Goal: Information Seeking & Learning: Learn about a topic

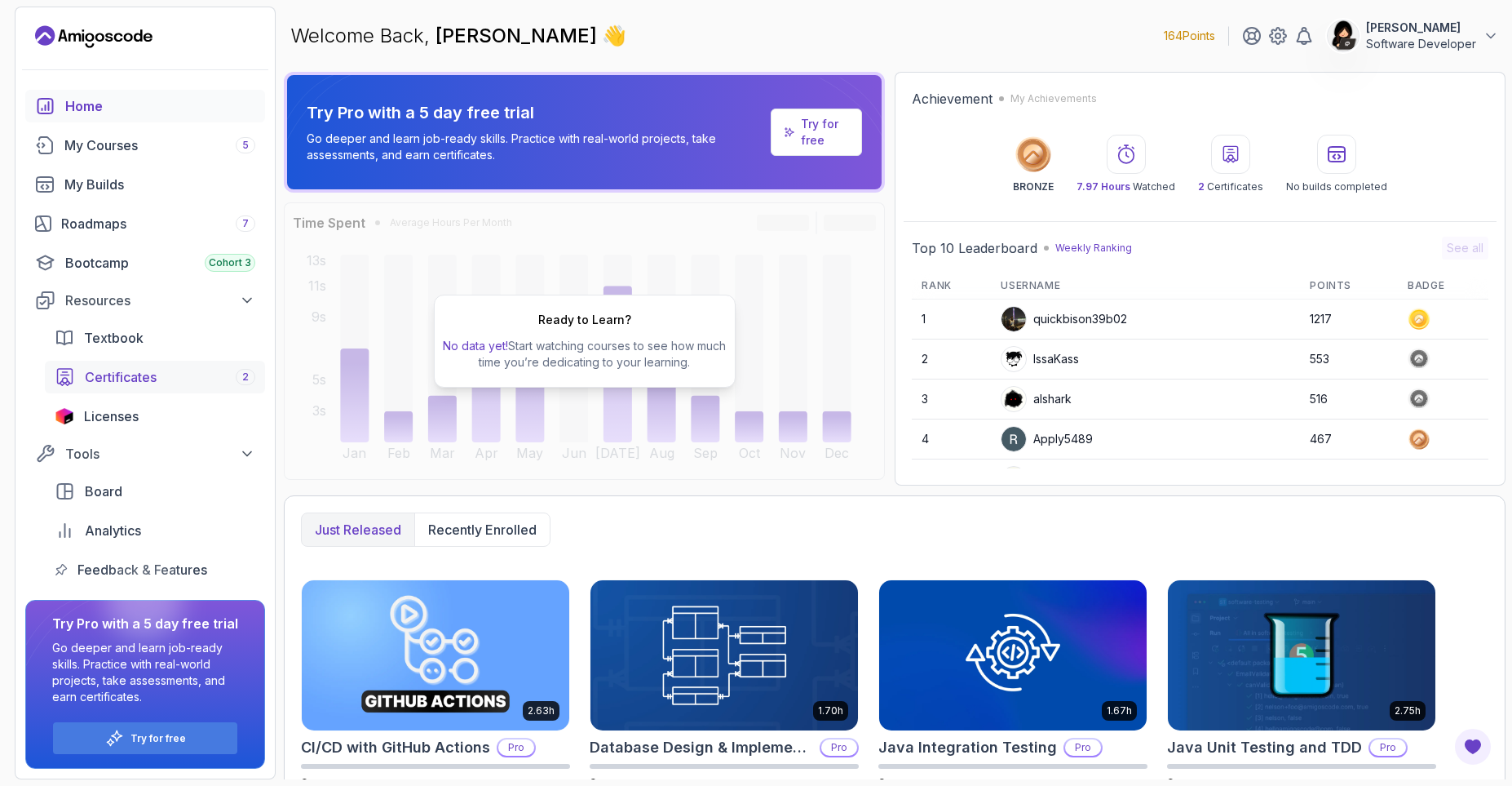
click at [143, 377] on span "Certificates" at bounding box center [121, 376] width 72 height 19
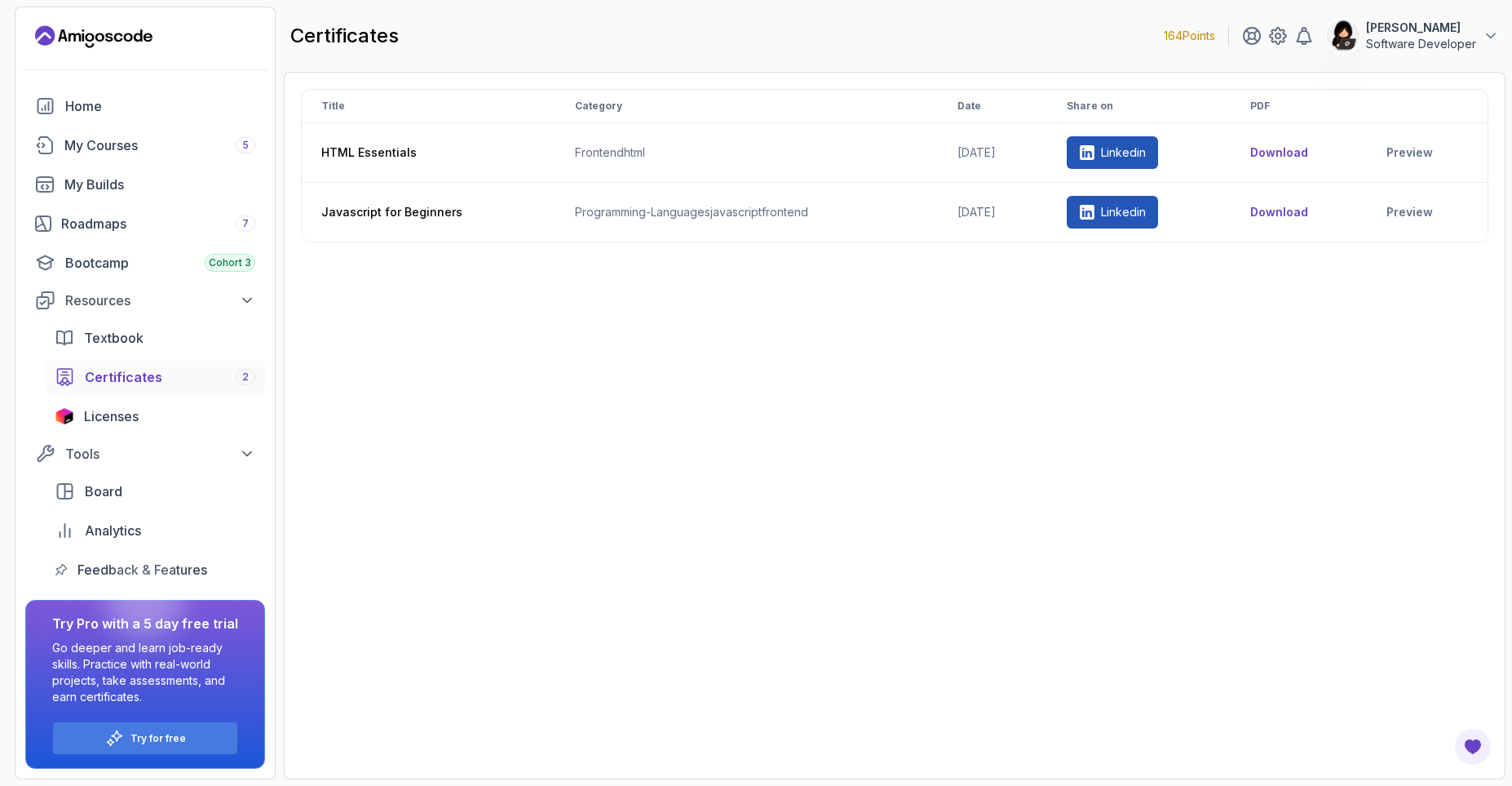
click at [377, 505] on div "Title Category Date Share on PDF HTML Essentials frontend html [DATE] Linkedin …" at bounding box center [895, 426] width 1188 height 673
click at [104, 99] on div "Home" at bounding box center [160, 105] width 190 height 19
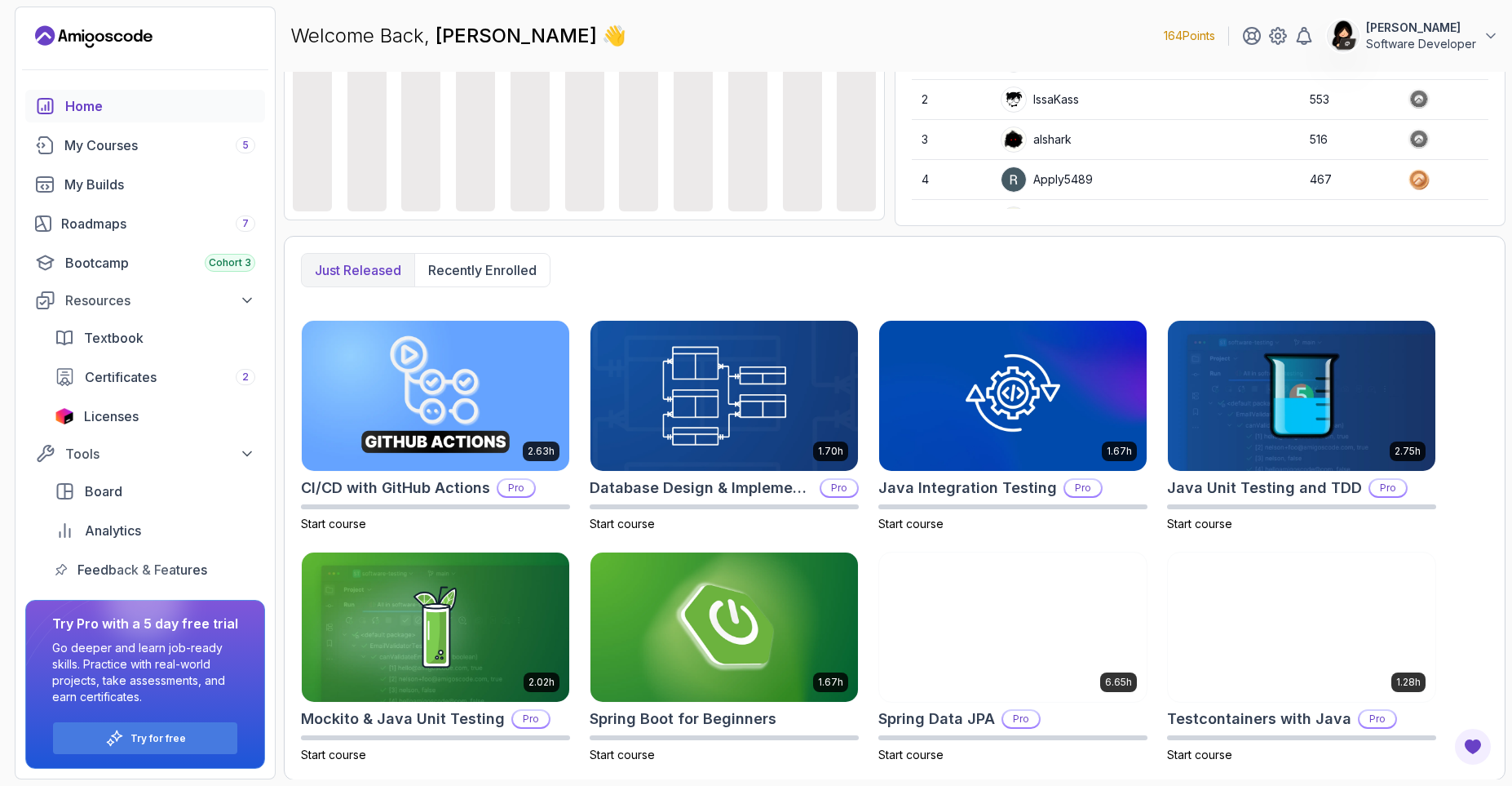
scroll to position [260, 0]
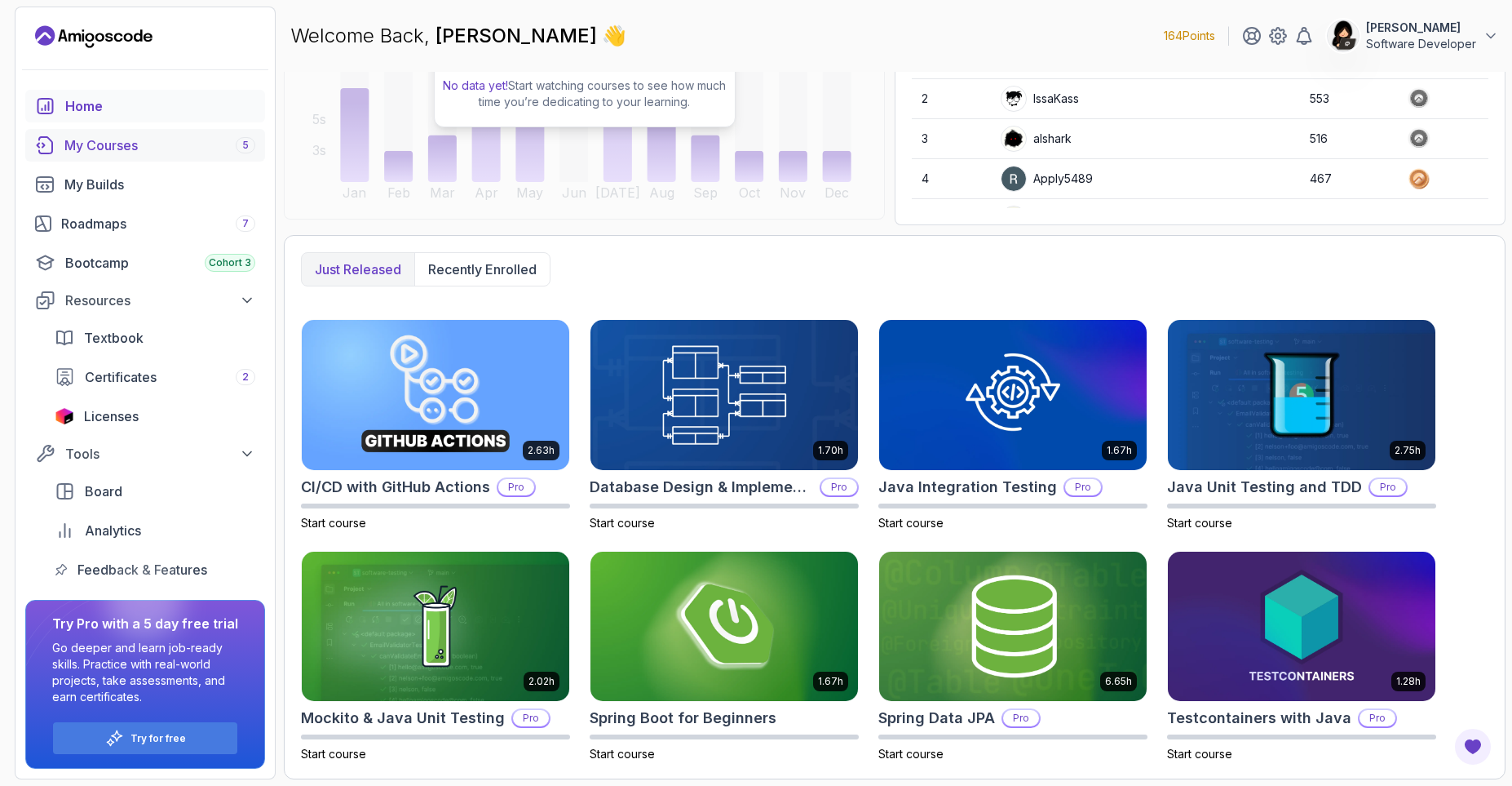
click at [196, 145] on div "My Courses 5" at bounding box center [159, 144] width 191 height 19
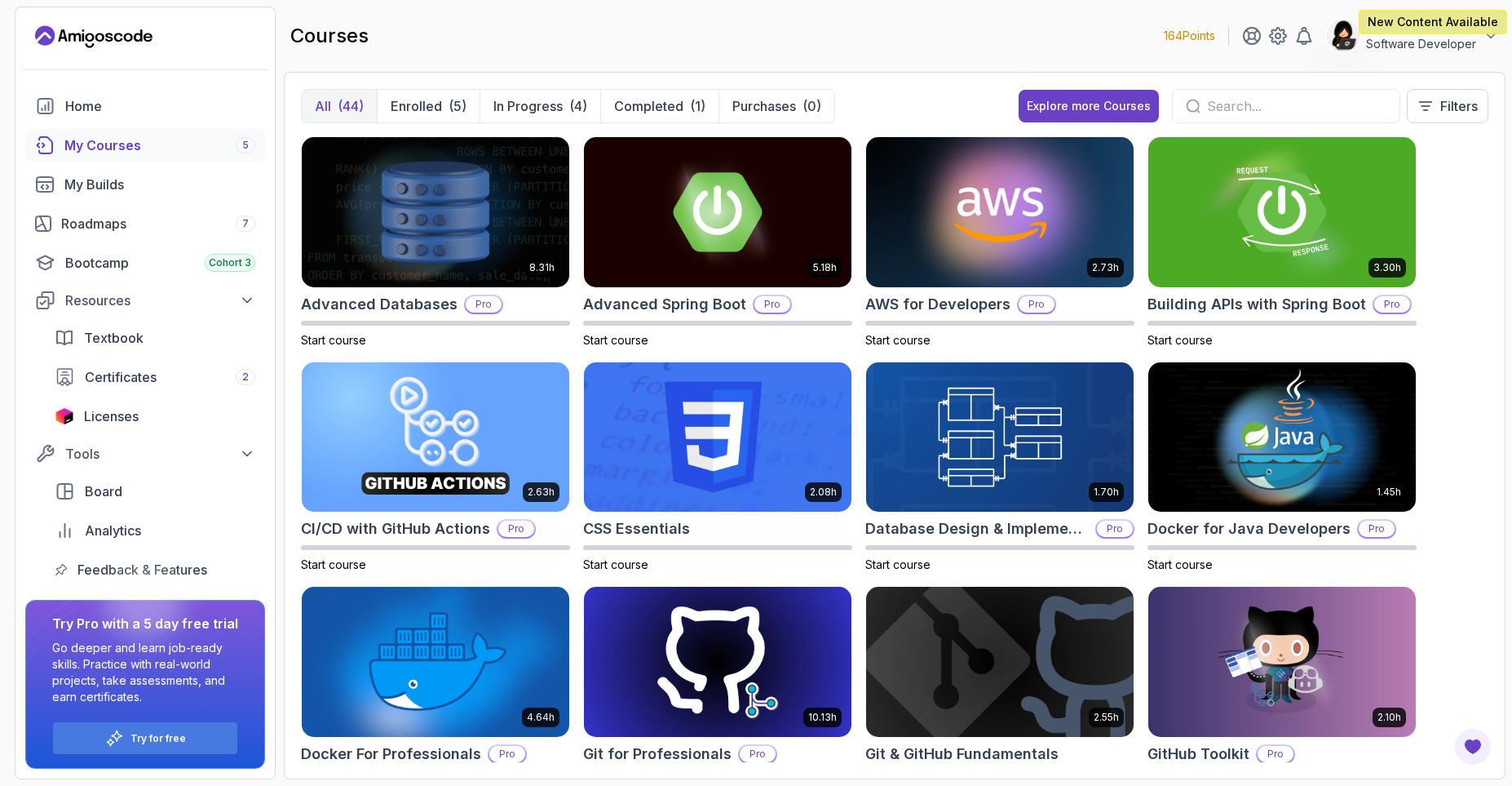
click at [1261, 118] on div at bounding box center [1286, 106] width 229 height 34
click at [1263, 109] on input "text" at bounding box center [1296, 105] width 179 height 19
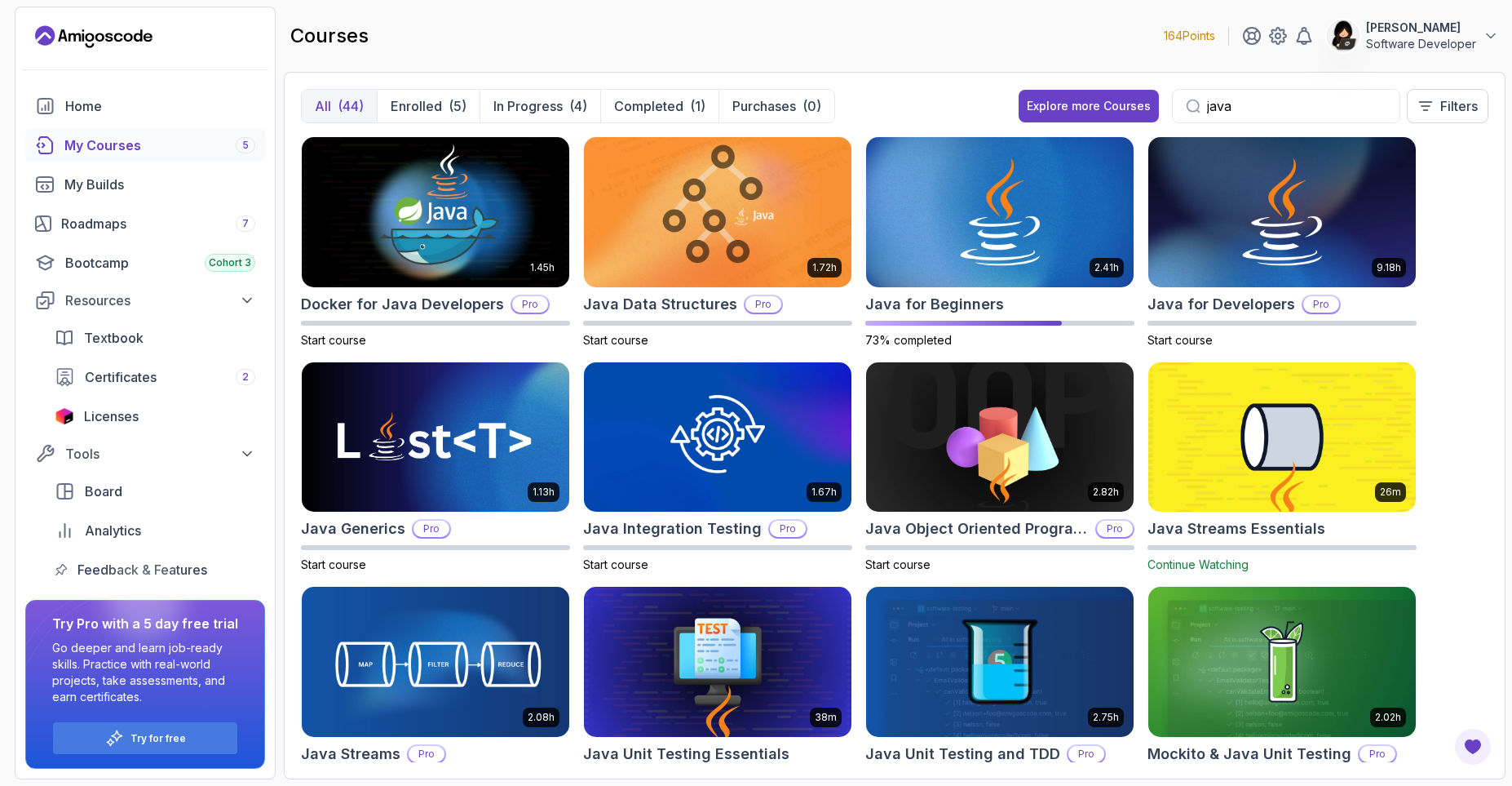
type input "java"
click at [1503, 360] on div "All (44) Enrolled (5) In Progress (4) Completed (1) Purchases (0) Explore more …" at bounding box center [894, 426] width 1222 height 708
click at [1239, 296] on h2 "Java for Developers" at bounding box center [1221, 304] width 148 height 23
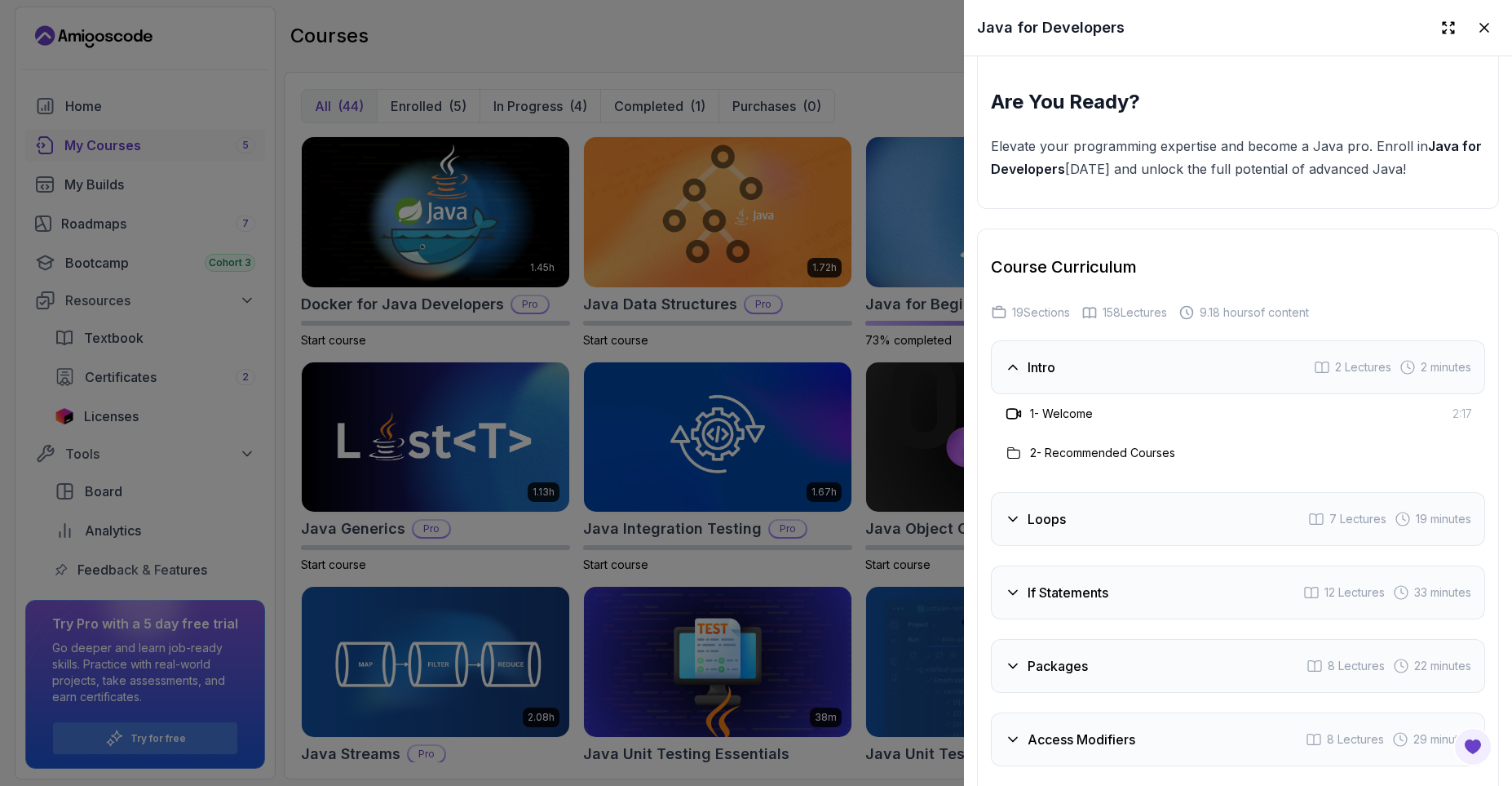
scroll to position [2546, 0]
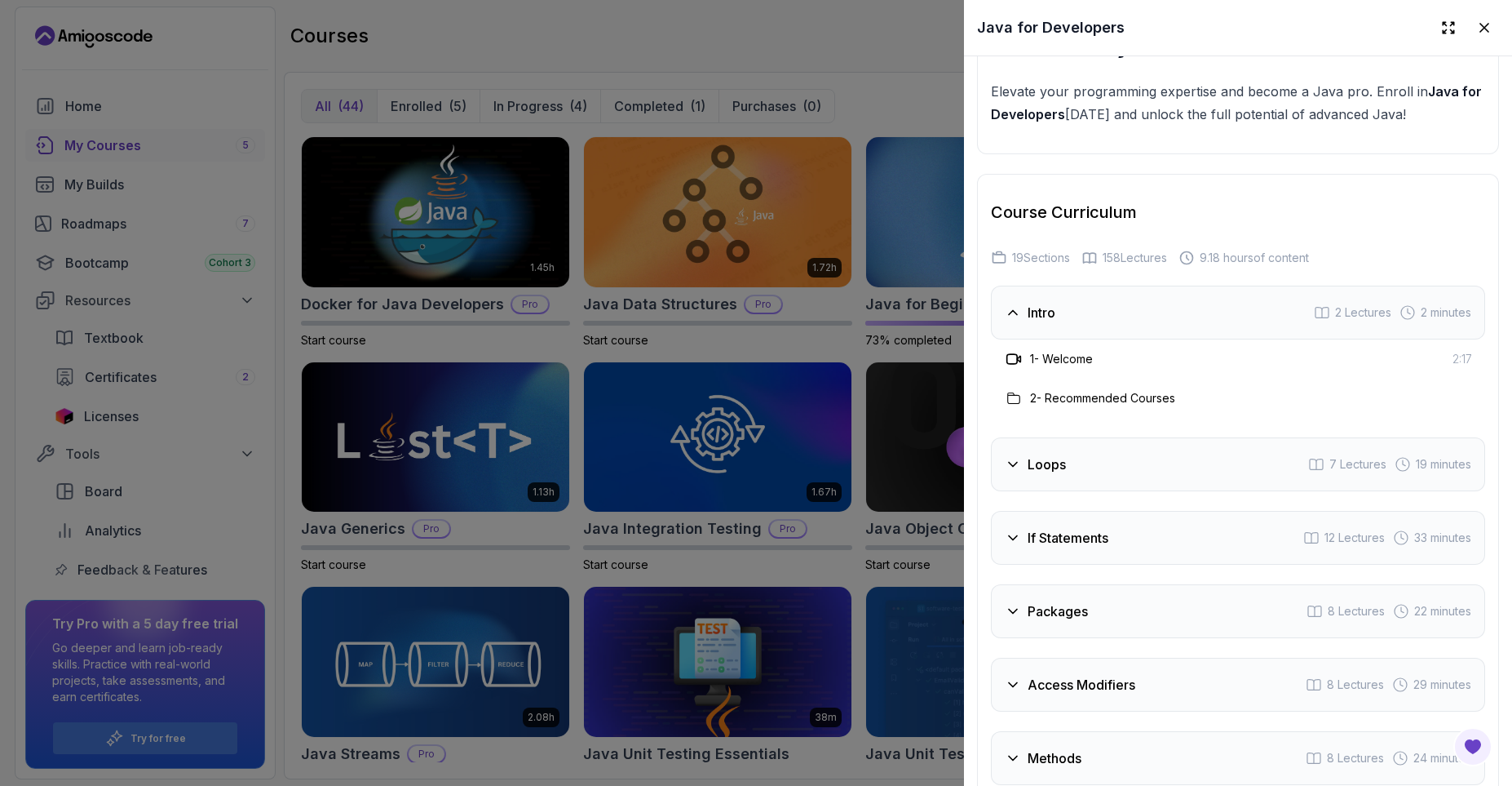
click at [1057, 466] on h3 "Loops" at bounding box center [1047, 464] width 38 height 19
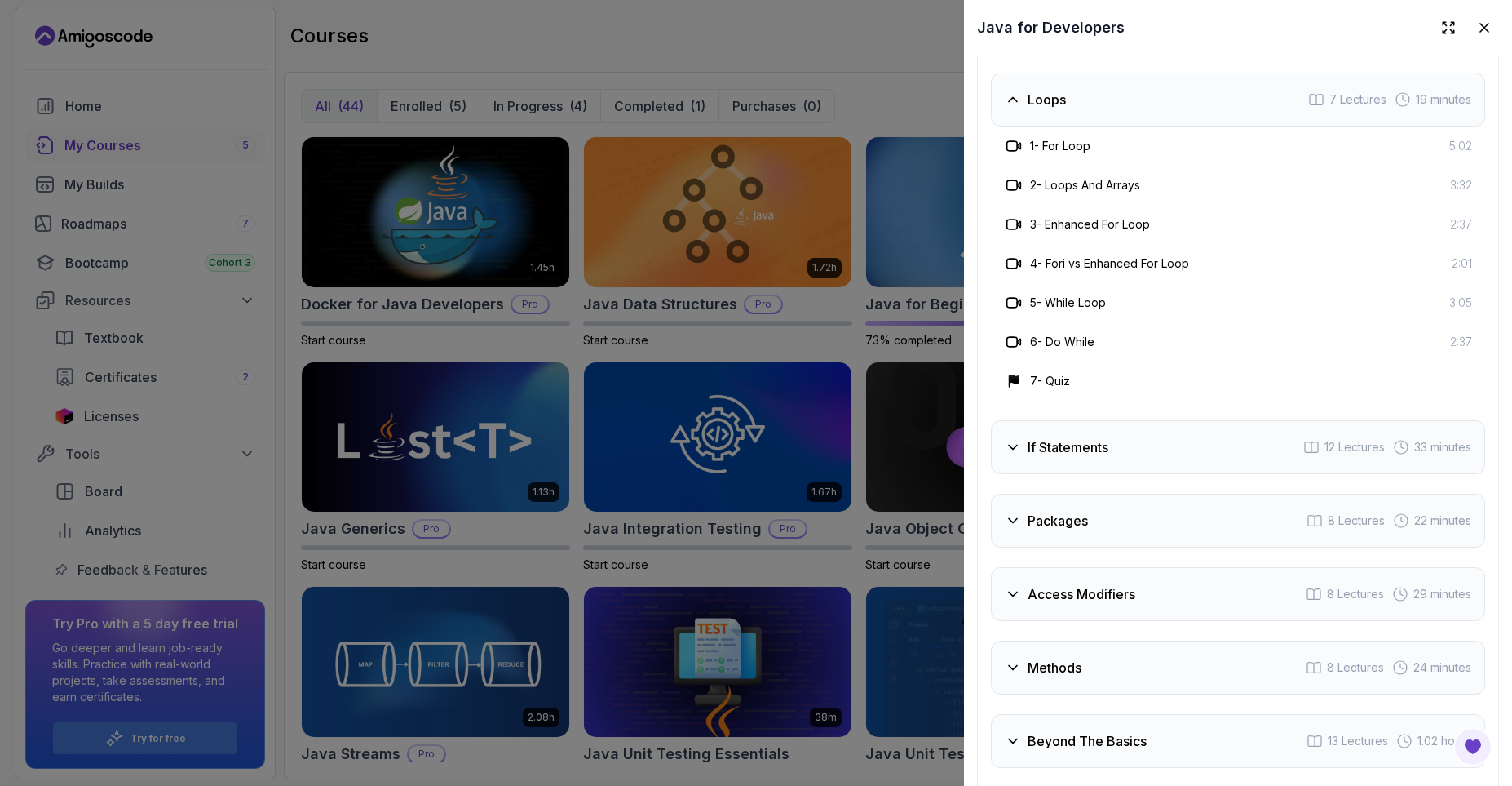
scroll to position [2839, 0]
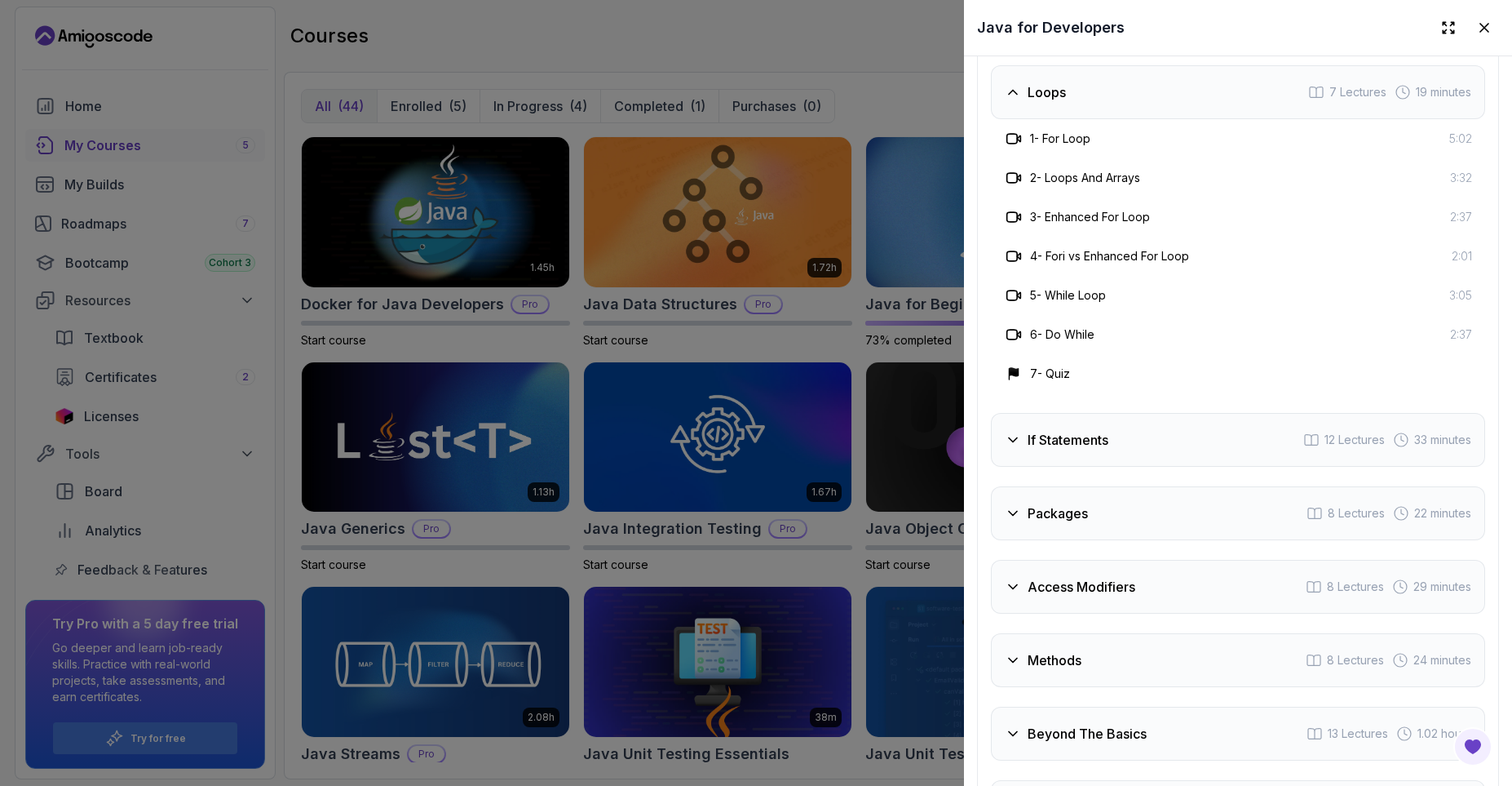
click at [1095, 438] on h3 "If Statements" at bounding box center [1067, 439] width 81 height 19
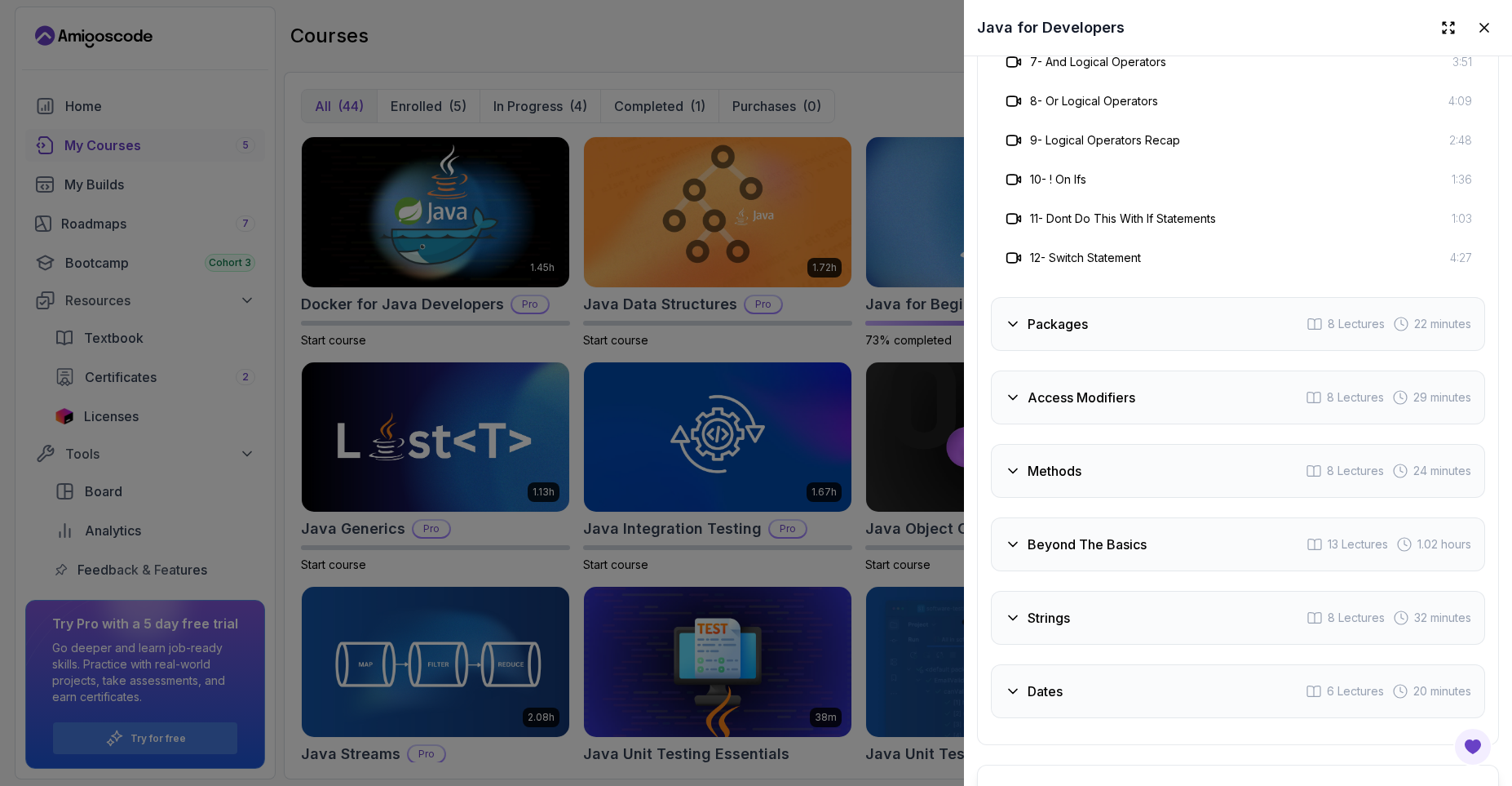
scroll to position [3232, 0]
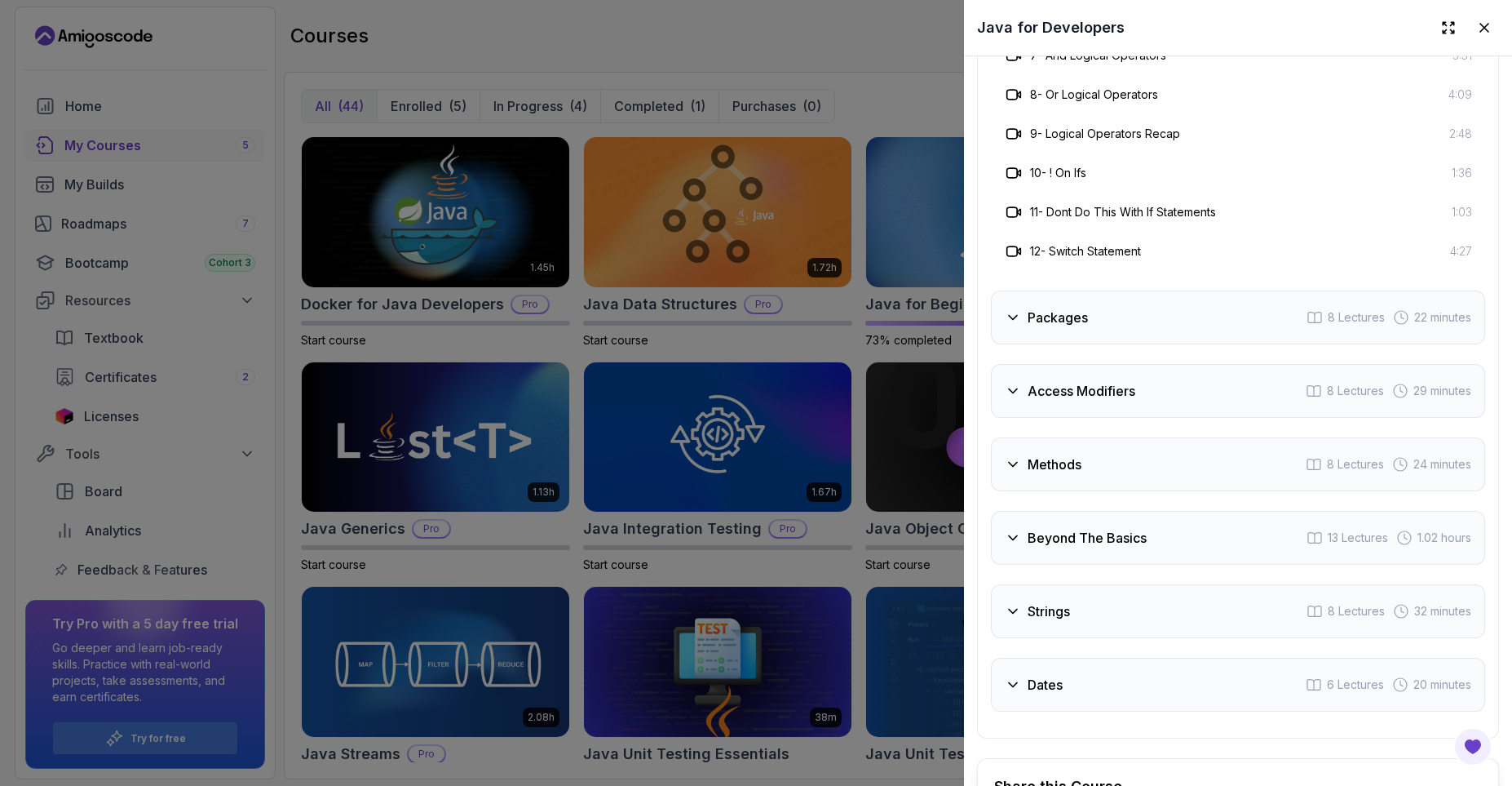
click at [1055, 313] on h3 "Packages" at bounding box center [1057, 317] width 60 height 19
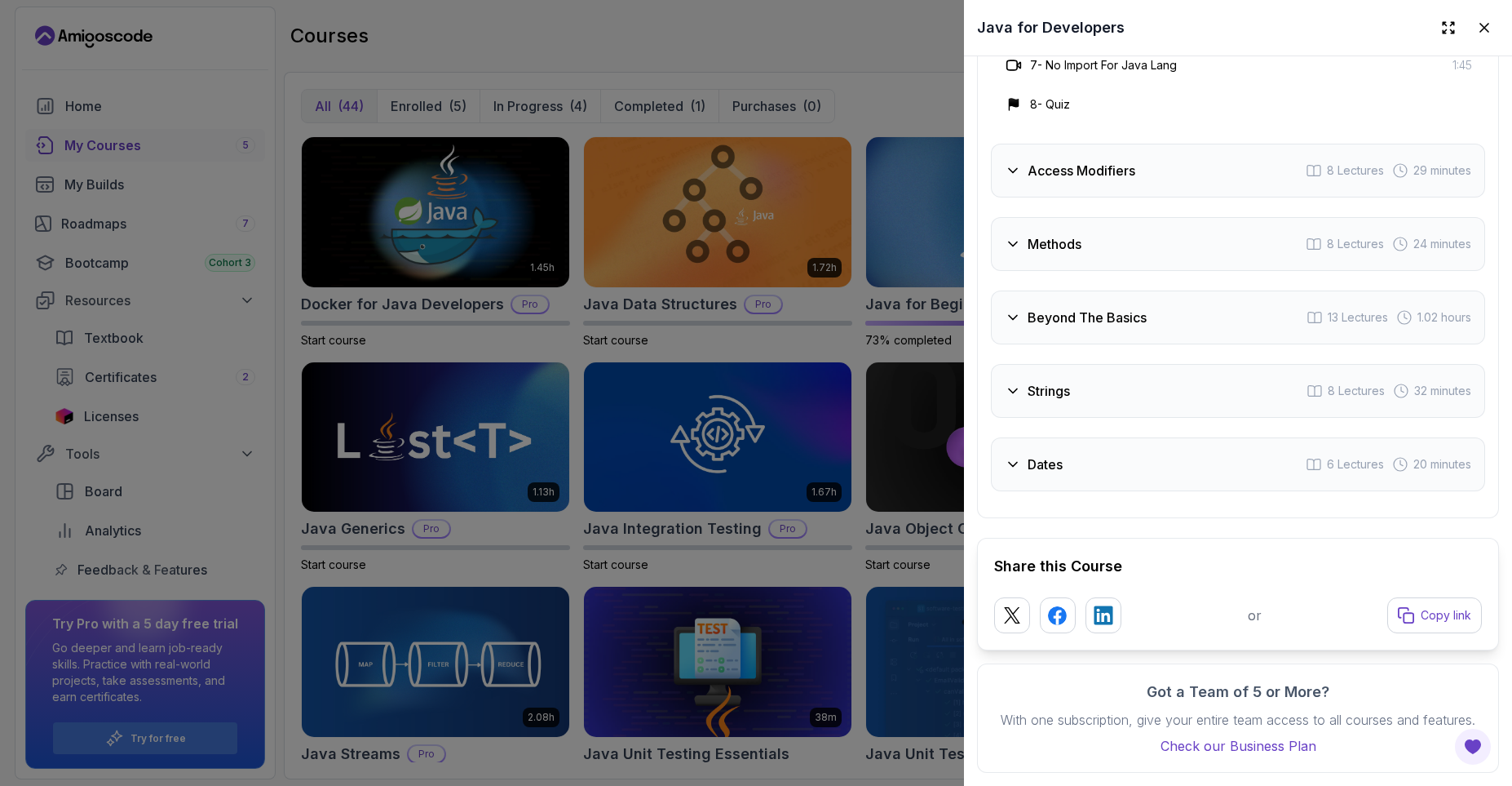
scroll to position [3099, 0]
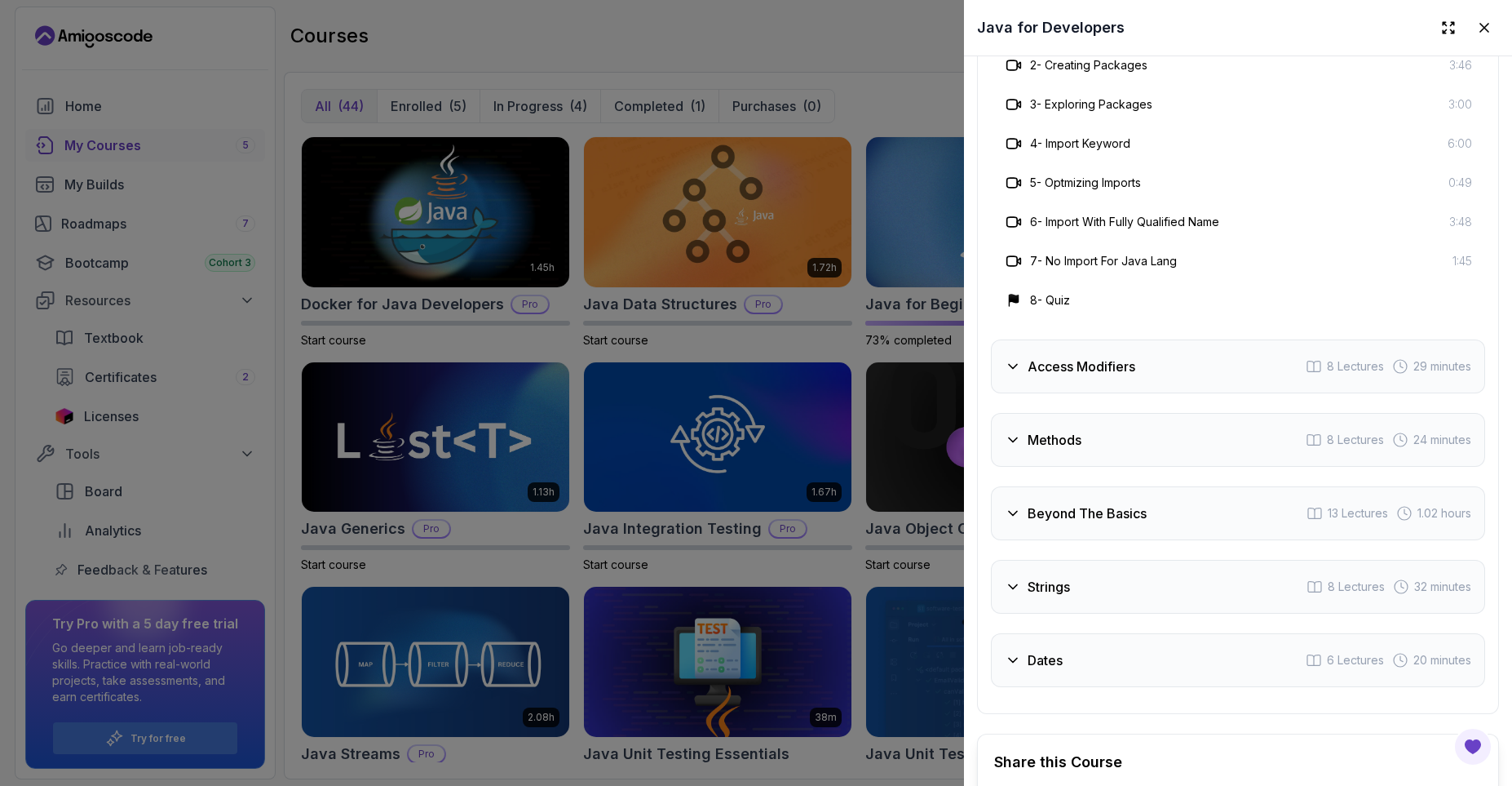
click at [1108, 375] on h3 "Access Modifiers" at bounding box center [1081, 365] width 108 height 19
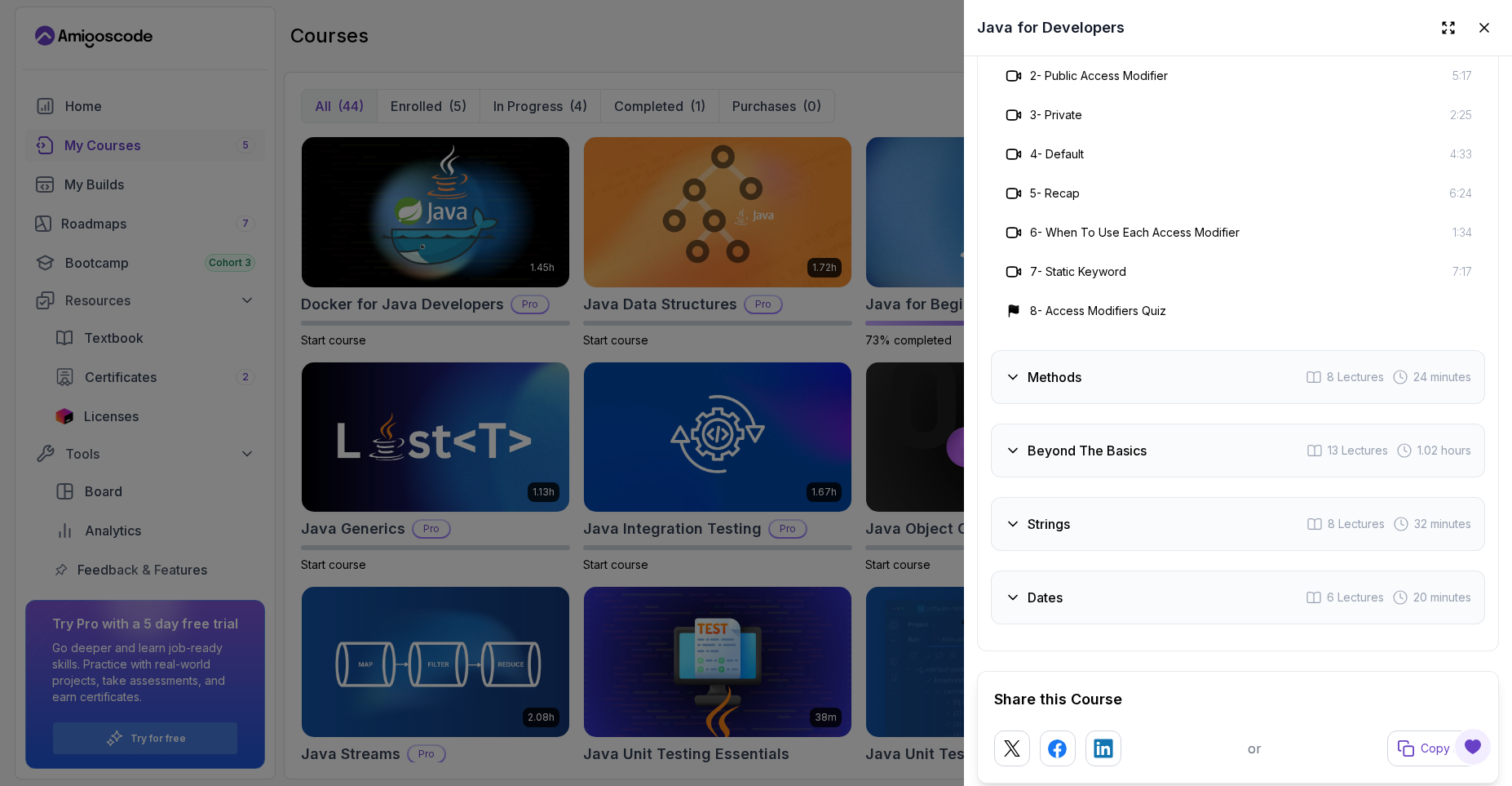
scroll to position [3197, 0]
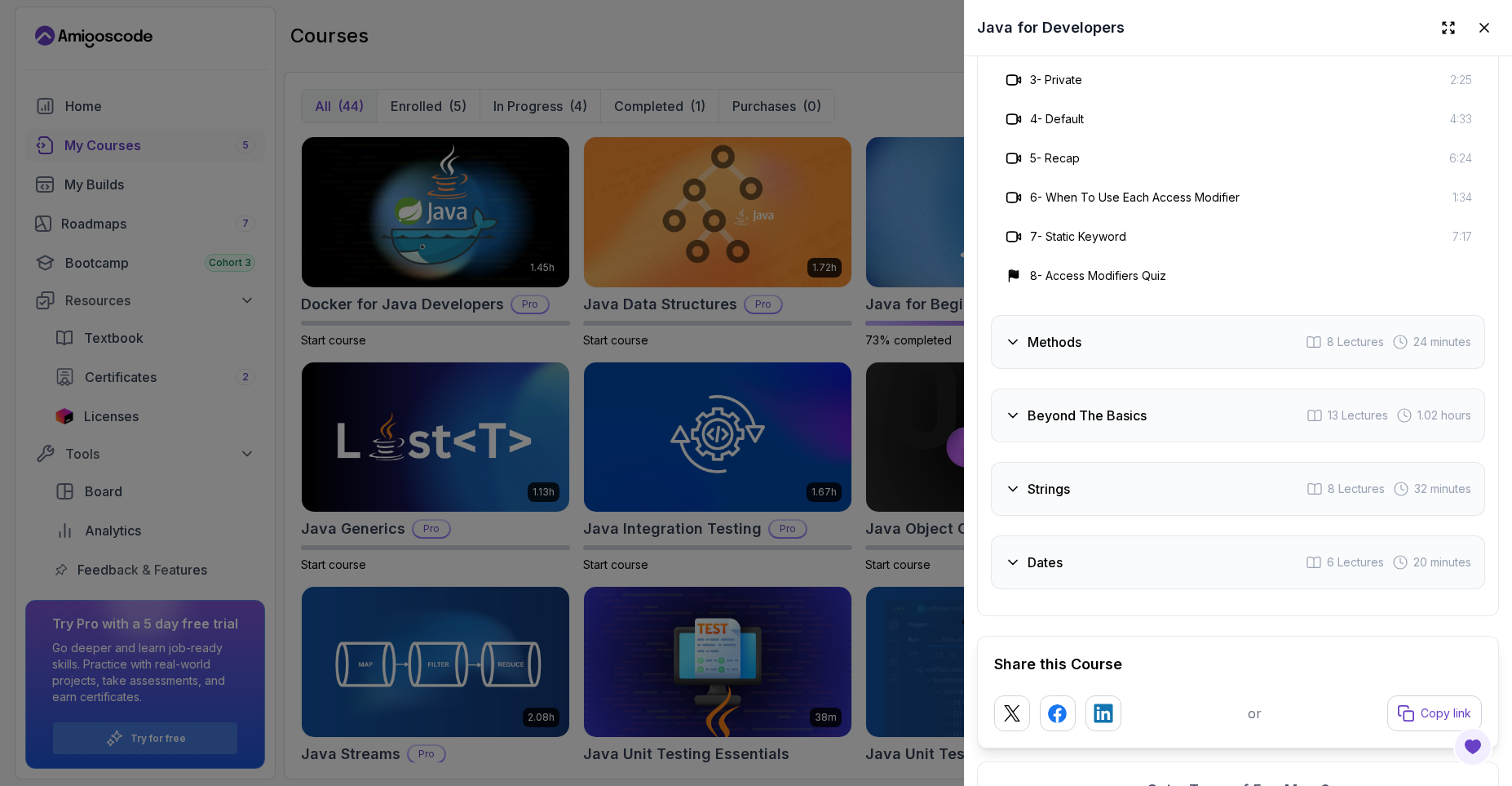
click at [1072, 343] on h3 "Methods" at bounding box center [1054, 341] width 54 height 19
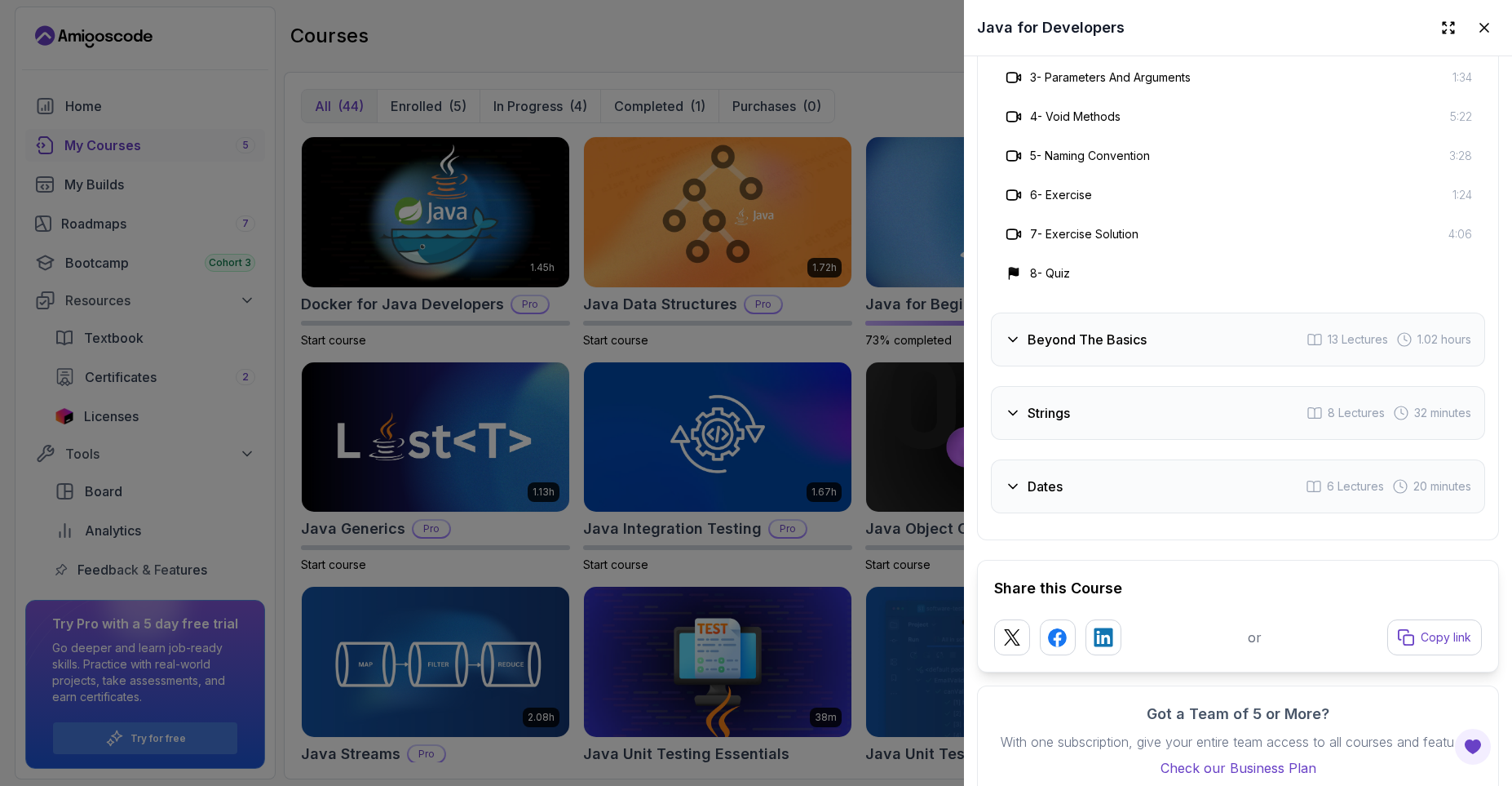
scroll to position [3295, 0]
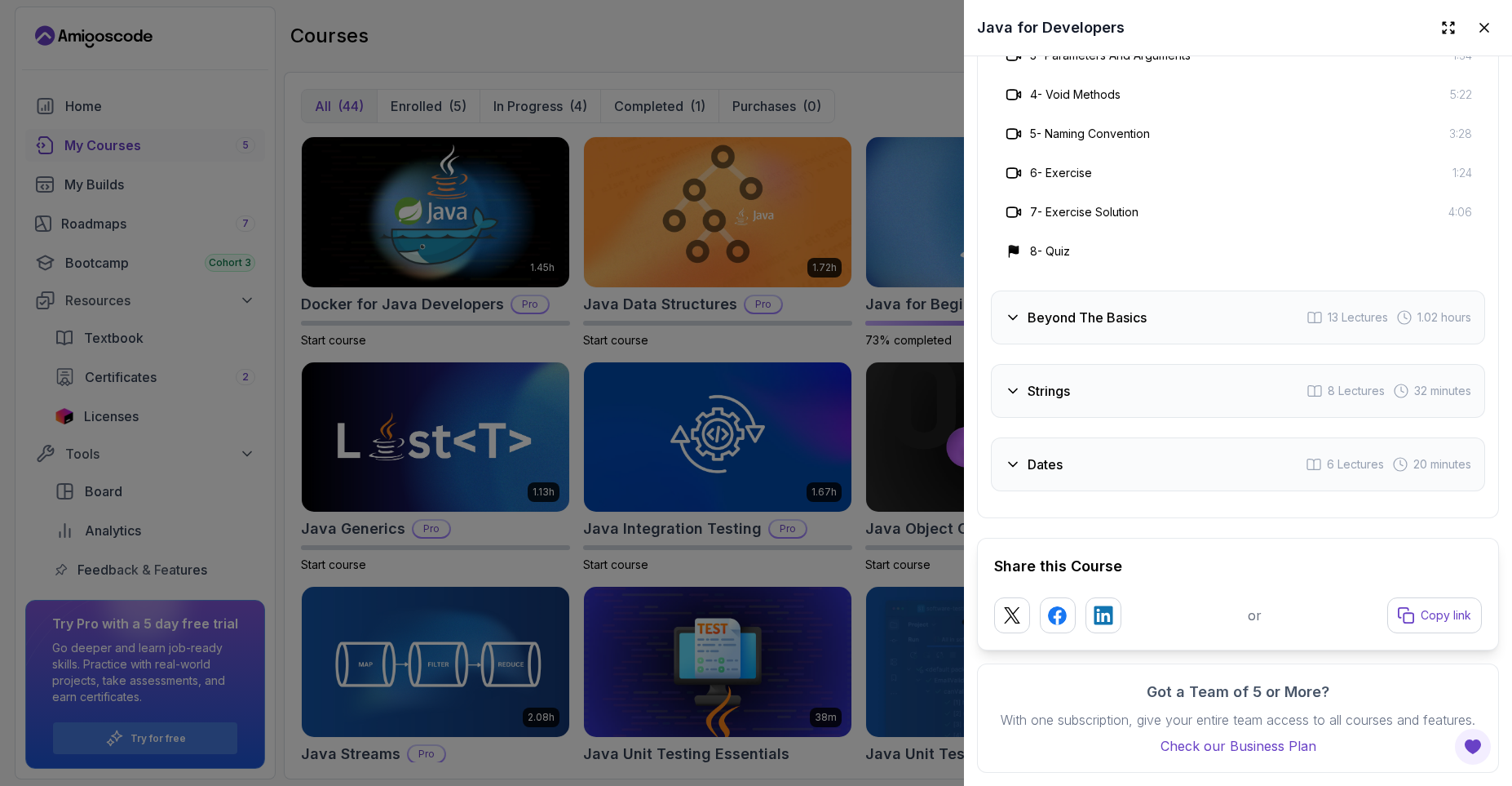
click at [1095, 315] on h3 "Beyond The Basics" at bounding box center [1087, 317] width 119 height 19
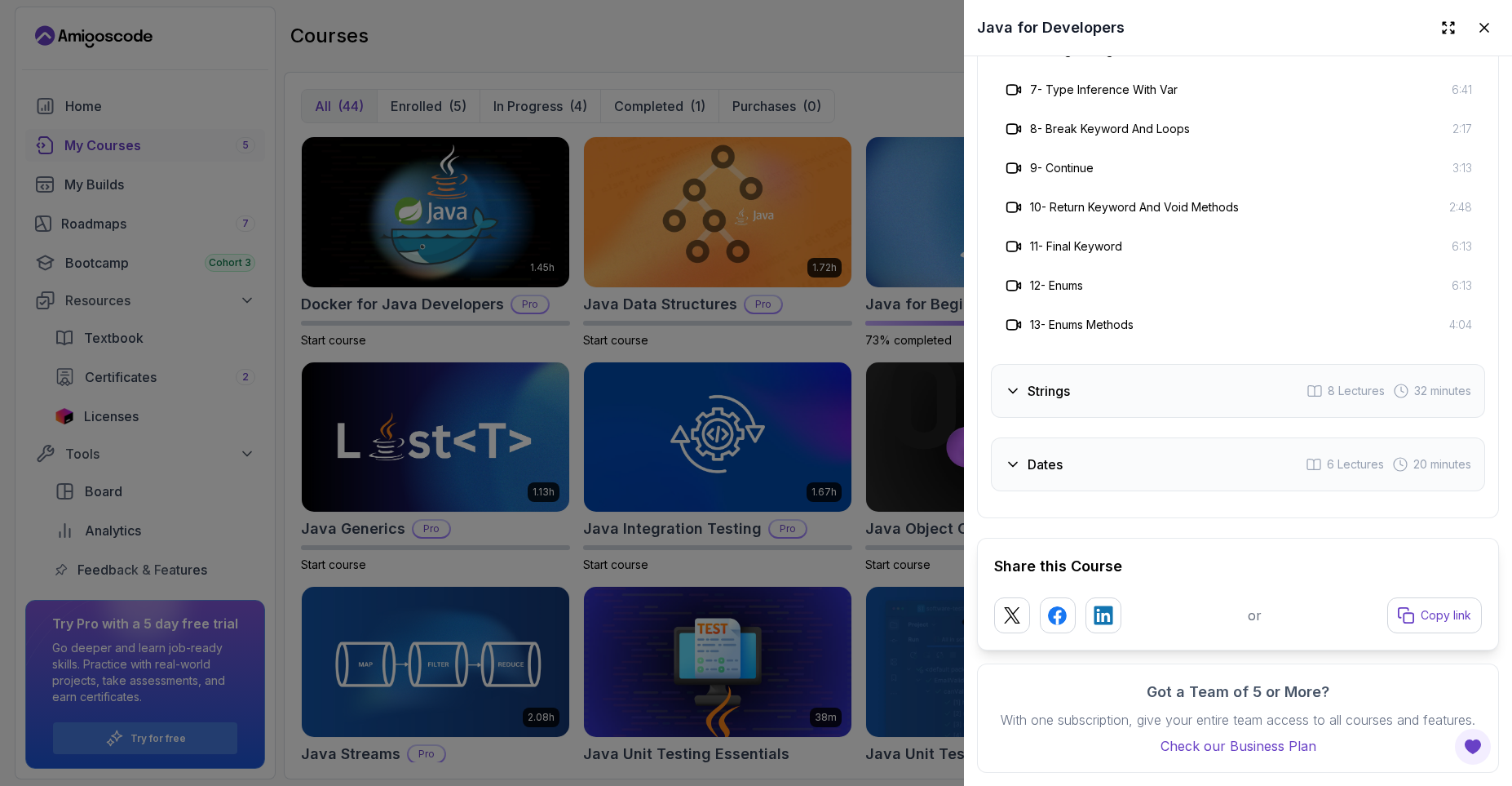
click at [1094, 398] on div "Strings 8 Lectures 32 minutes" at bounding box center [1238, 390] width 495 height 54
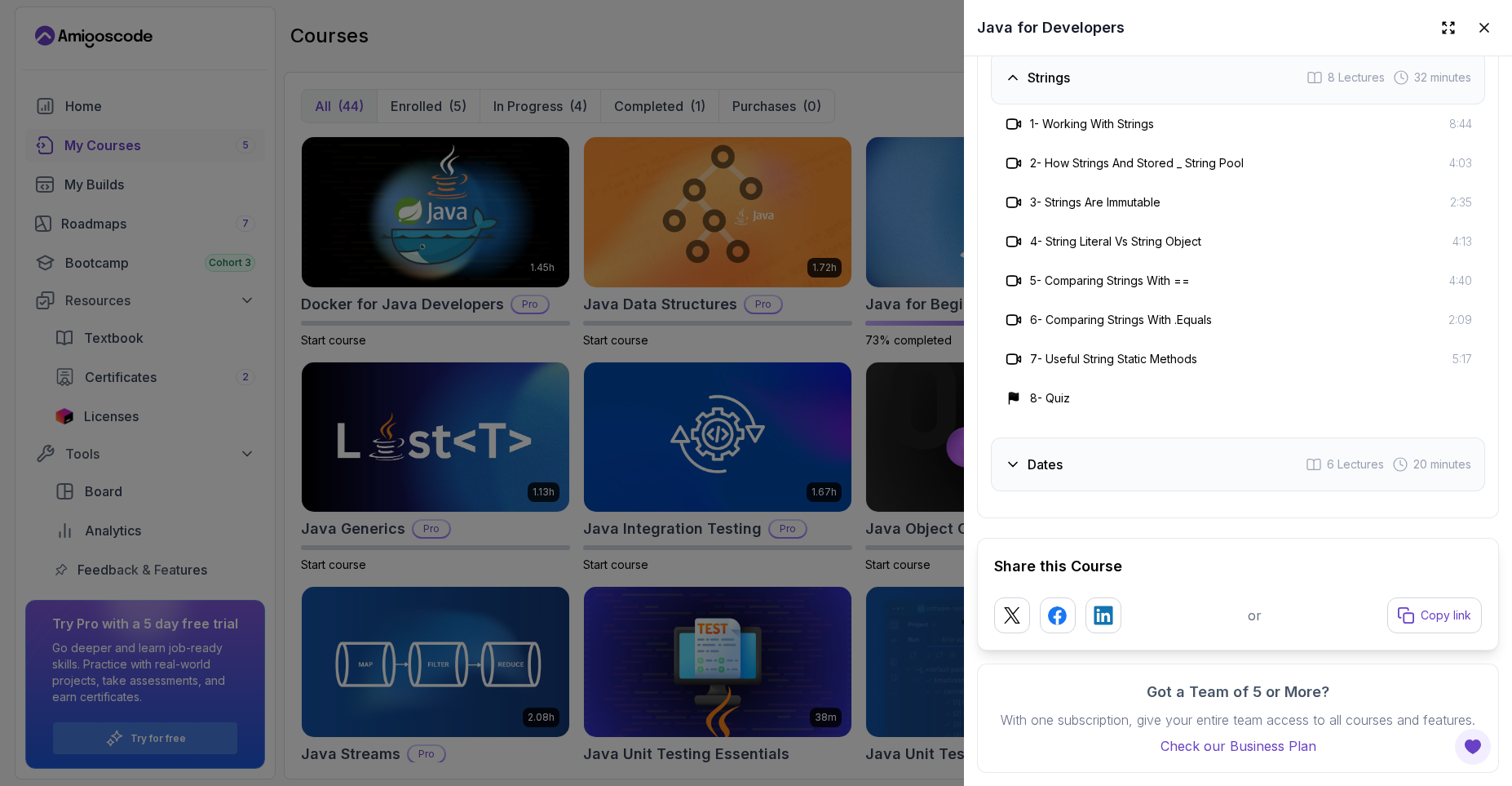
click at [1057, 451] on div "Dates 6 Lectures 20 minutes" at bounding box center [1238, 464] width 495 height 54
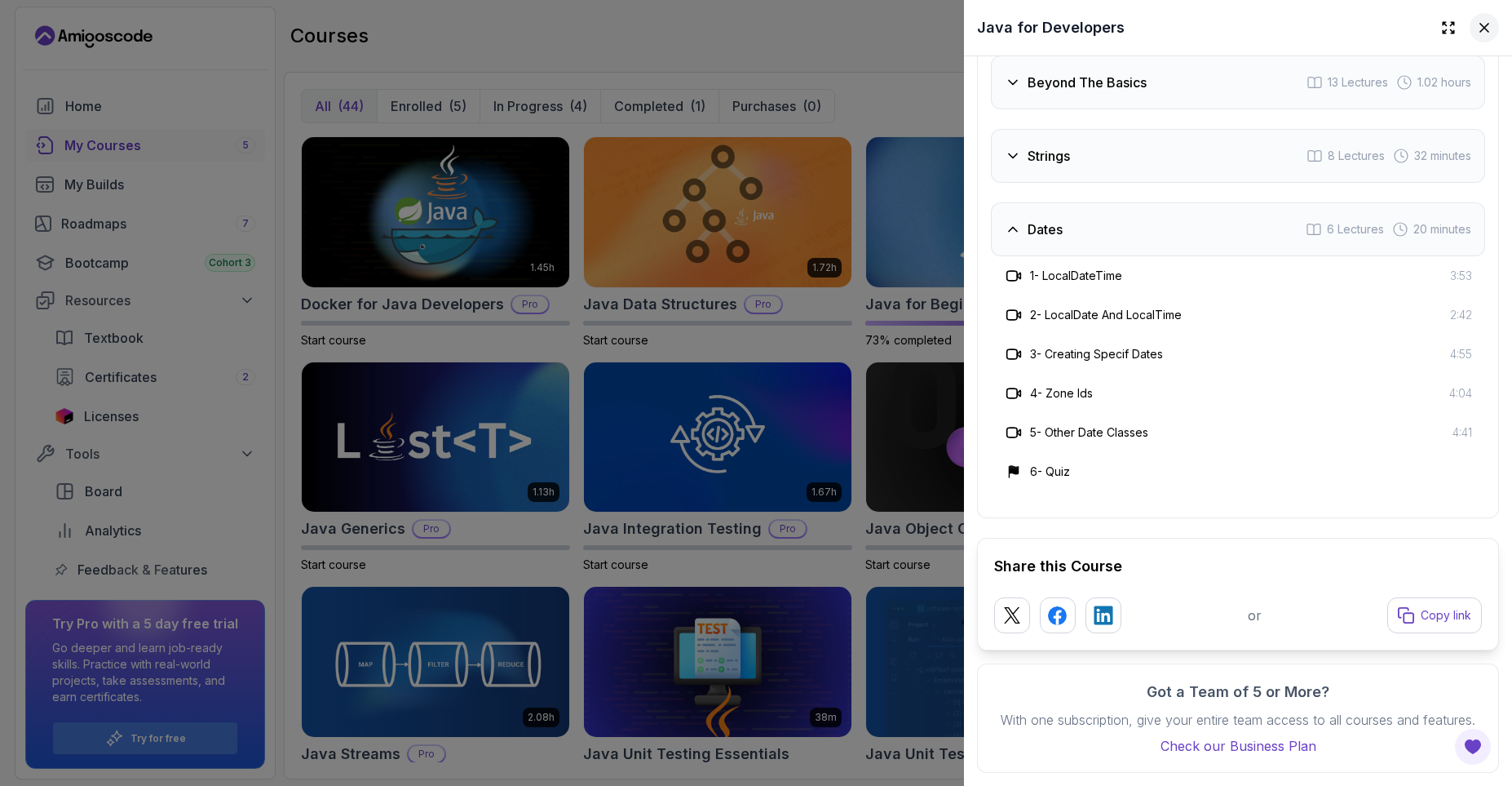
click at [1486, 27] on icon at bounding box center [1484, 28] width 8 height 8
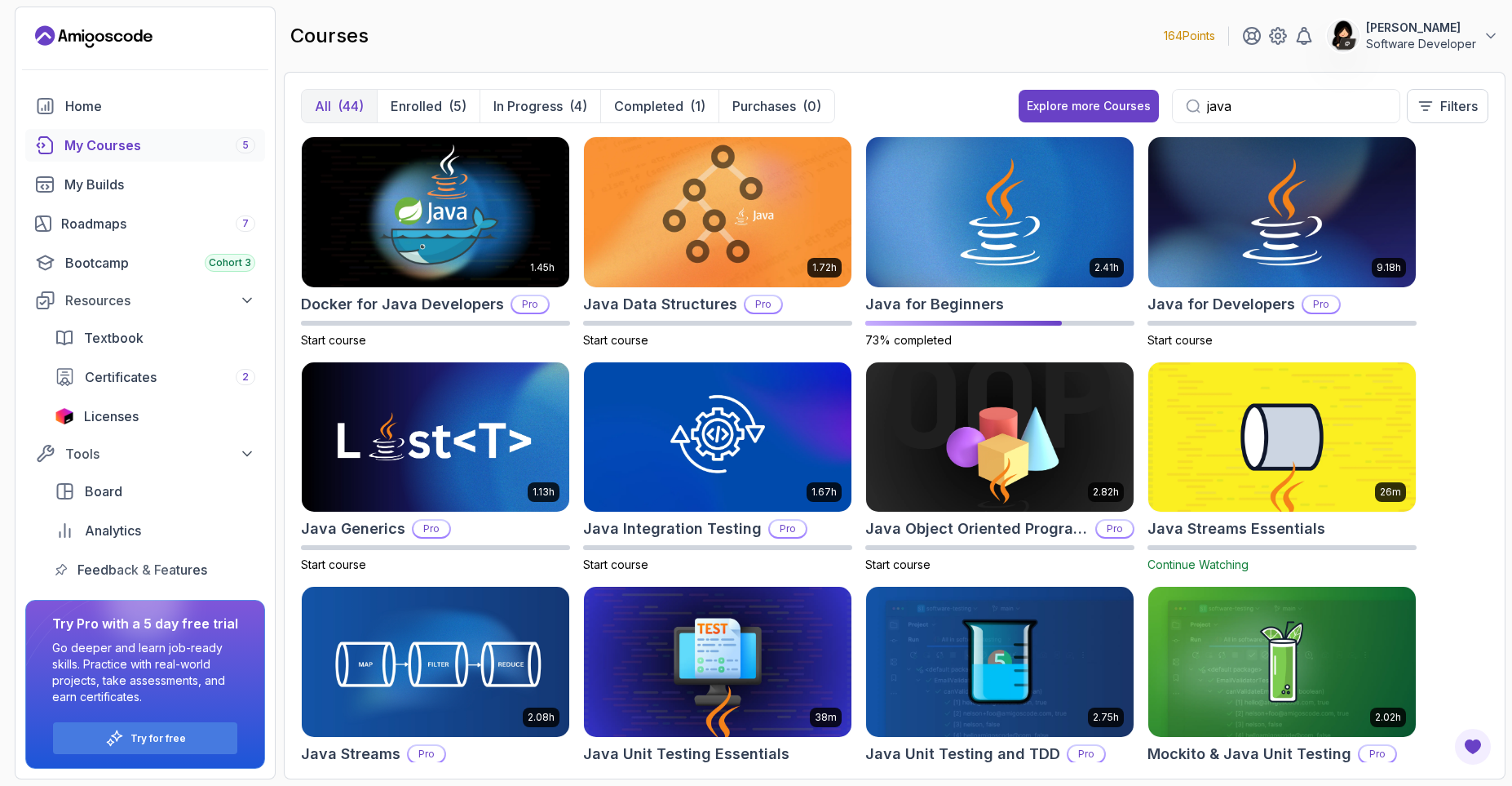
click at [1438, 317] on div "1.45h Docker for Java Developers Pro Start course 1.72h Java Data Structures Pr…" at bounding box center [895, 449] width 1188 height 626
drag, startPoint x: 716, startPoint y: 252, endPoint x: 743, endPoint y: 250, distance: 27.1
click at [728, 261] on img at bounding box center [717, 211] width 280 height 158
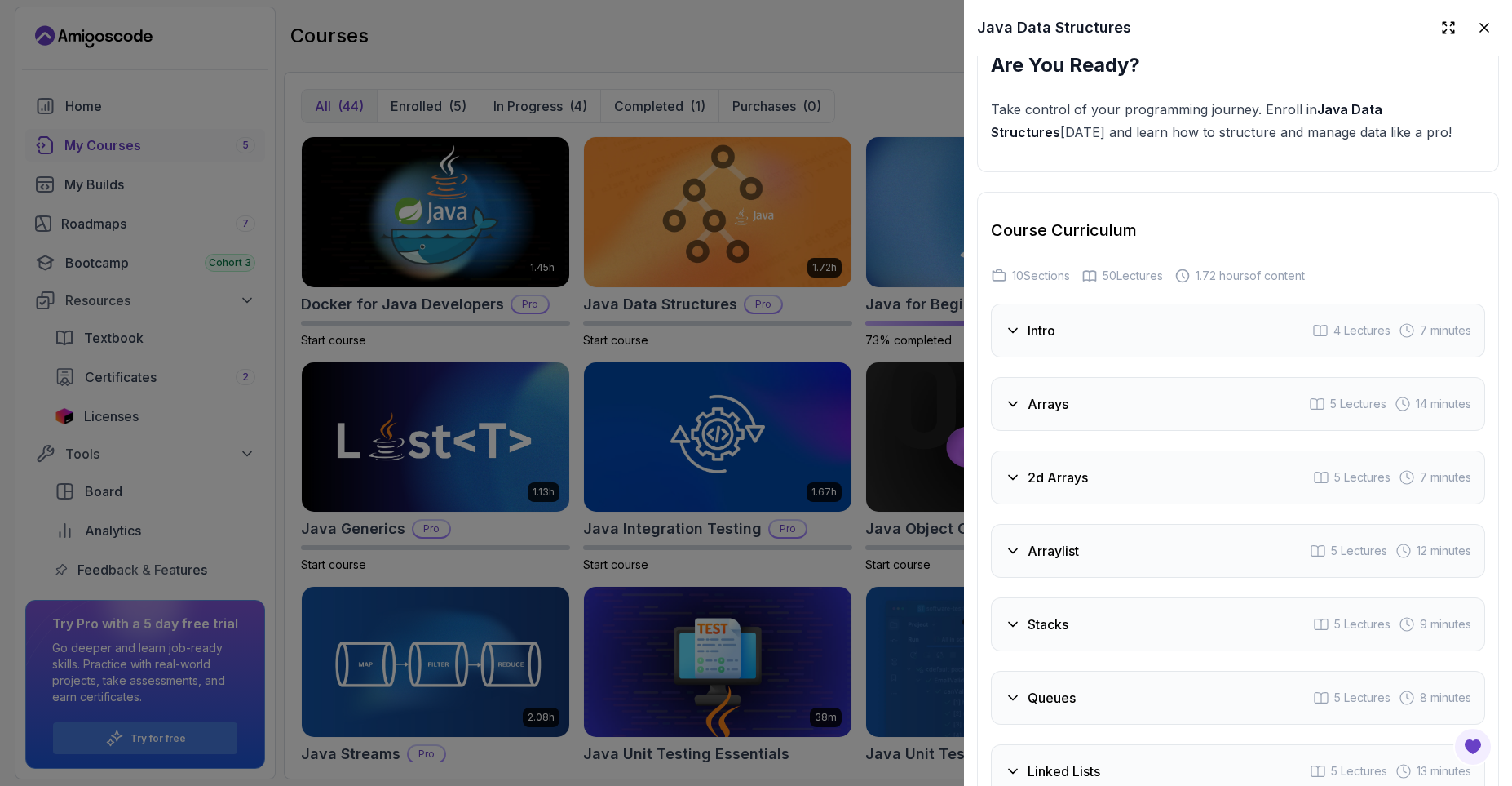
scroll to position [2546, 0]
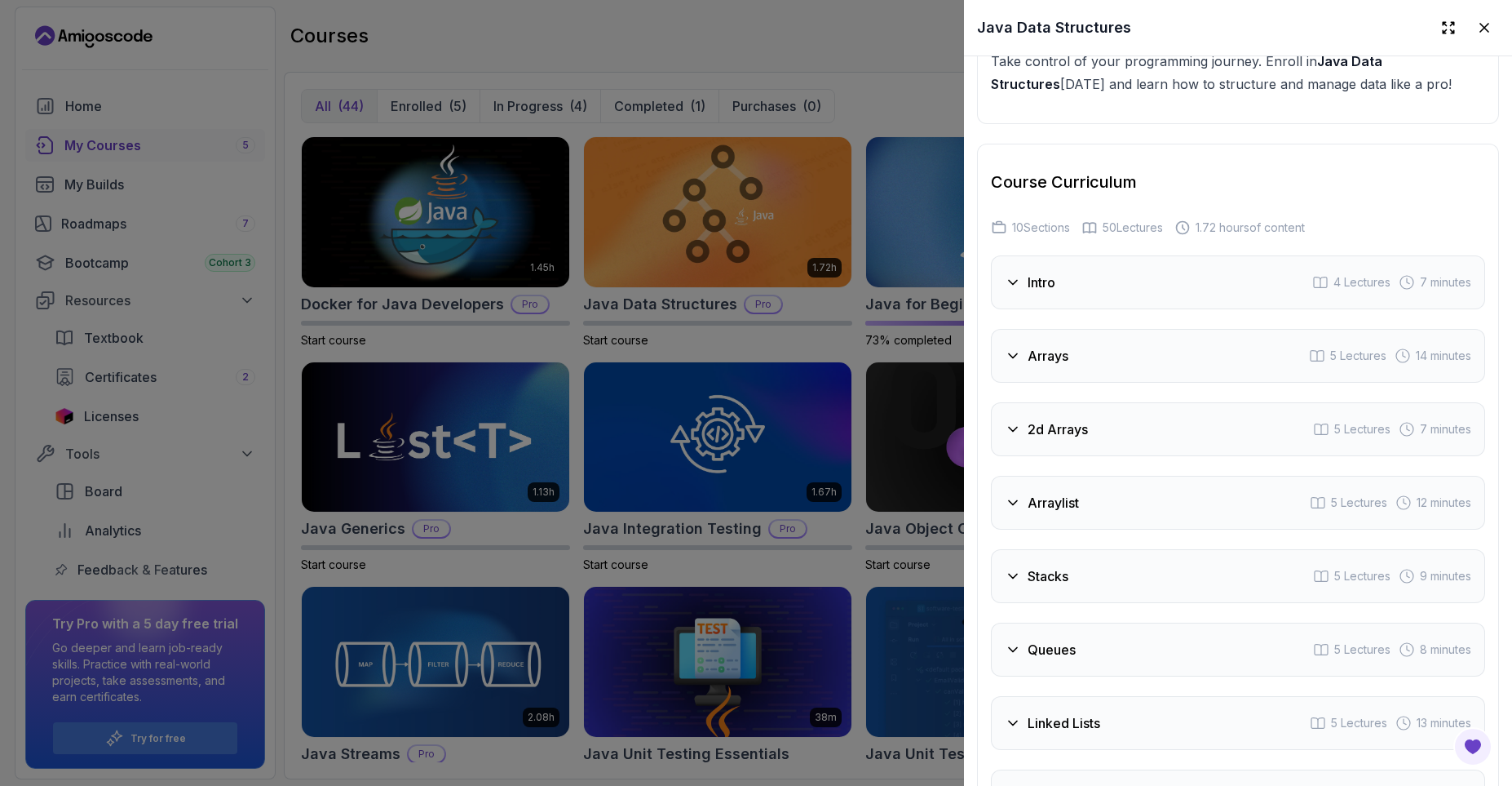
click at [1063, 352] on h3 "Arrays" at bounding box center [1047, 355] width 41 height 19
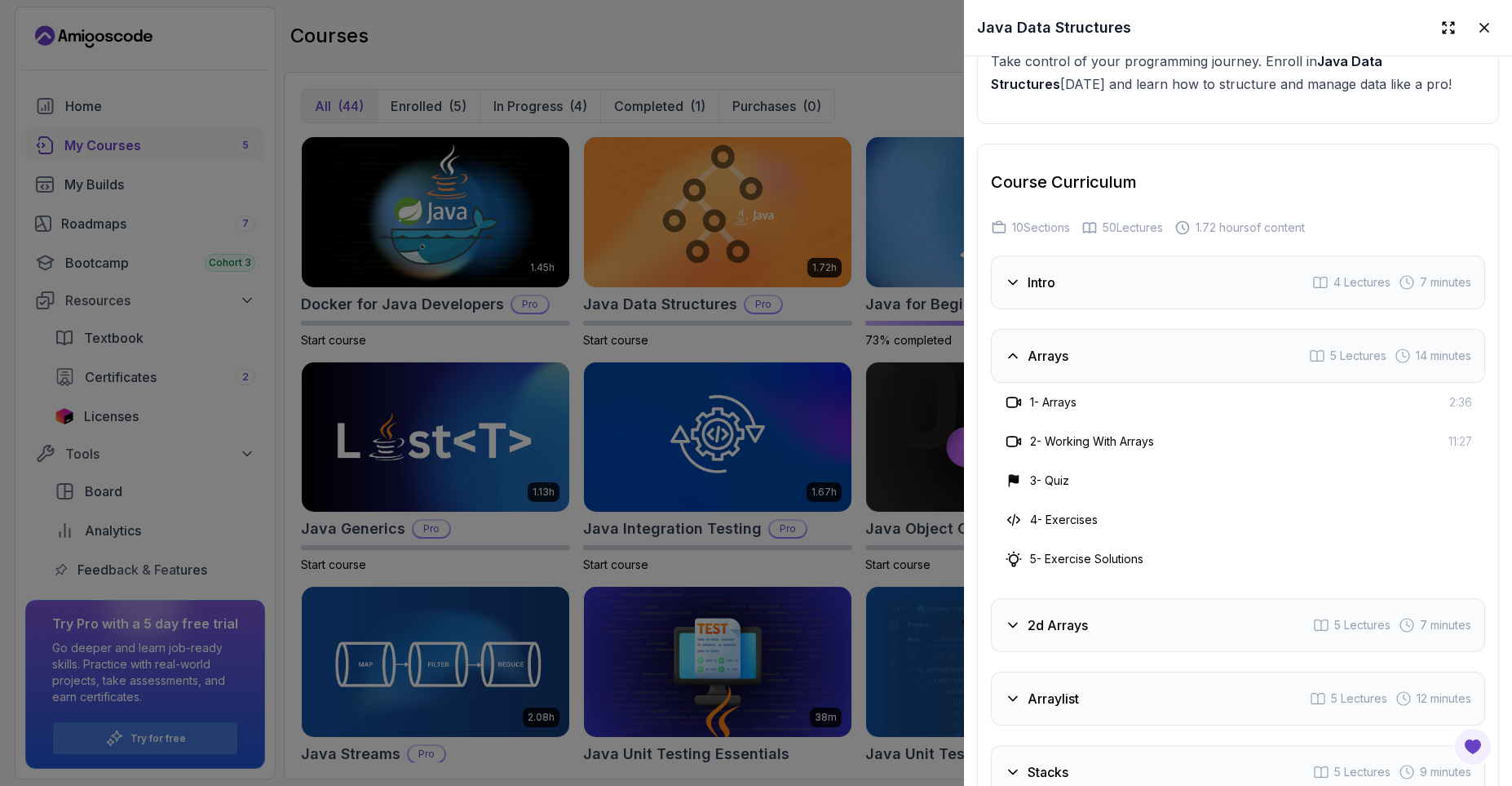
click at [1064, 352] on h3 "Arrays" at bounding box center [1047, 355] width 41 height 19
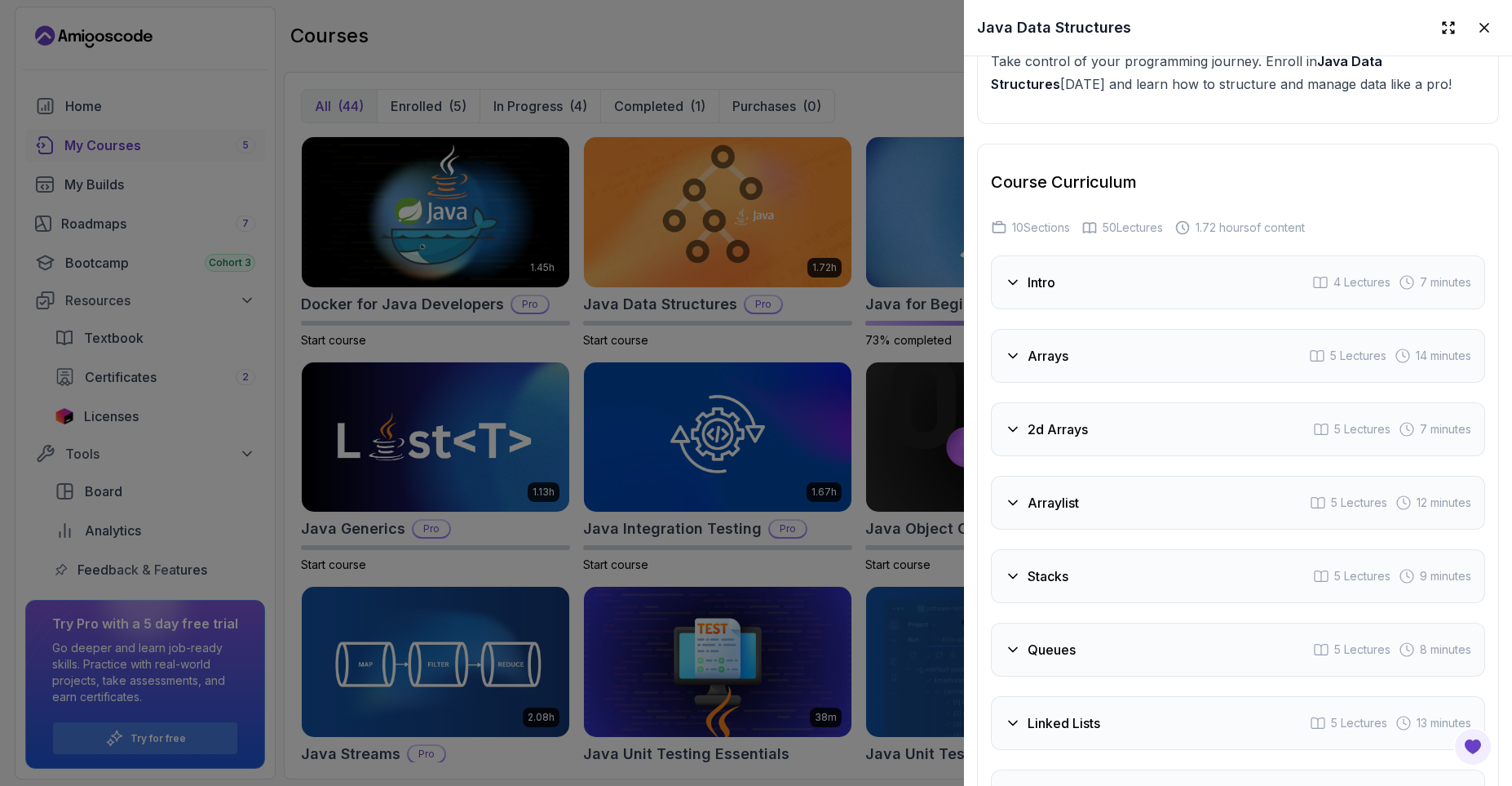
click at [1047, 435] on h3 "2d Arrays" at bounding box center [1057, 429] width 60 height 19
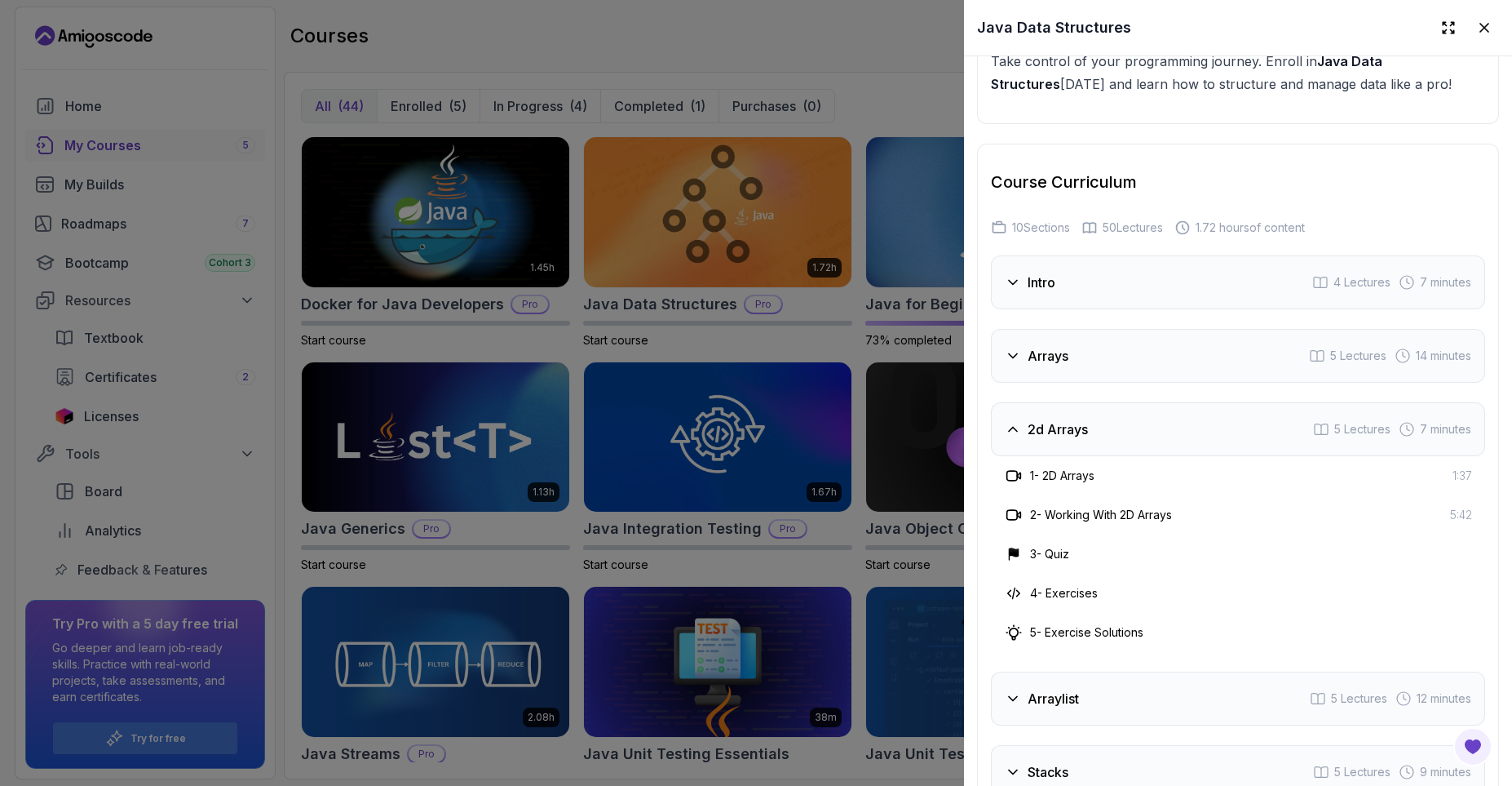
click at [1047, 435] on h3 "2d Arrays" at bounding box center [1057, 429] width 60 height 19
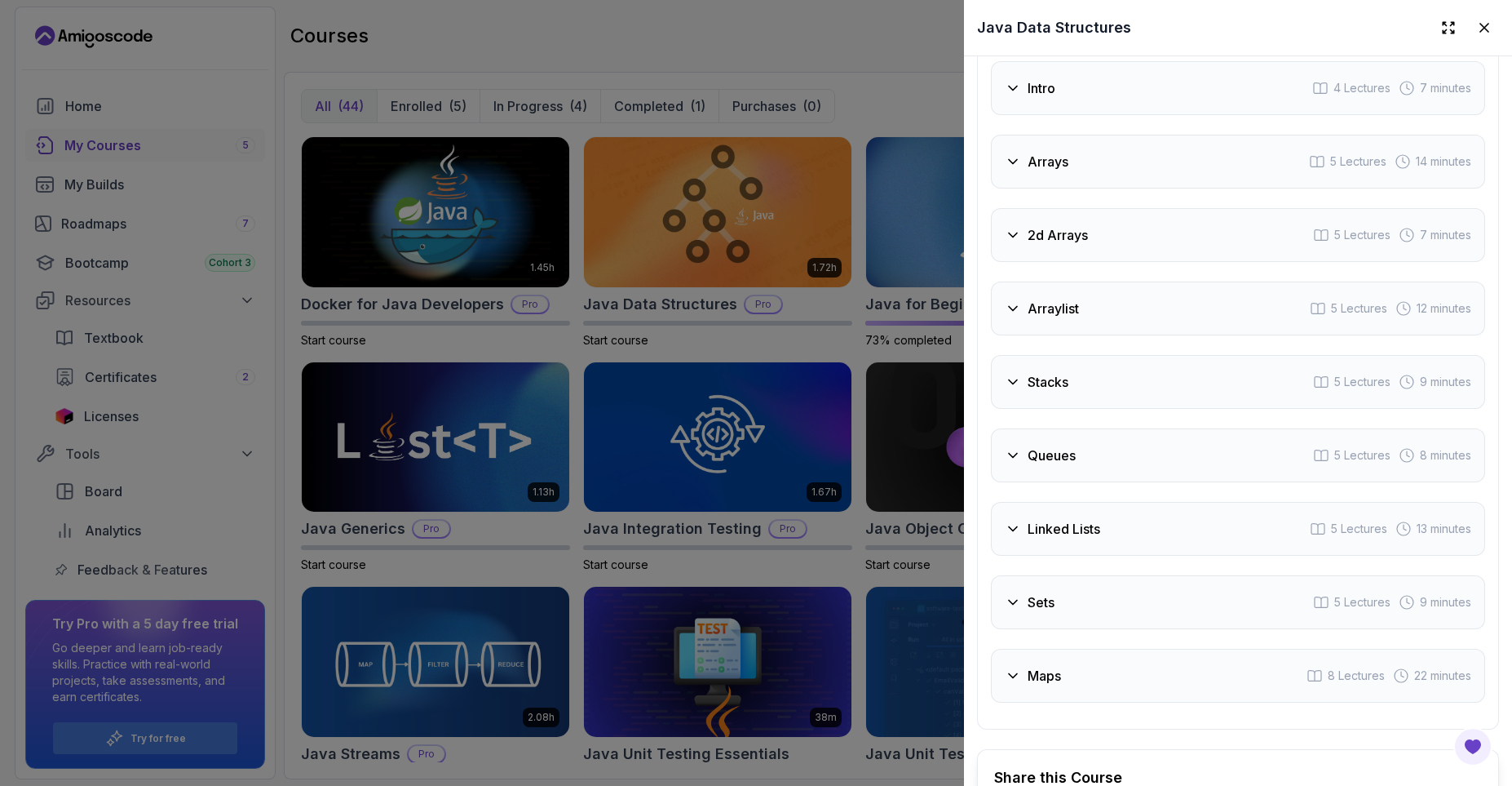
scroll to position [2742, 0]
click at [1042, 318] on div "Arraylist 5 Lectures 12 minutes" at bounding box center [1238, 306] width 495 height 54
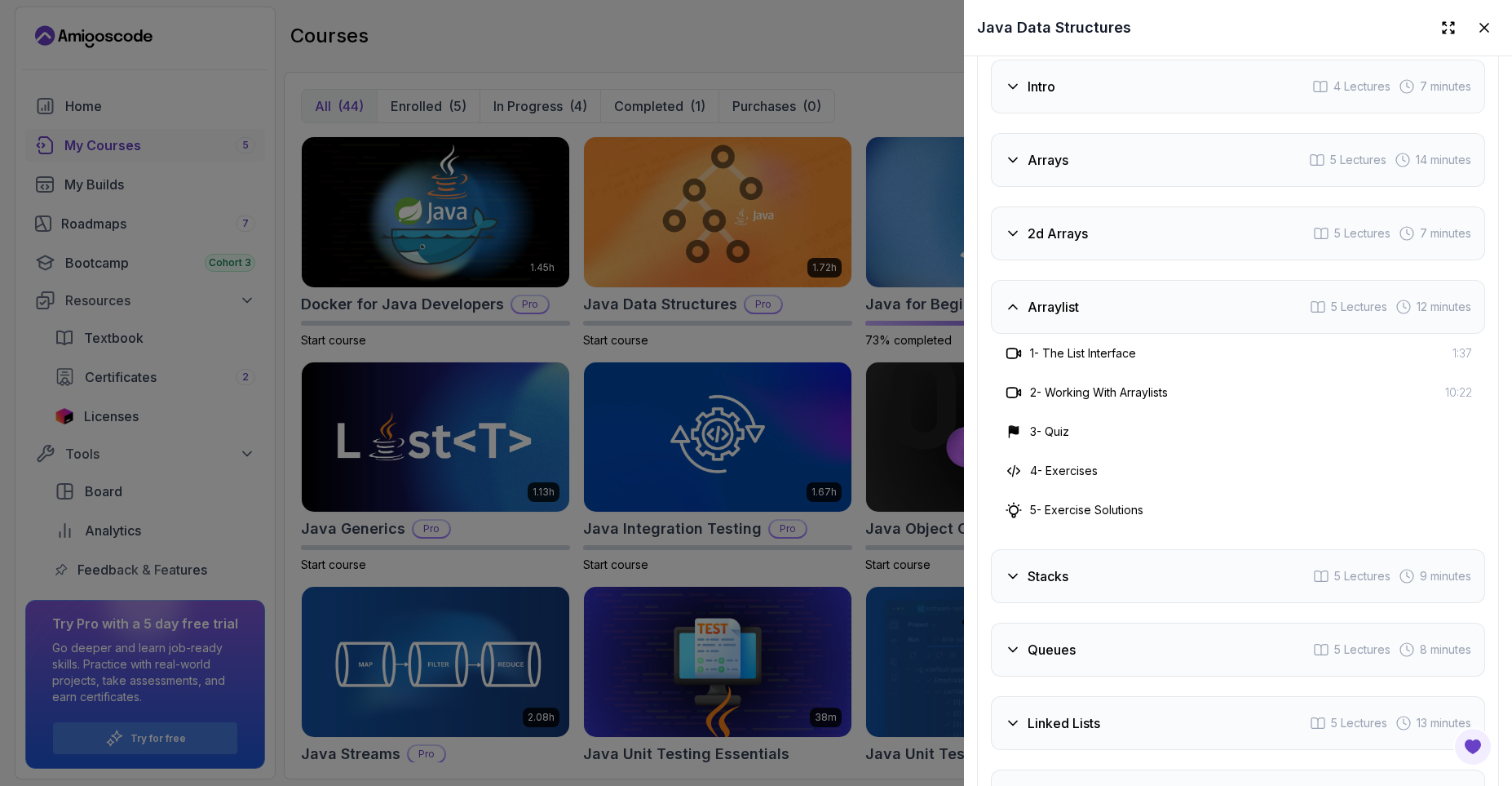
click at [1042, 318] on div "Arraylist 5 Lectures 12 minutes" at bounding box center [1238, 306] width 495 height 54
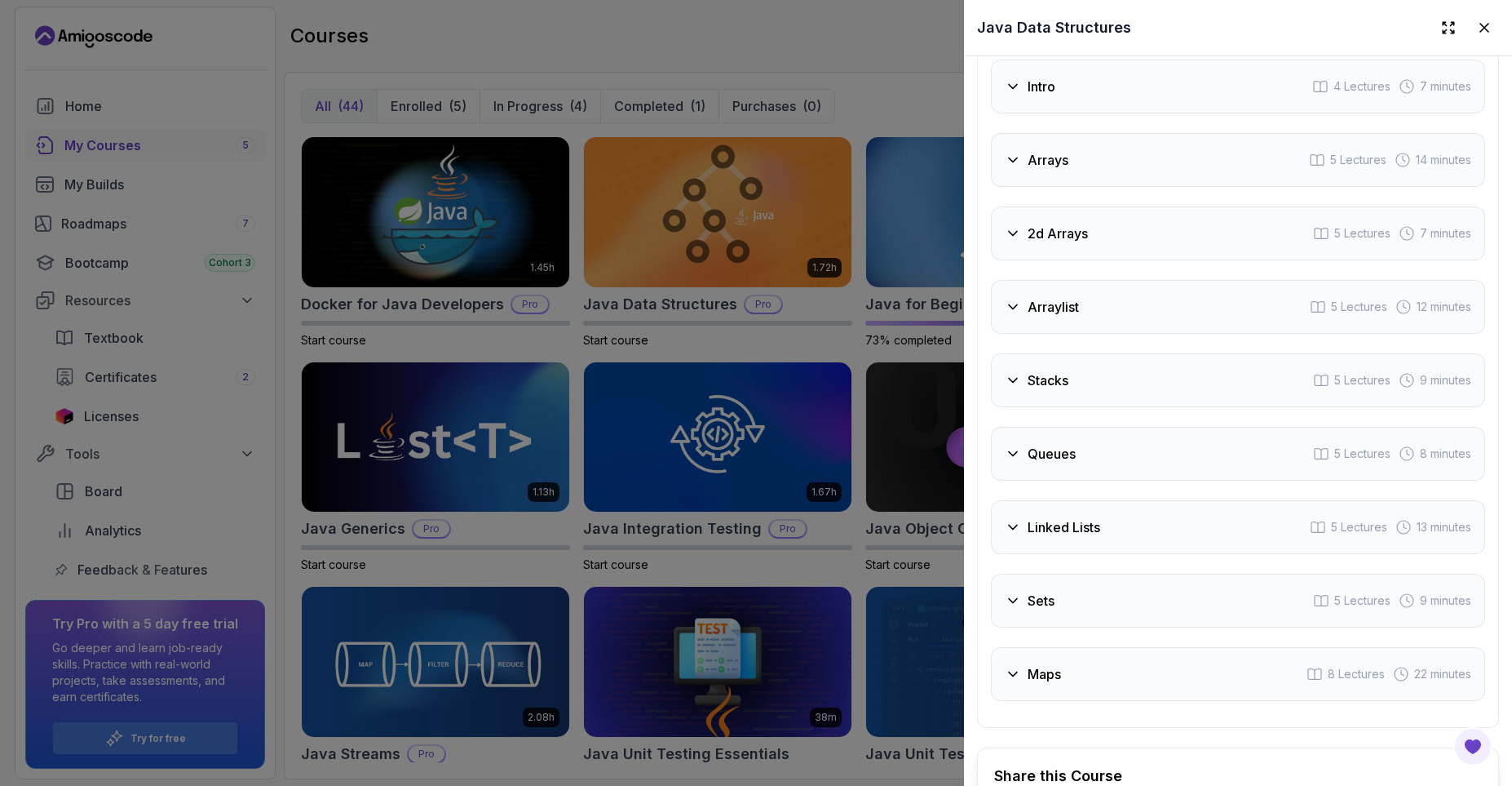
click at [1041, 389] on h3 "Stacks" at bounding box center [1047, 380] width 41 height 19
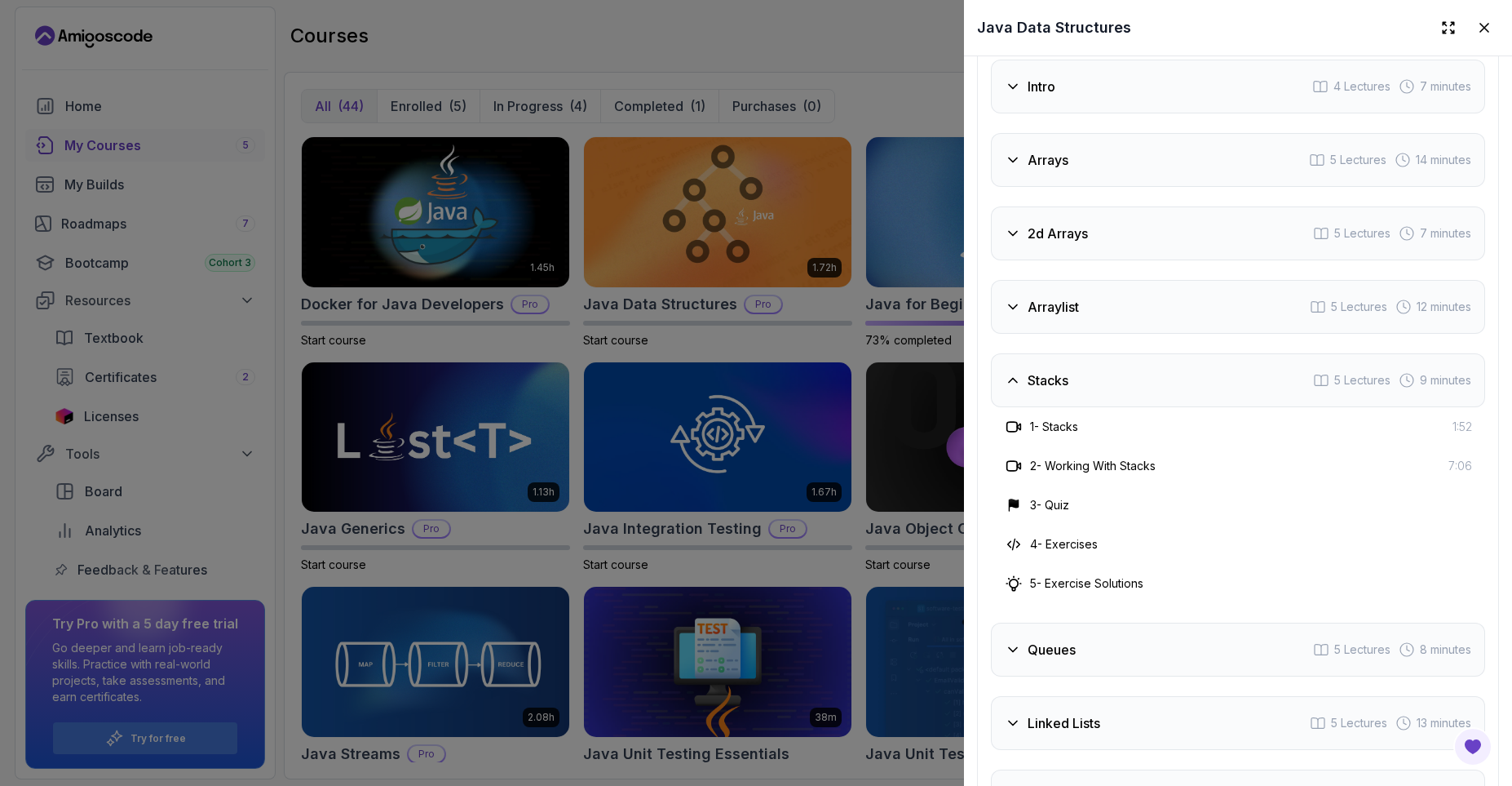
click at [1041, 389] on h3 "Stacks" at bounding box center [1047, 380] width 41 height 19
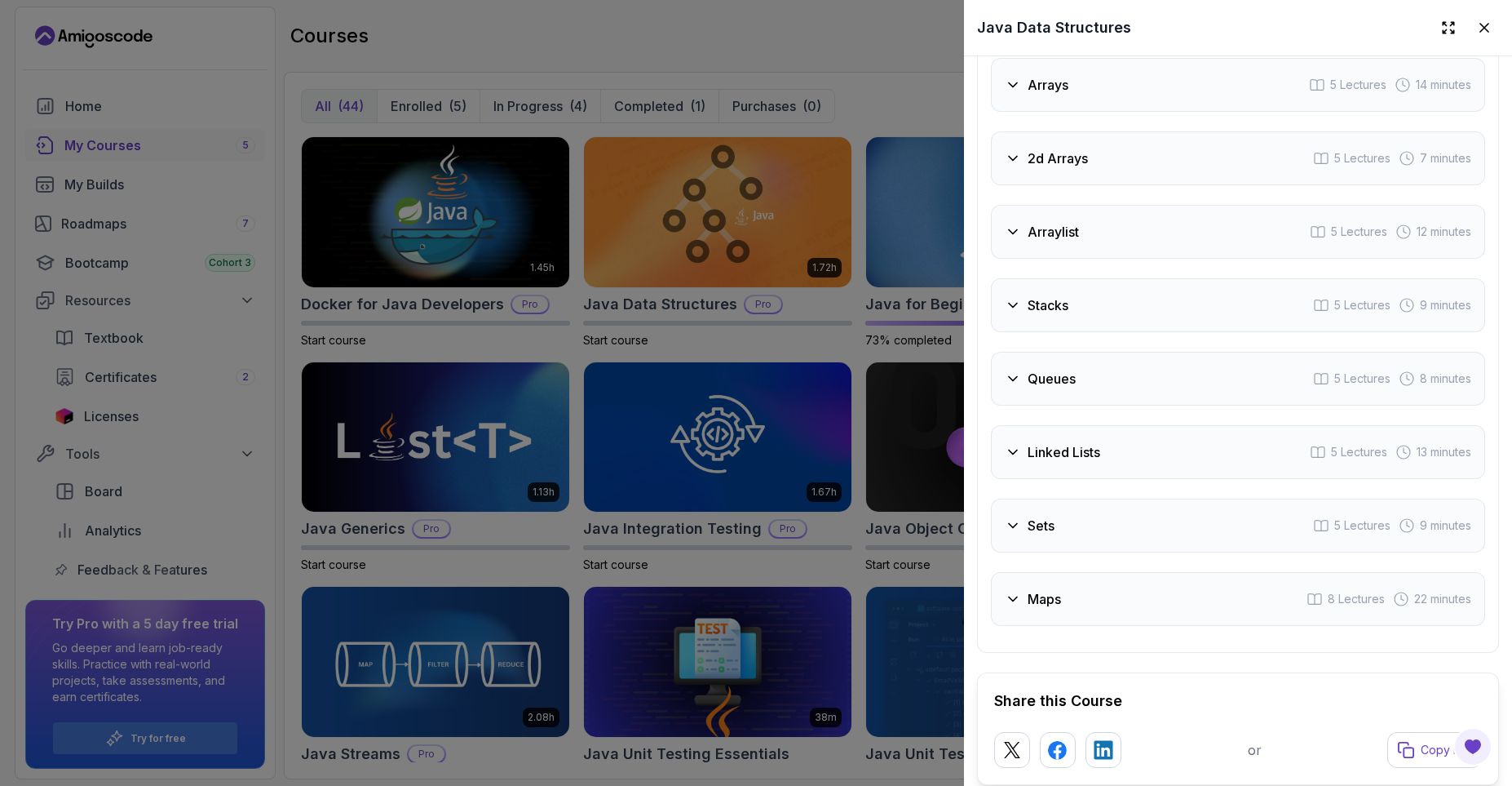
scroll to position [2839, 0]
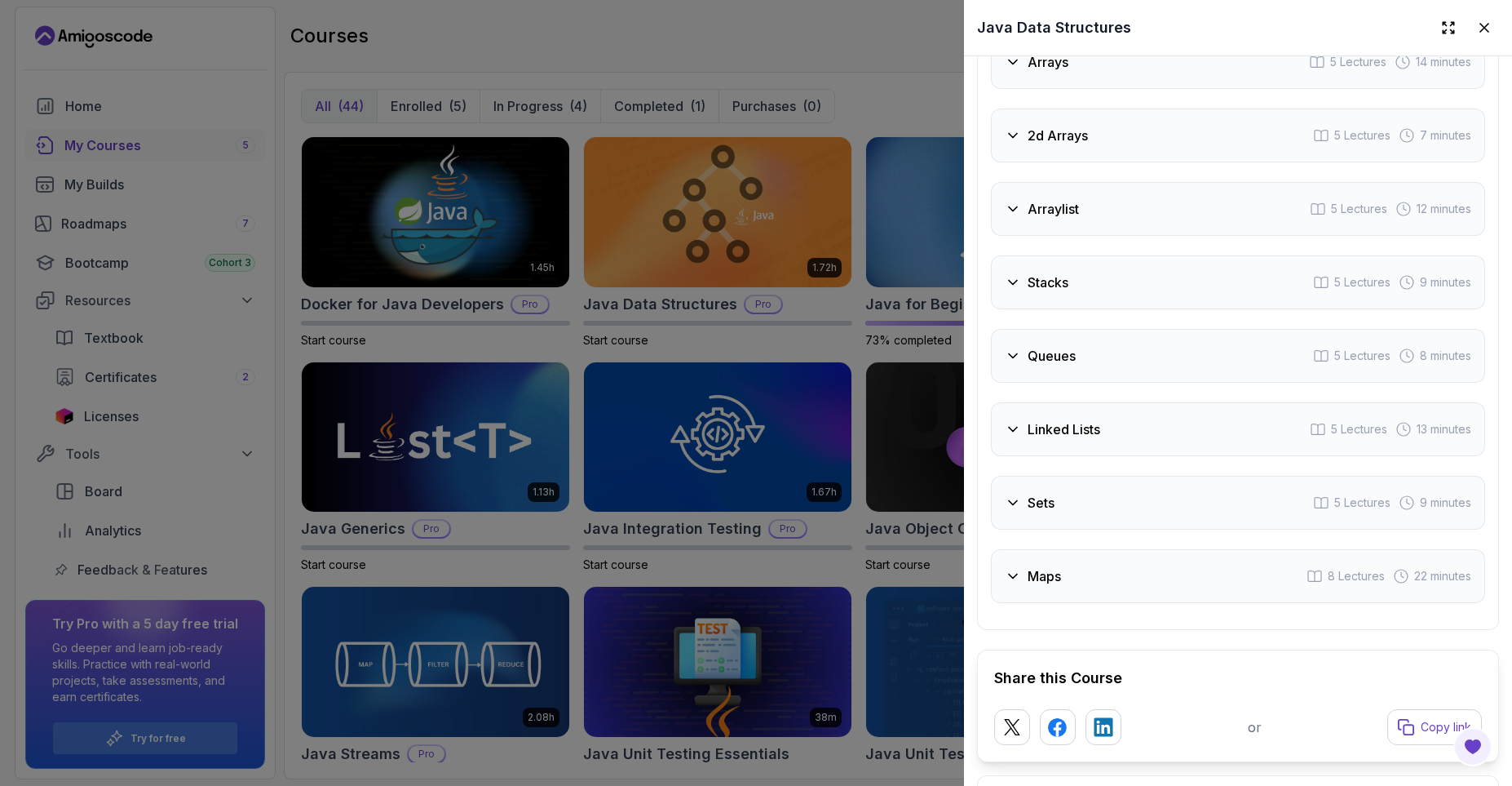
click at [1071, 357] on h3 "Queues" at bounding box center [1052, 355] width 48 height 19
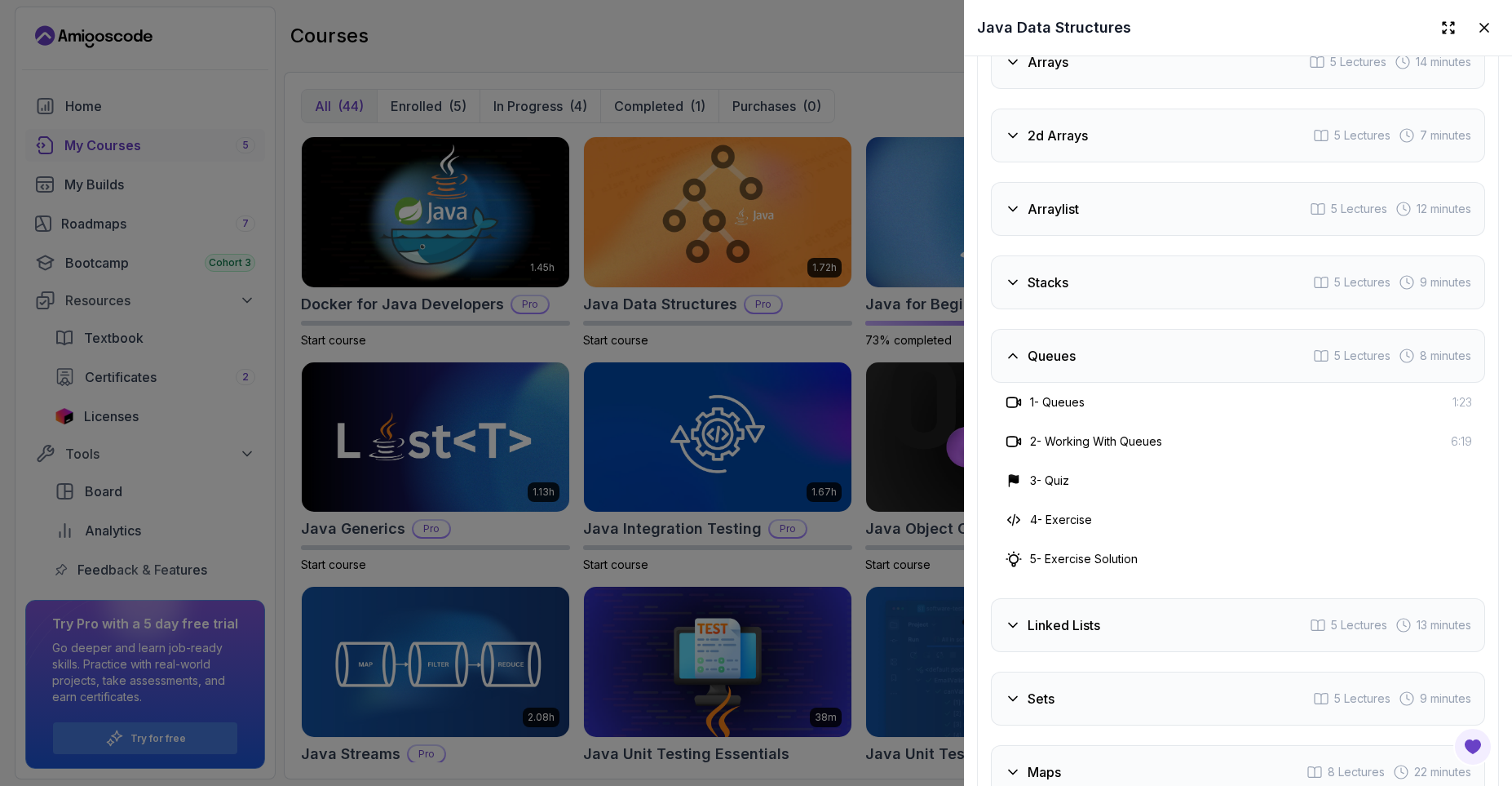
click at [1071, 357] on h3 "Queues" at bounding box center [1052, 355] width 48 height 19
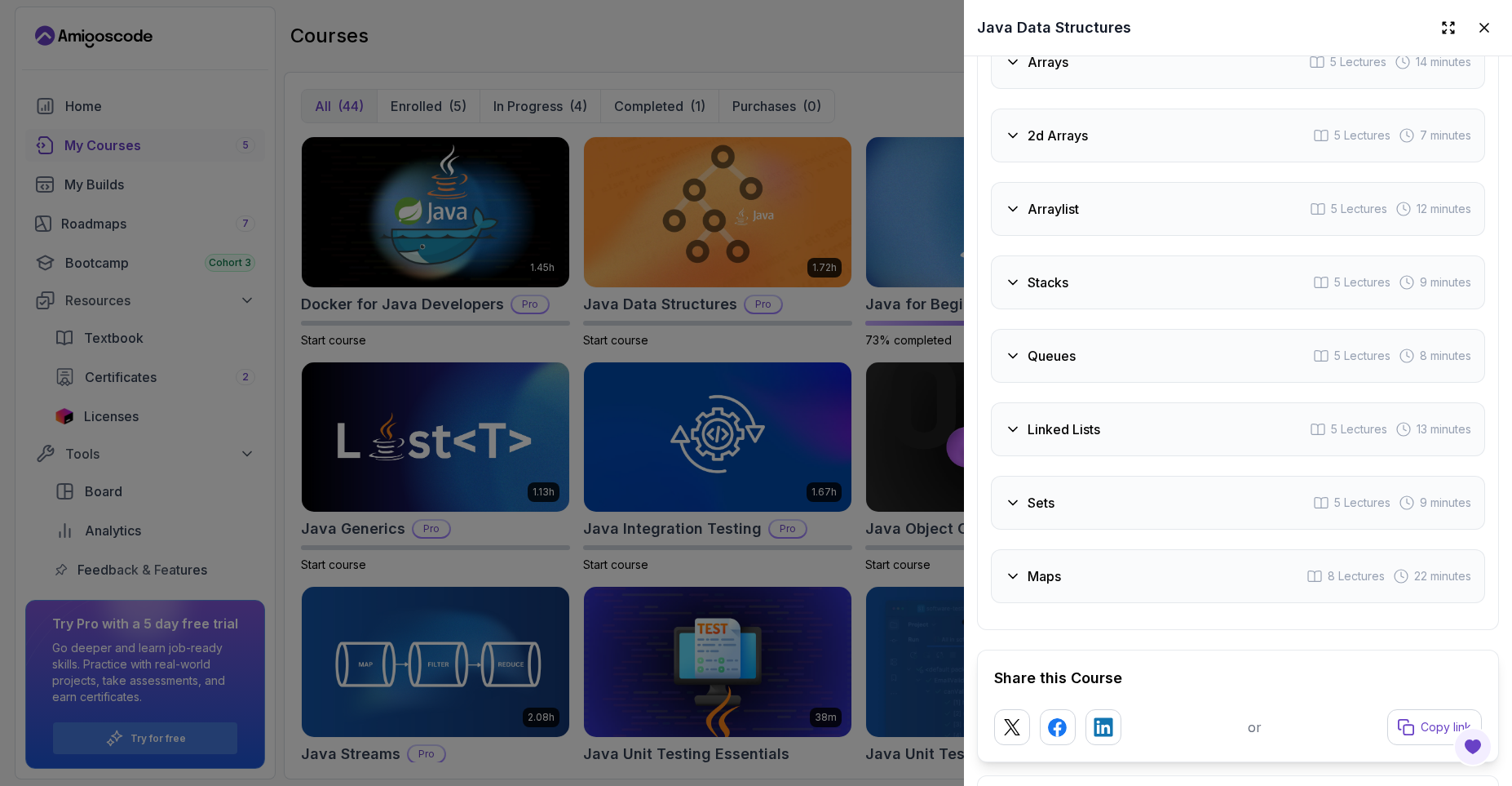
click at [1068, 434] on h3 "Linked Lists" at bounding box center [1063, 429] width 73 height 19
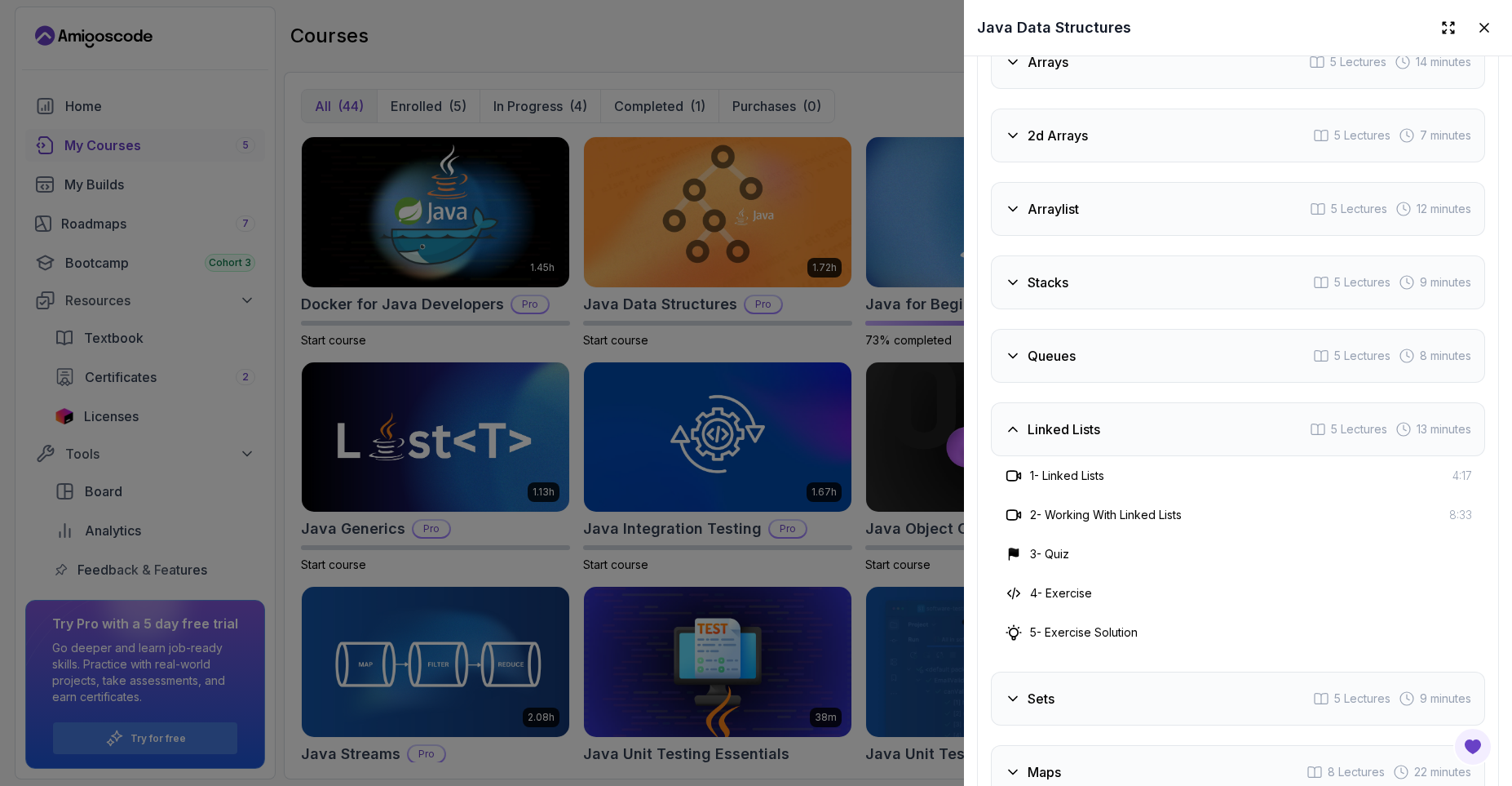
click at [1068, 434] on h3 "Linked Lists" at bounding box center [1063, 429] width 73 height 19
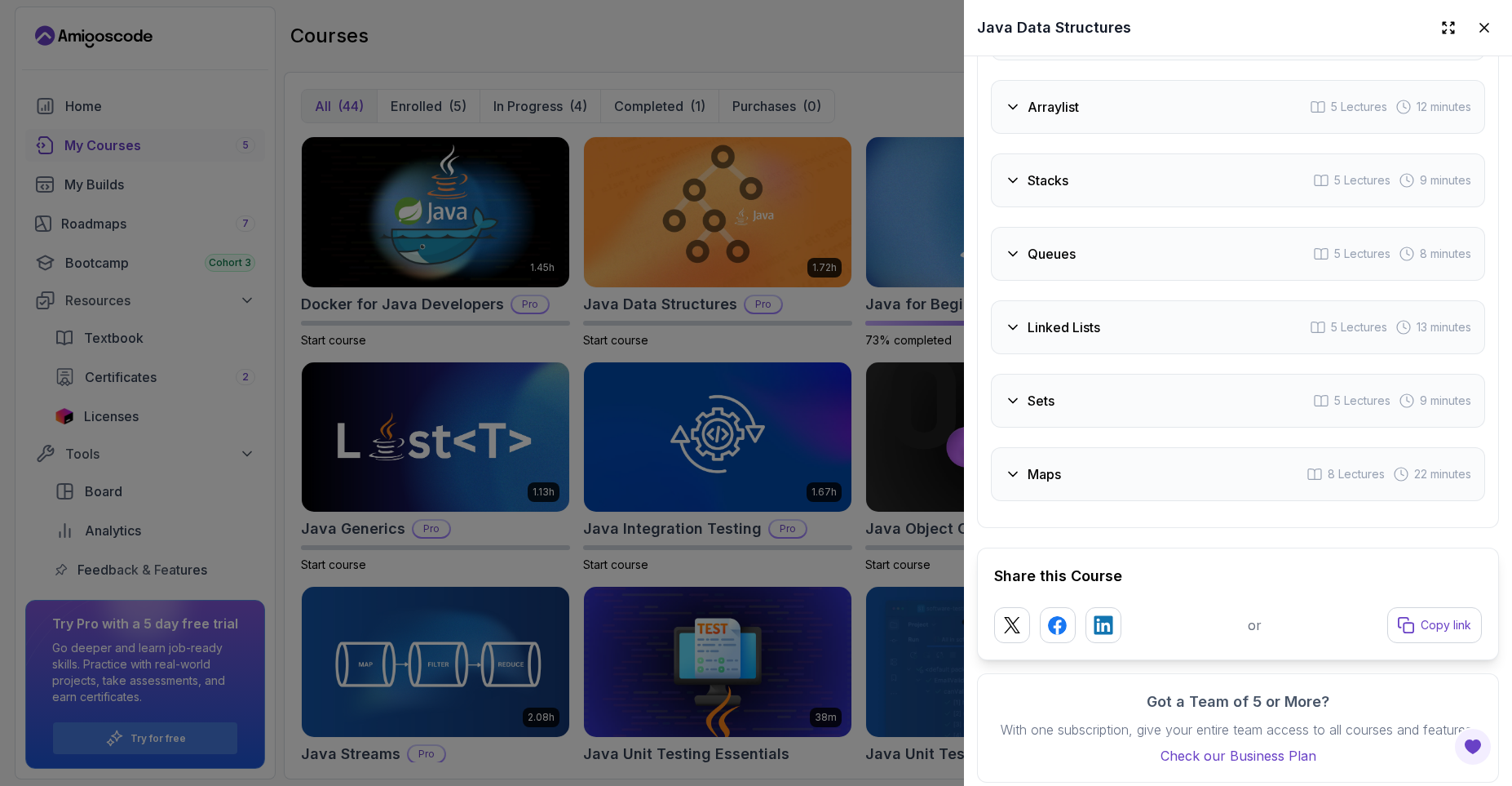
scroll to position [2951, 0]
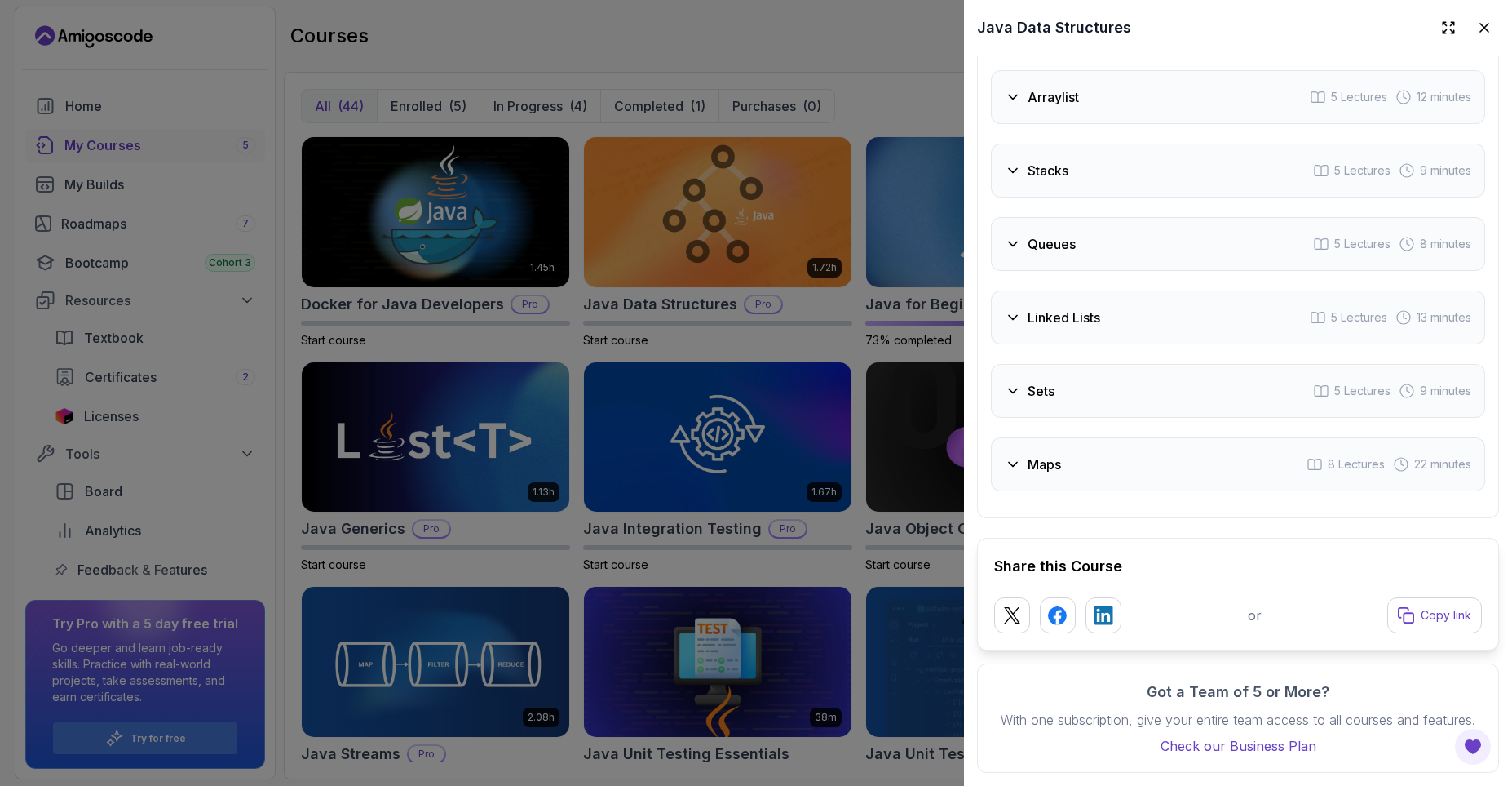
click at [1081, 390] on div "Sets 5 Lectures 9 minutes" at bounding box center [1238, 390] width 495 height 54
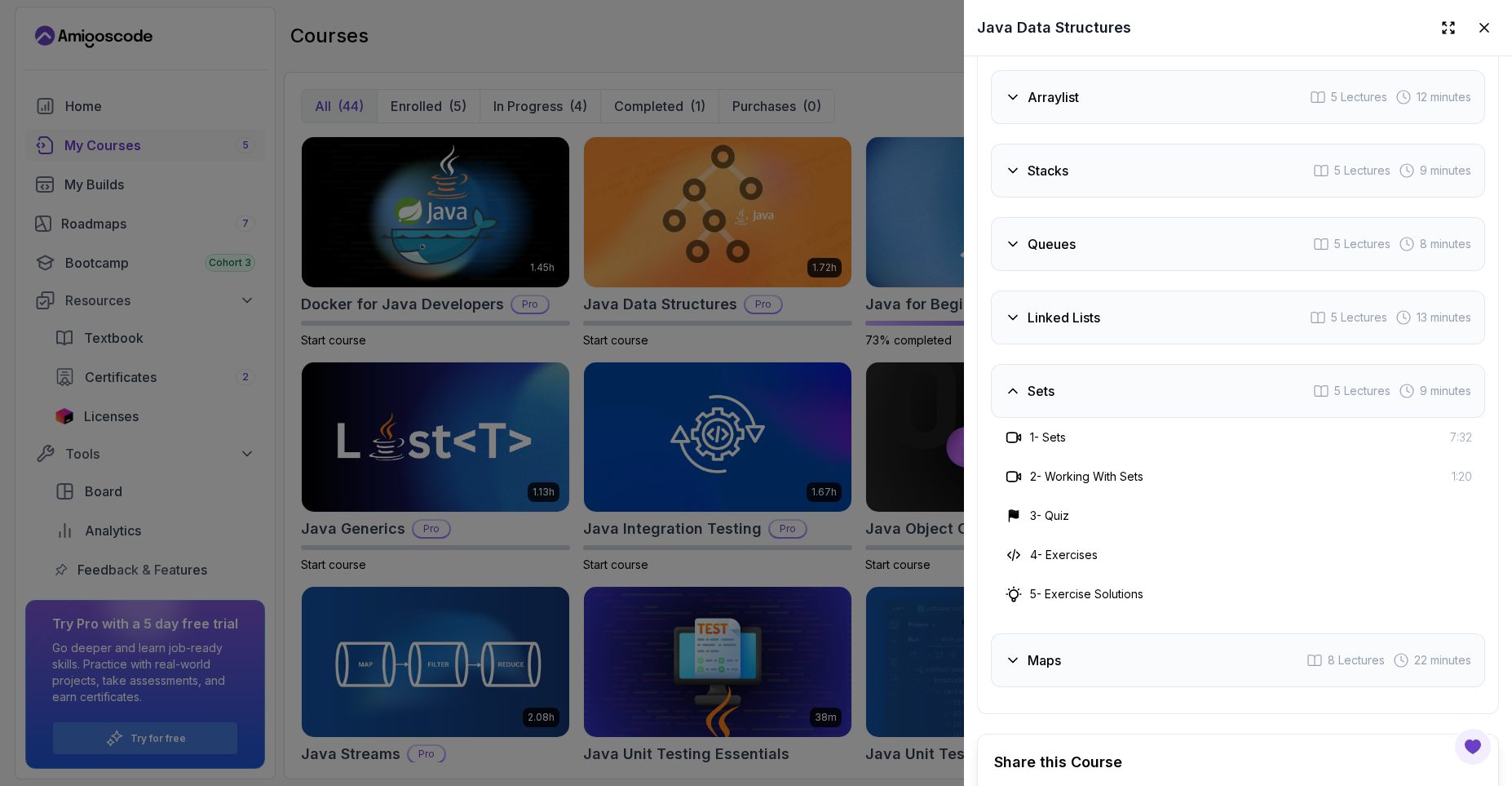
click at [1081, 390] on div "Sets 5 Lectures 9 minutes" at bounding box center [1238, 390] width 495 height 54
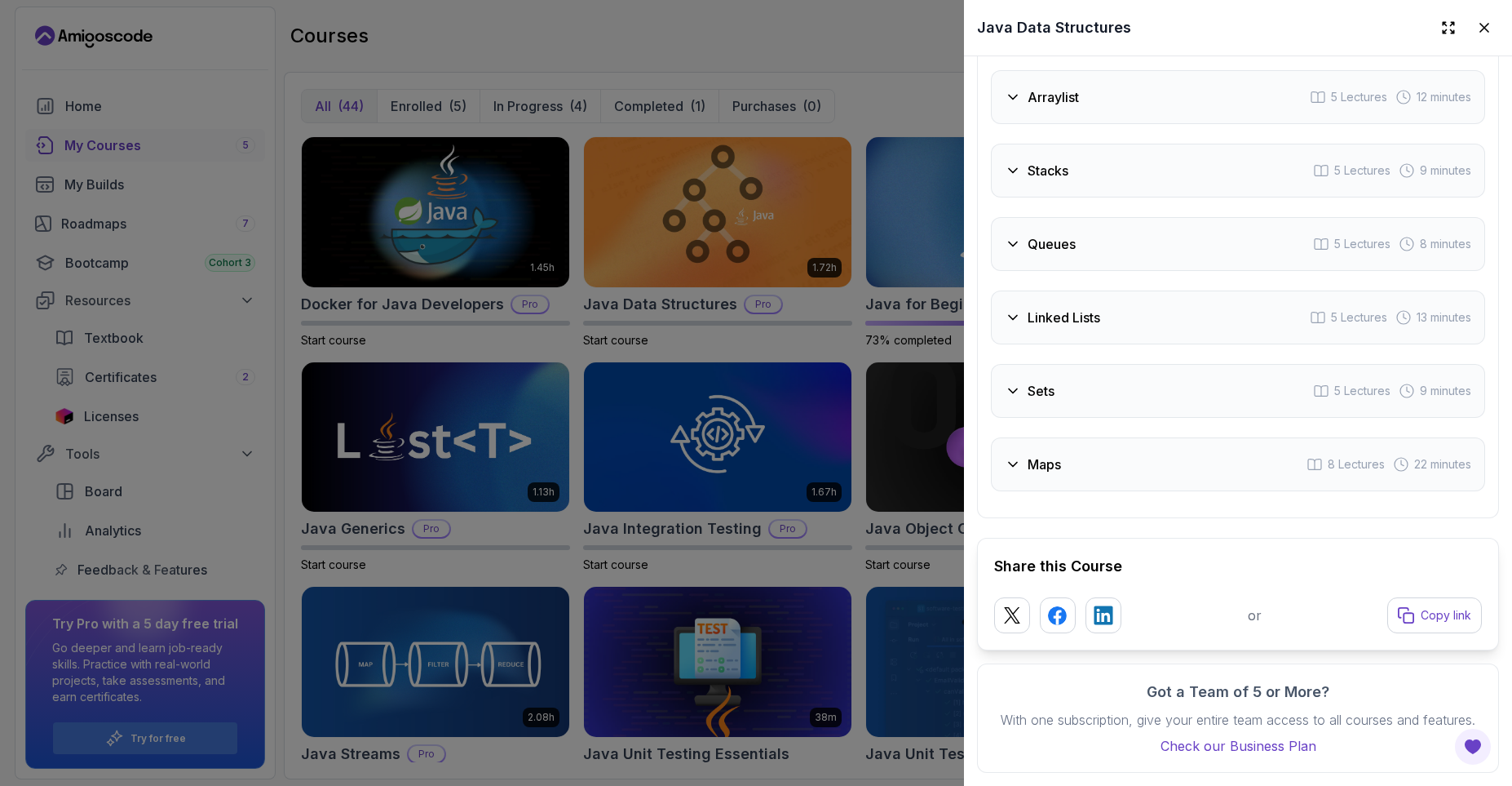
click at [1065, 462] on div "Maps 8 Lectures 22 minutes" at bounding box center [1238, 464] width 495 height 54
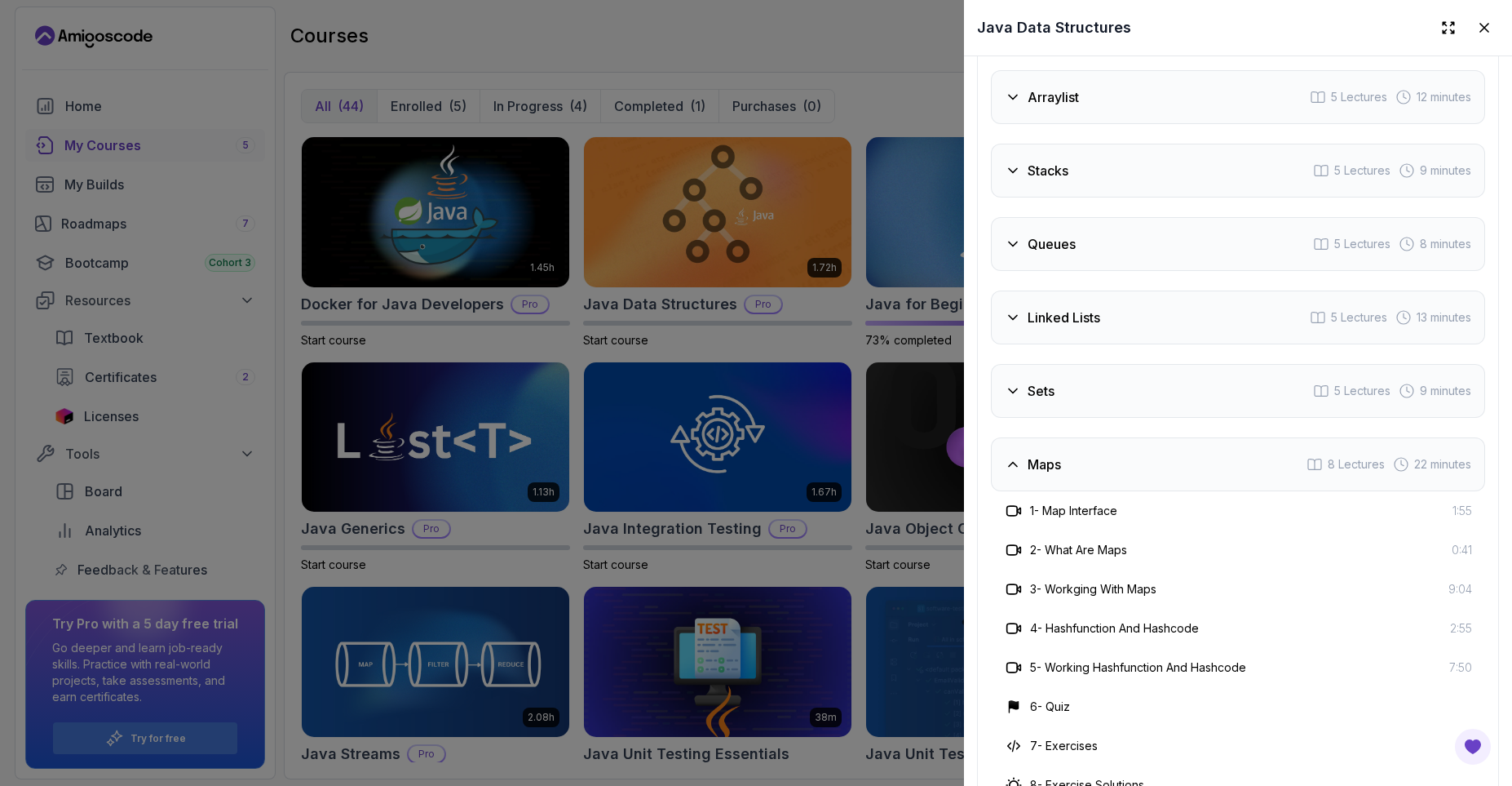
click at [1065, 462] on div "Maps 8 Lectures 22 minutes" at bounding box center [1238, 464] width 495 height 54
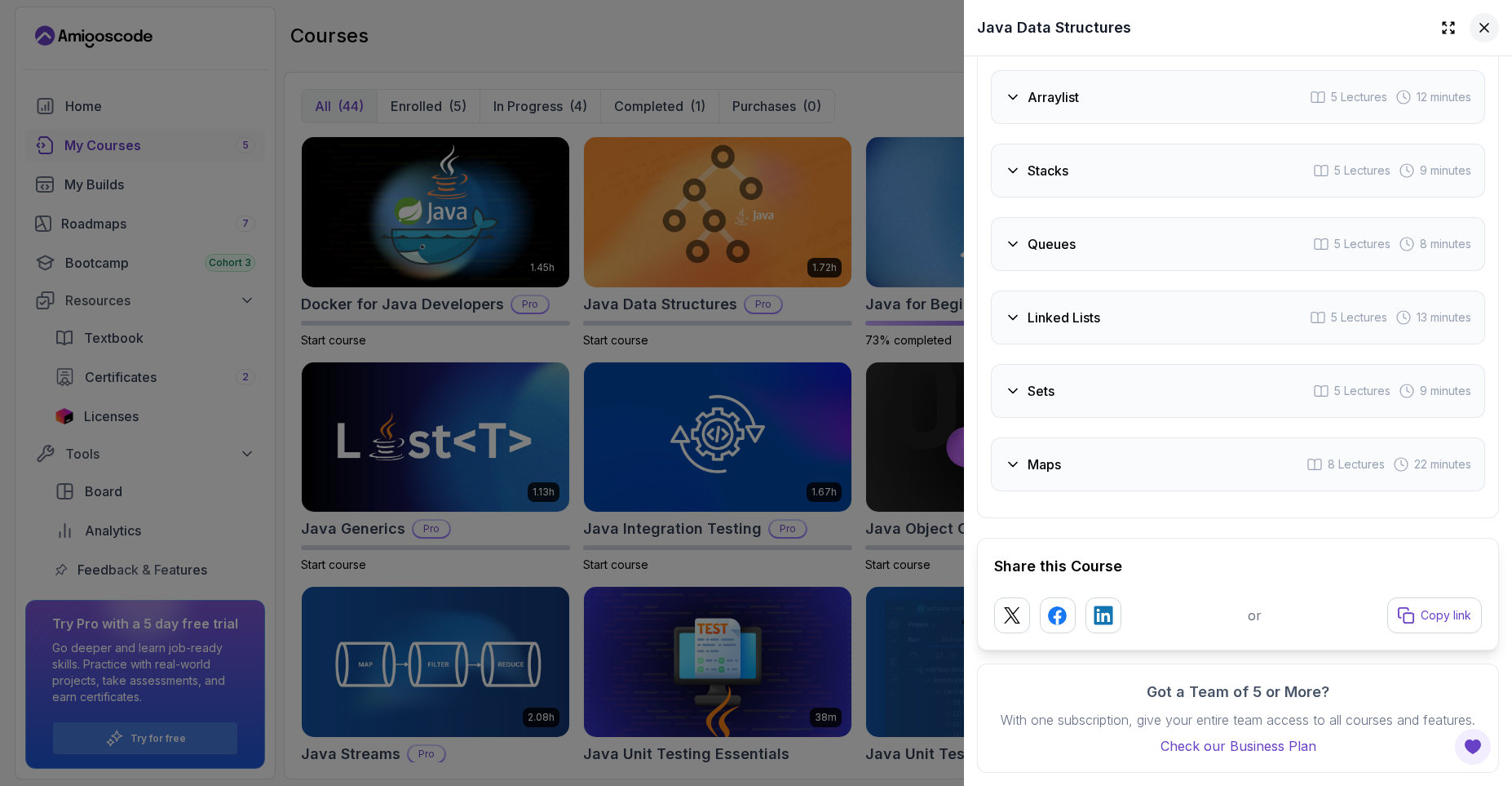
click at [1483, 24] on icon at bounding box center [1484, 28] width 17 height 17
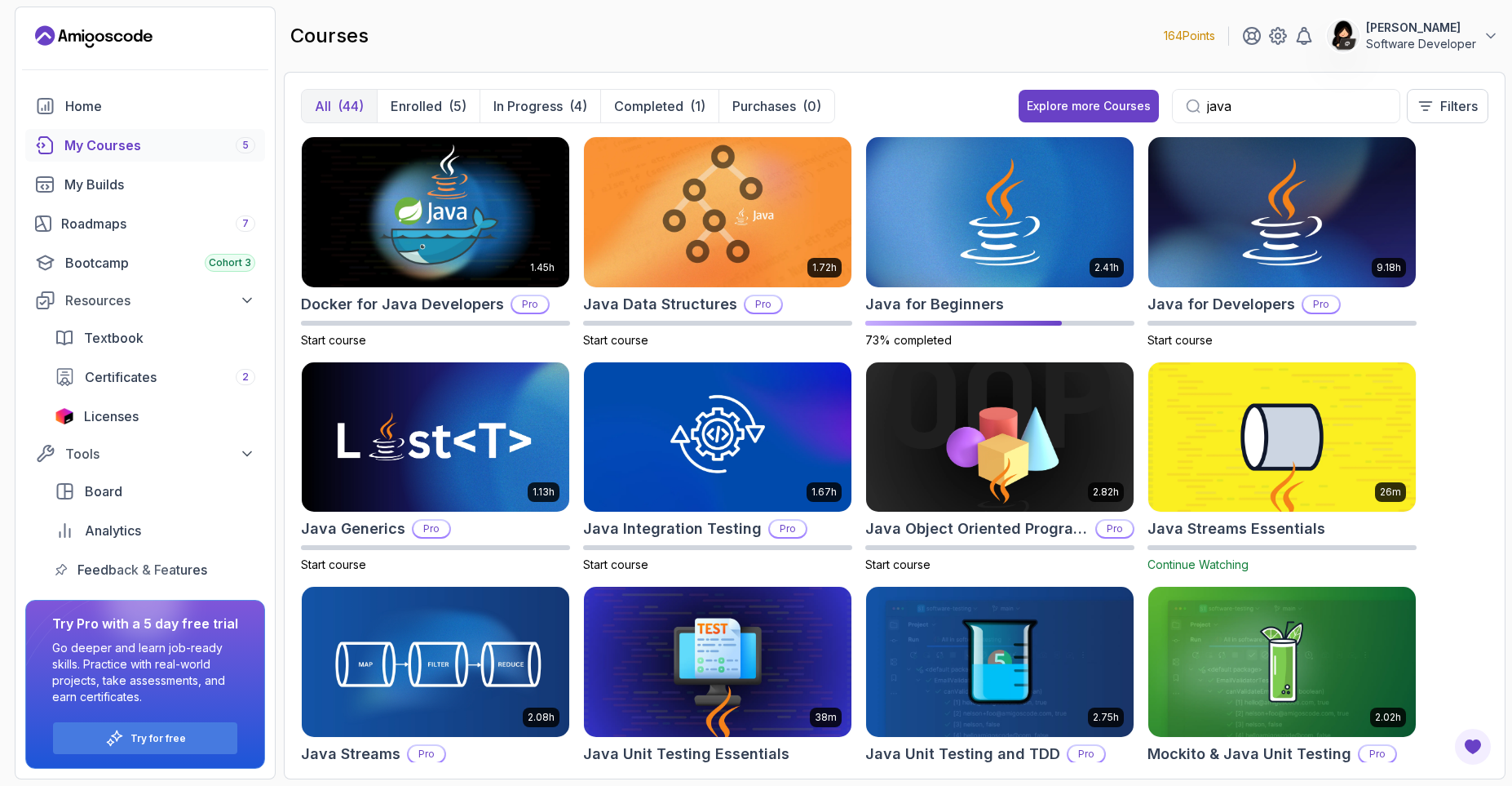
click at [1482, 321] on div "1.45h Docker for Java Developers Pro Start course 1.72h Java Data Structures Pr…" at bounding box center [895, 449] width 1188 height 626
click at [445, 458] on img at bounding box center [435, 436] width 280 height 158
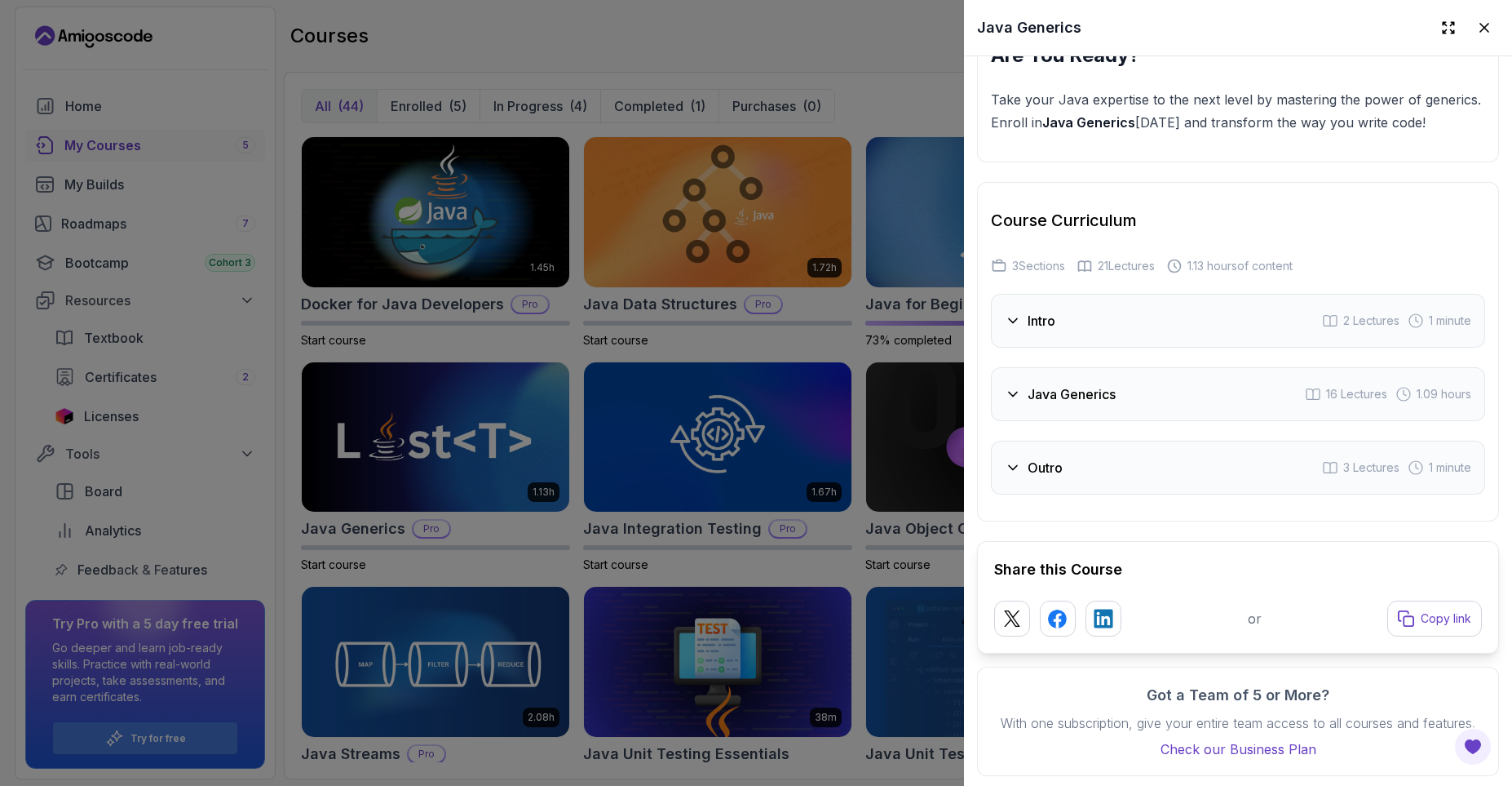
scroll to position [2403, 0]
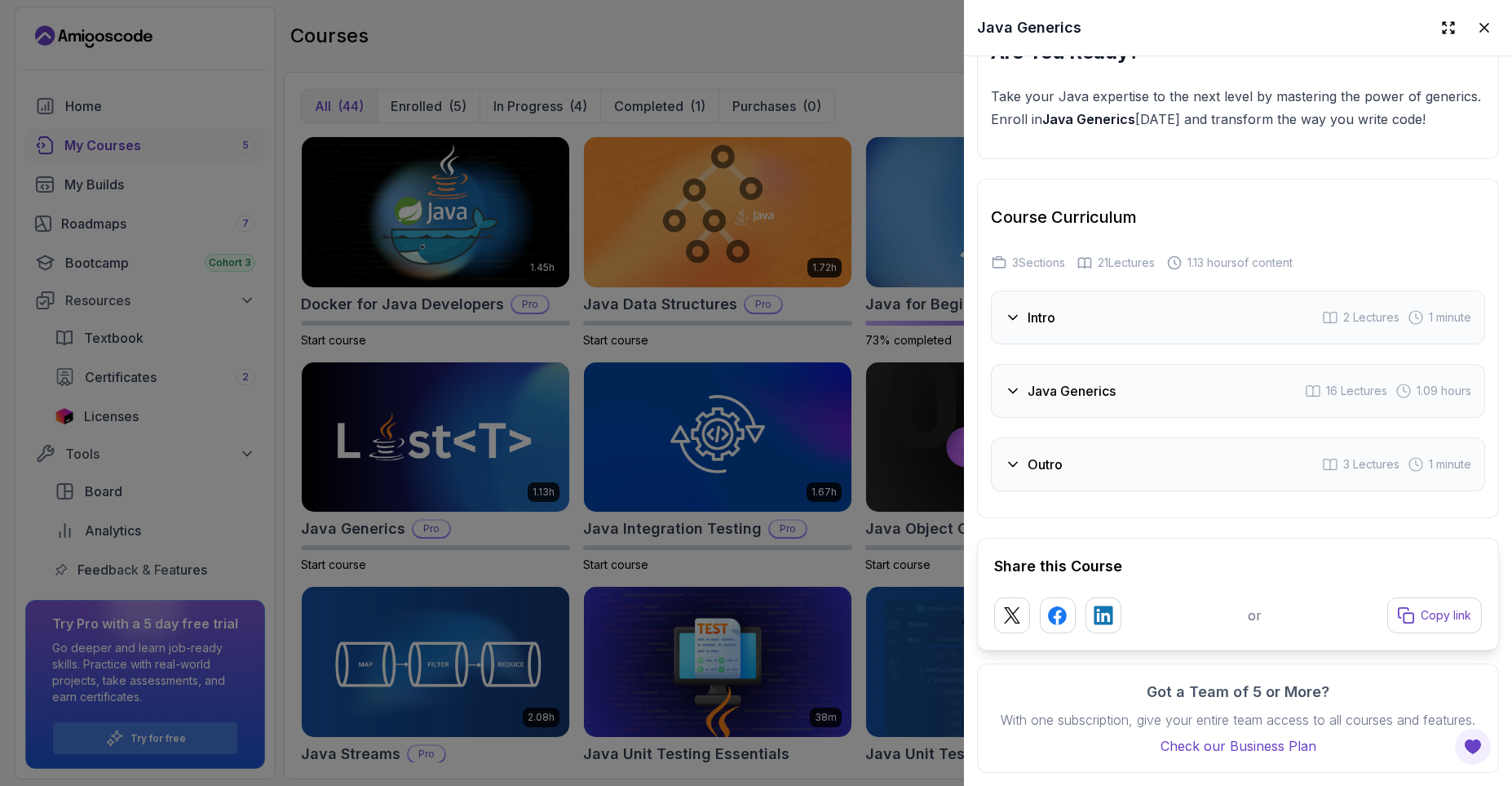
click at [1101, 328] on div "Intro 2 Lectures 1 minute" at bounding box center [1238, 317] width 495 height 54
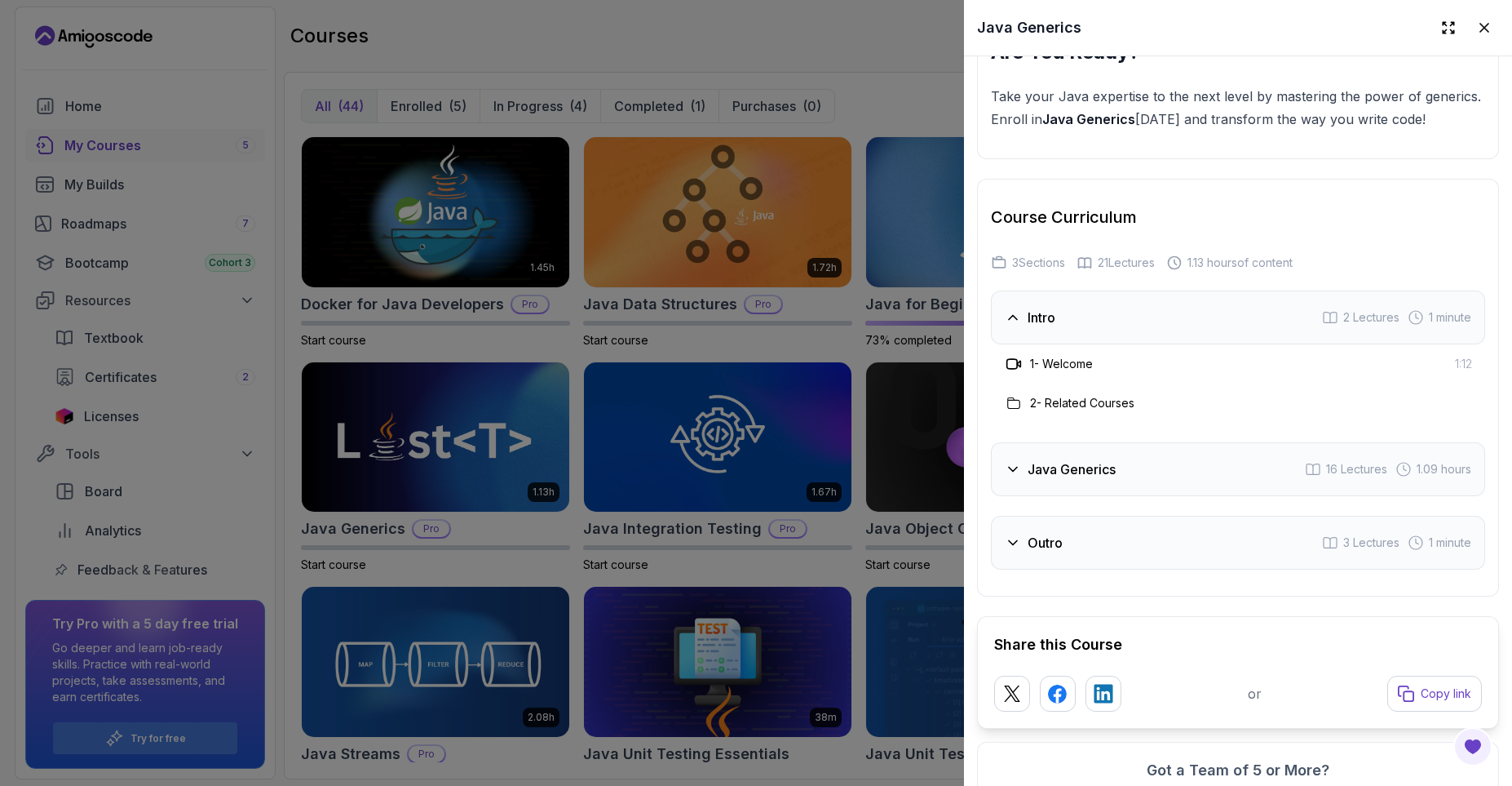
click at [1101, 327] on div "Intro 2 Lectures 1 minute" at bounding box center [1238, 317] width 495 height 54
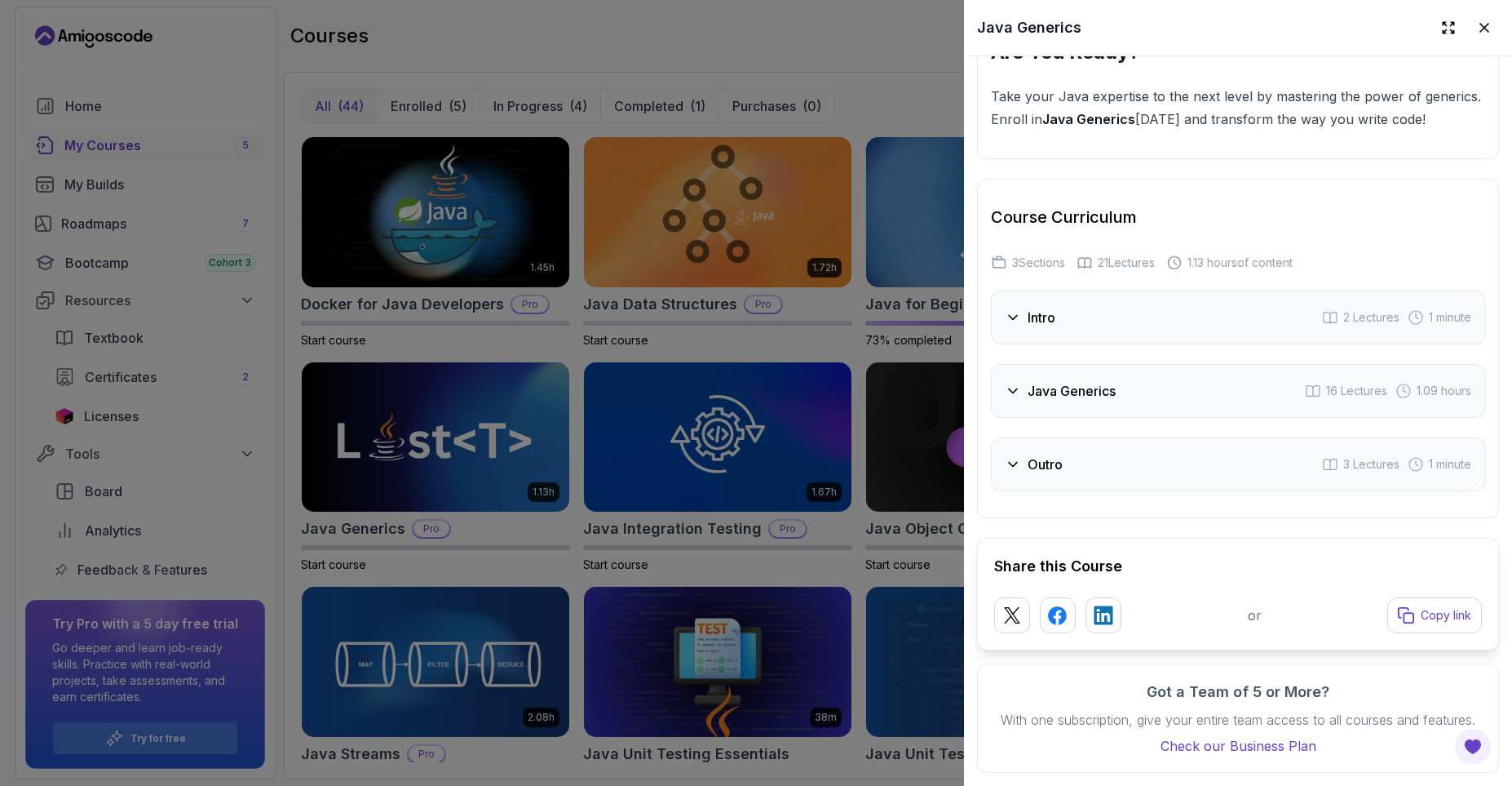
click at [1102, 396] on h3 "Java Generics" at bounding box center [1072, 390] width 88 height 19
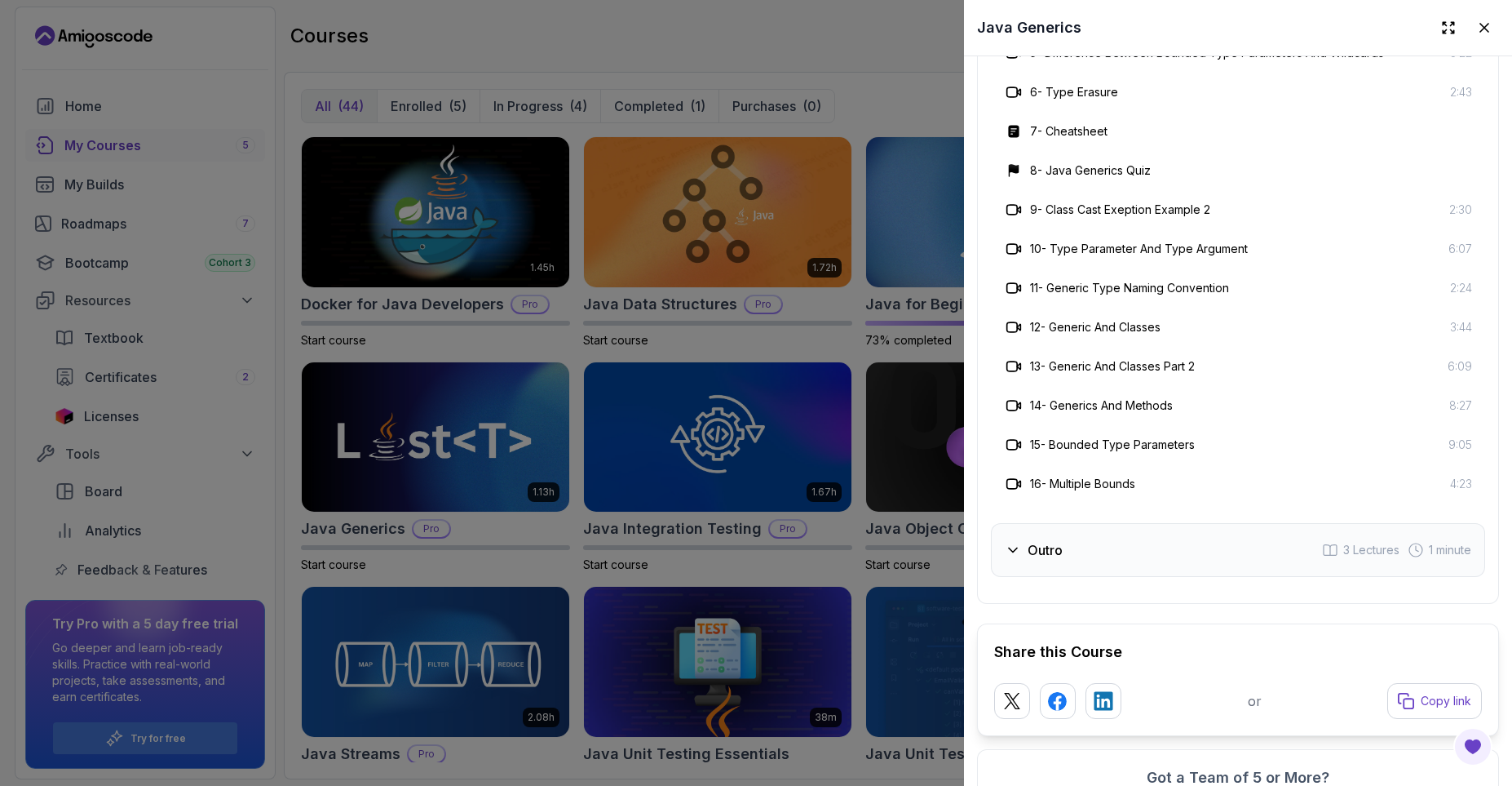
scroll to position [2990, 0]
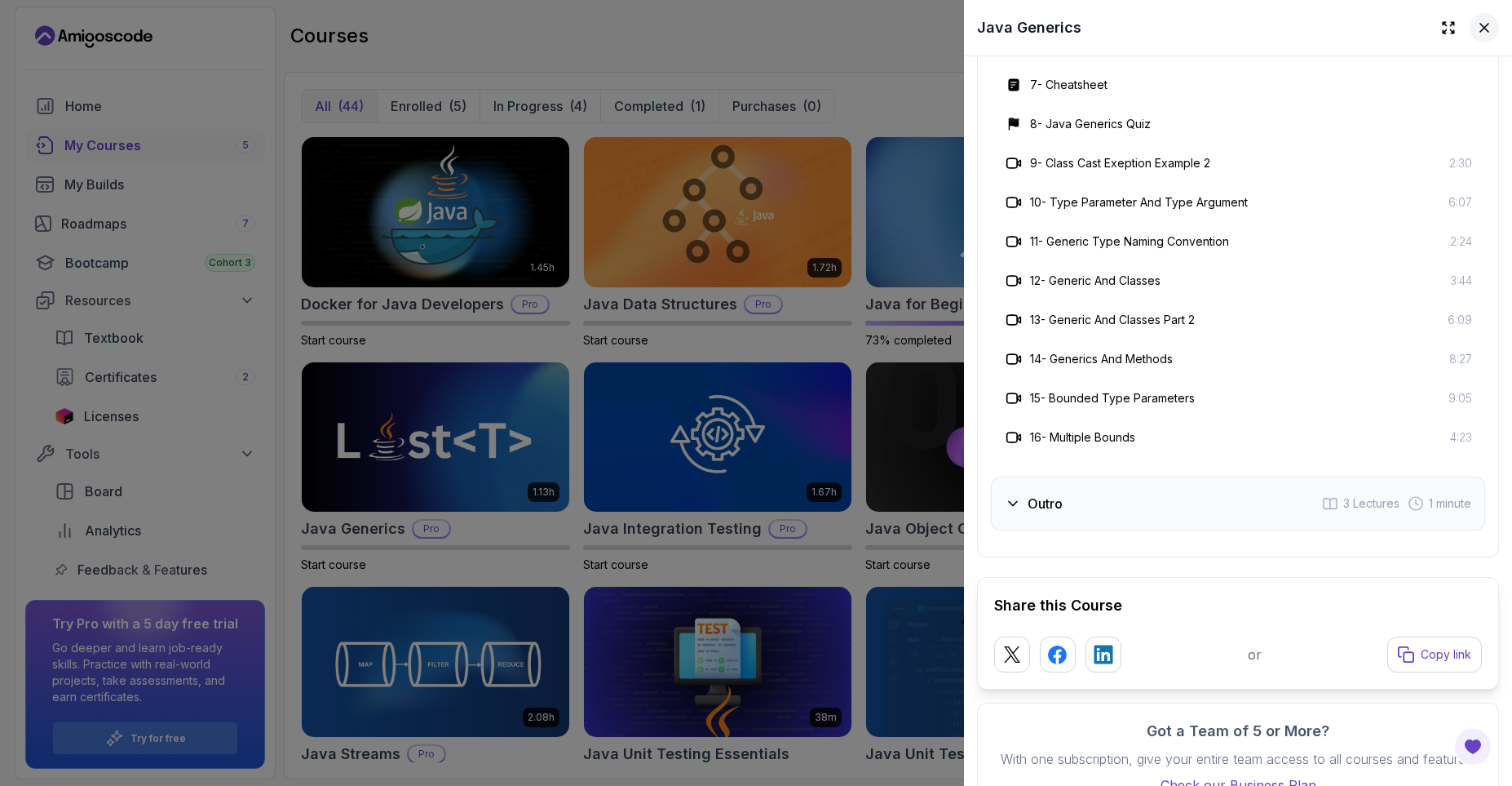
click at [1480, 34] on icon at bounding box center [1484, 28] width 17 height 17
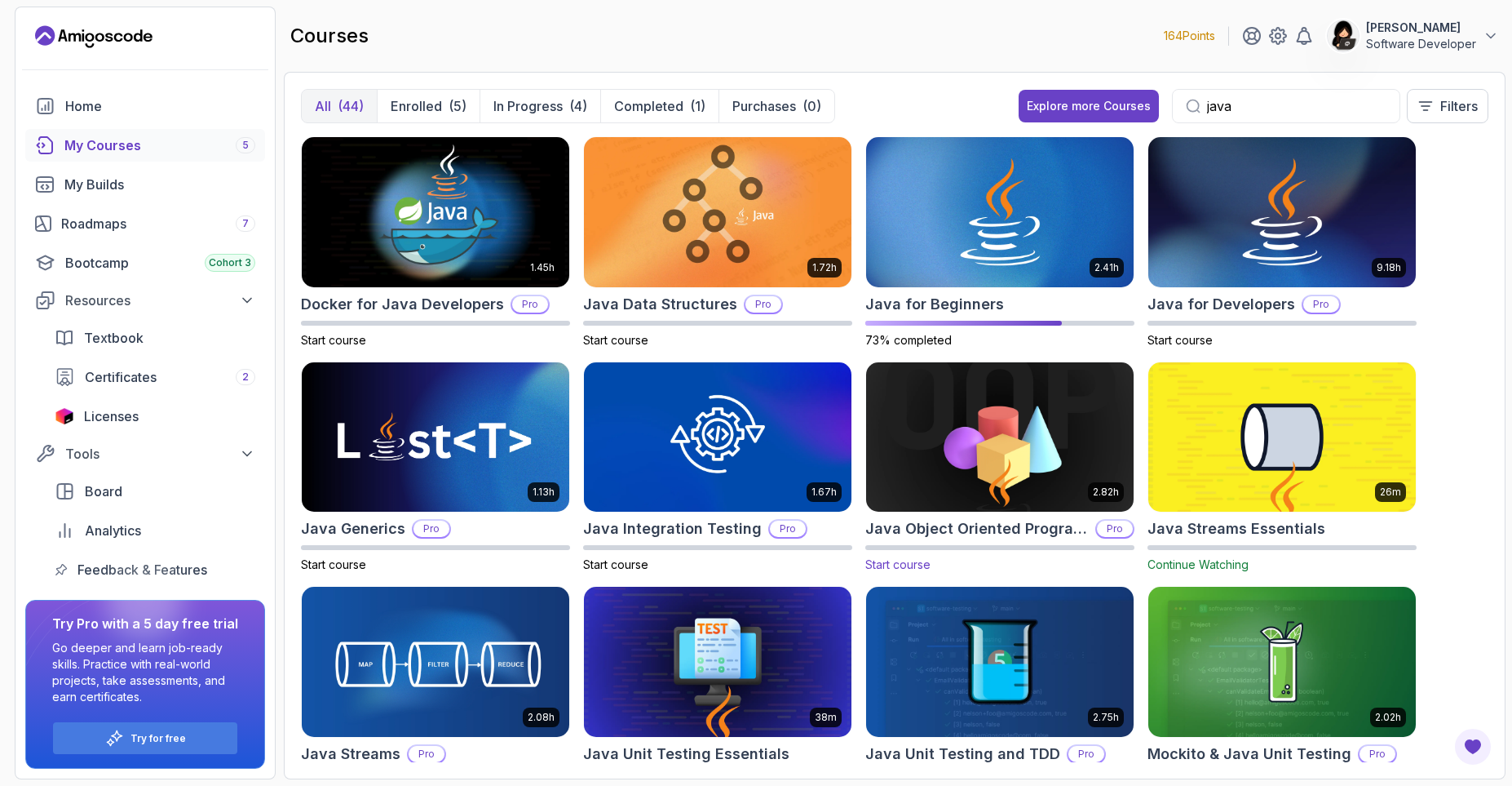
click at [1032, 455] on img at bounding box center [1000, 436] width 280 height 158
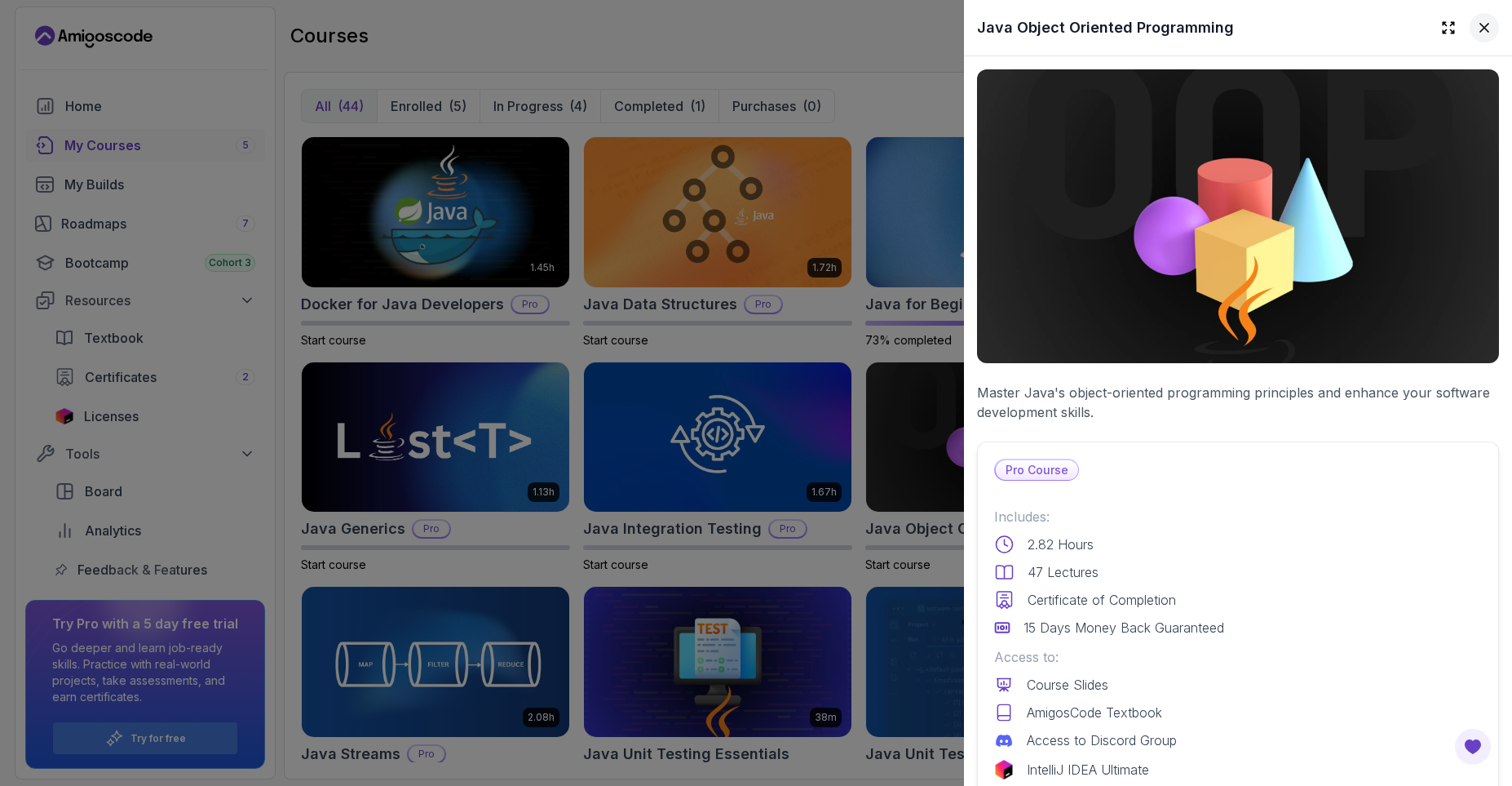
click at [1479, 29] on icon at bounding box center [1484, 28] width 17 height 17
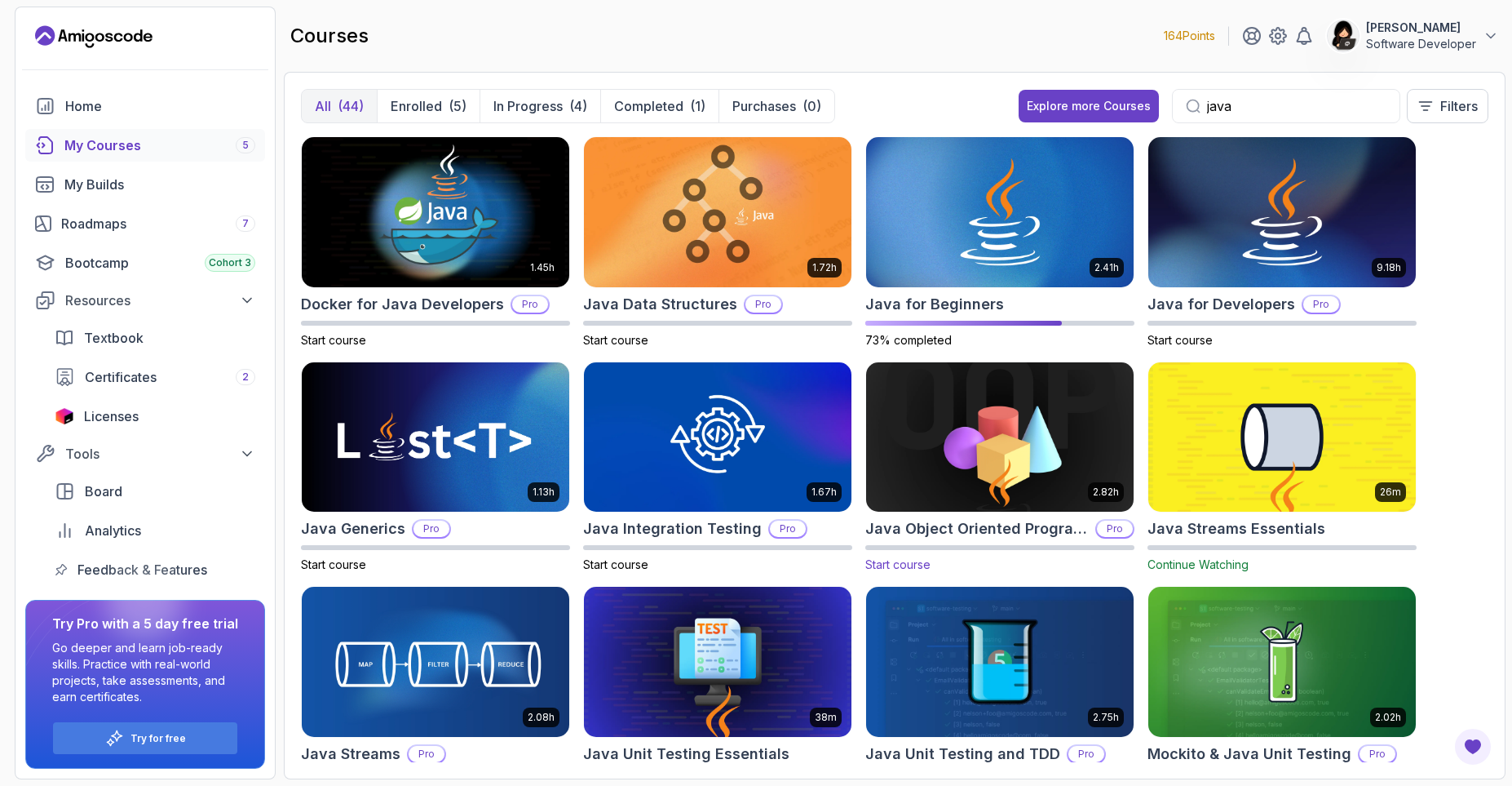
click at [927, 453] on img at bounding box center [1000, 436] width 280 height 158
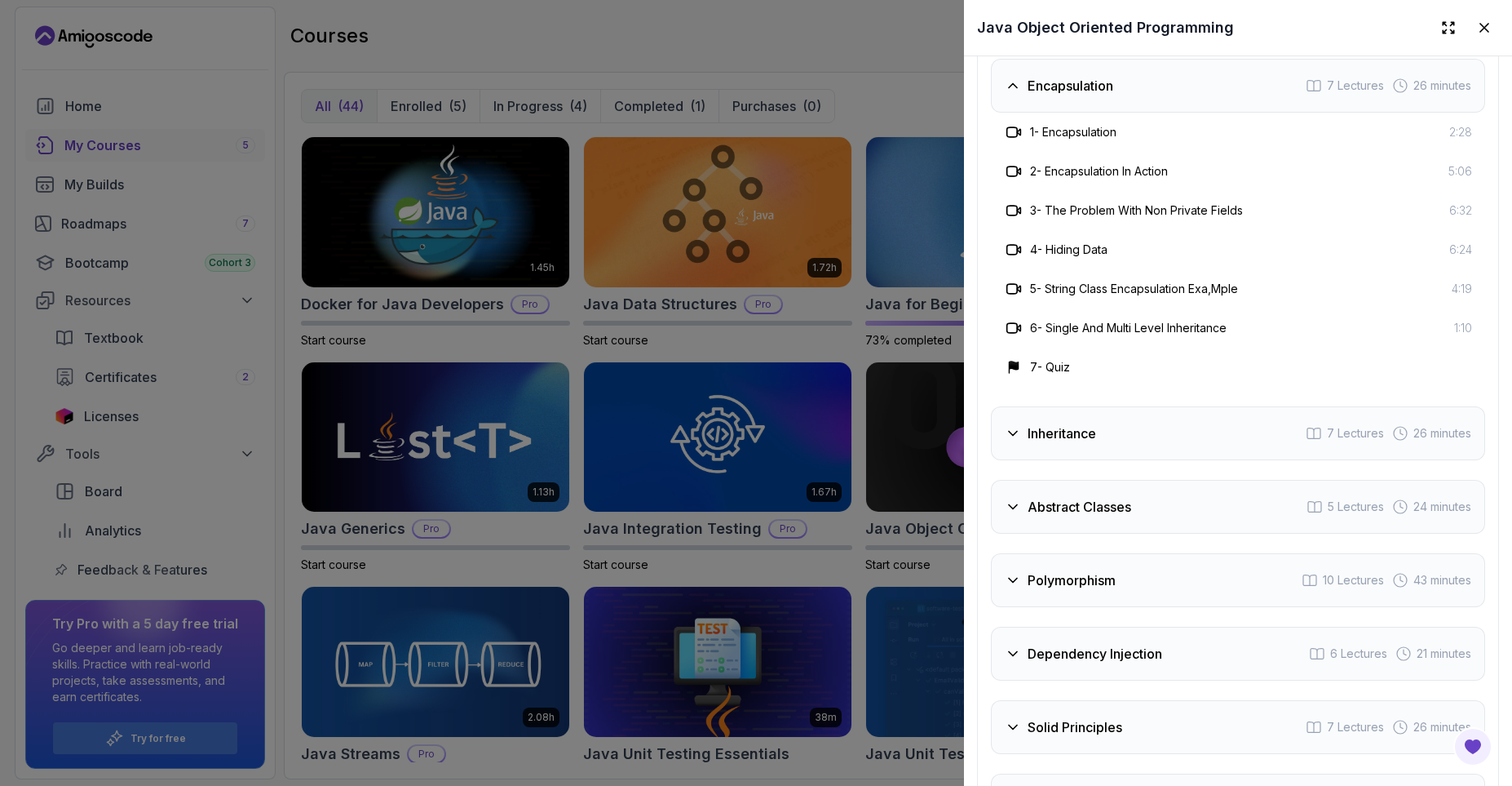
scroll to position [2839, 0]
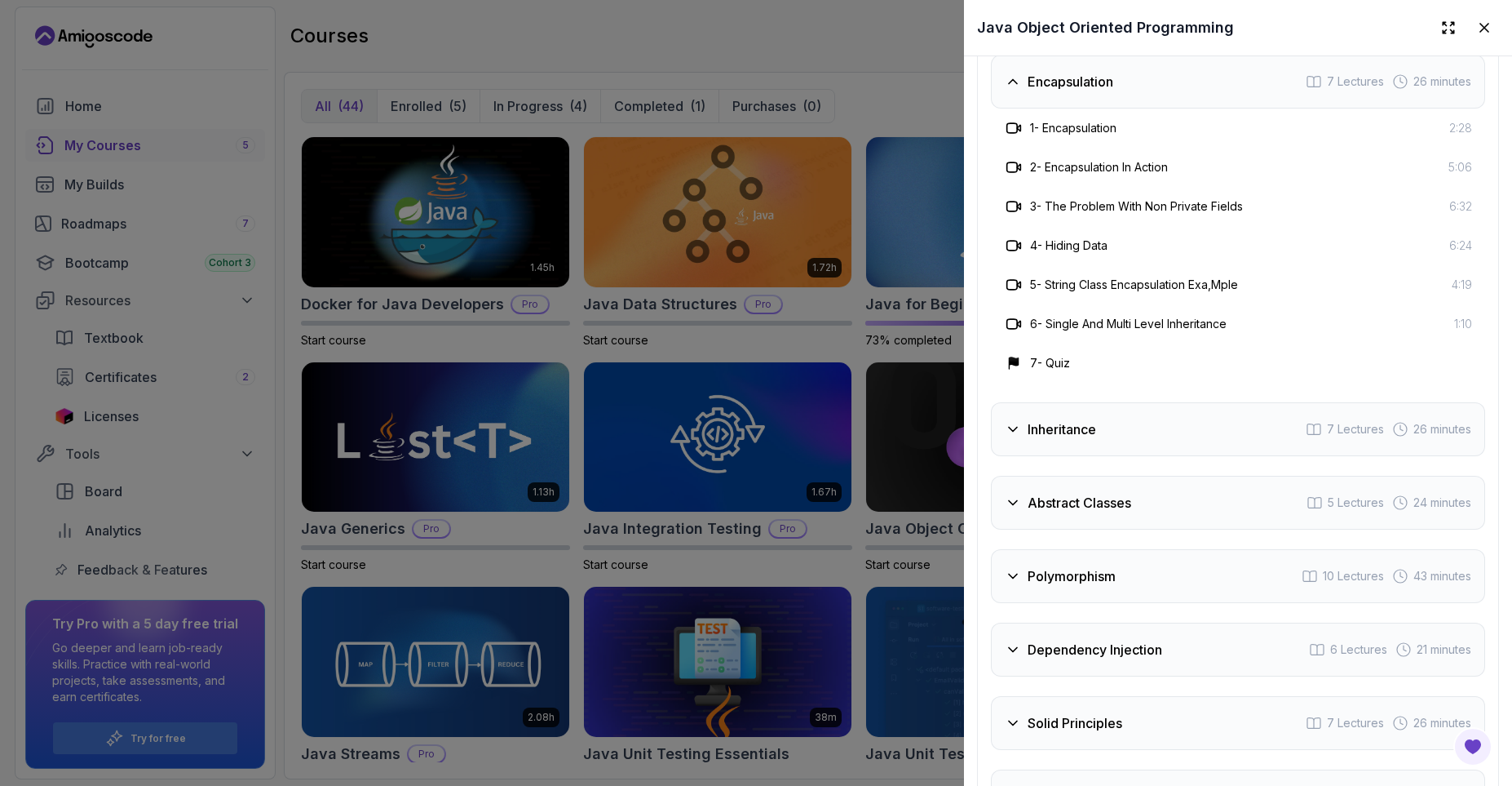
click at [1116, 426] on div "Inheritance 7 Lectures 26 minutes" at bounding box center [1238, 429] width 495 height 54
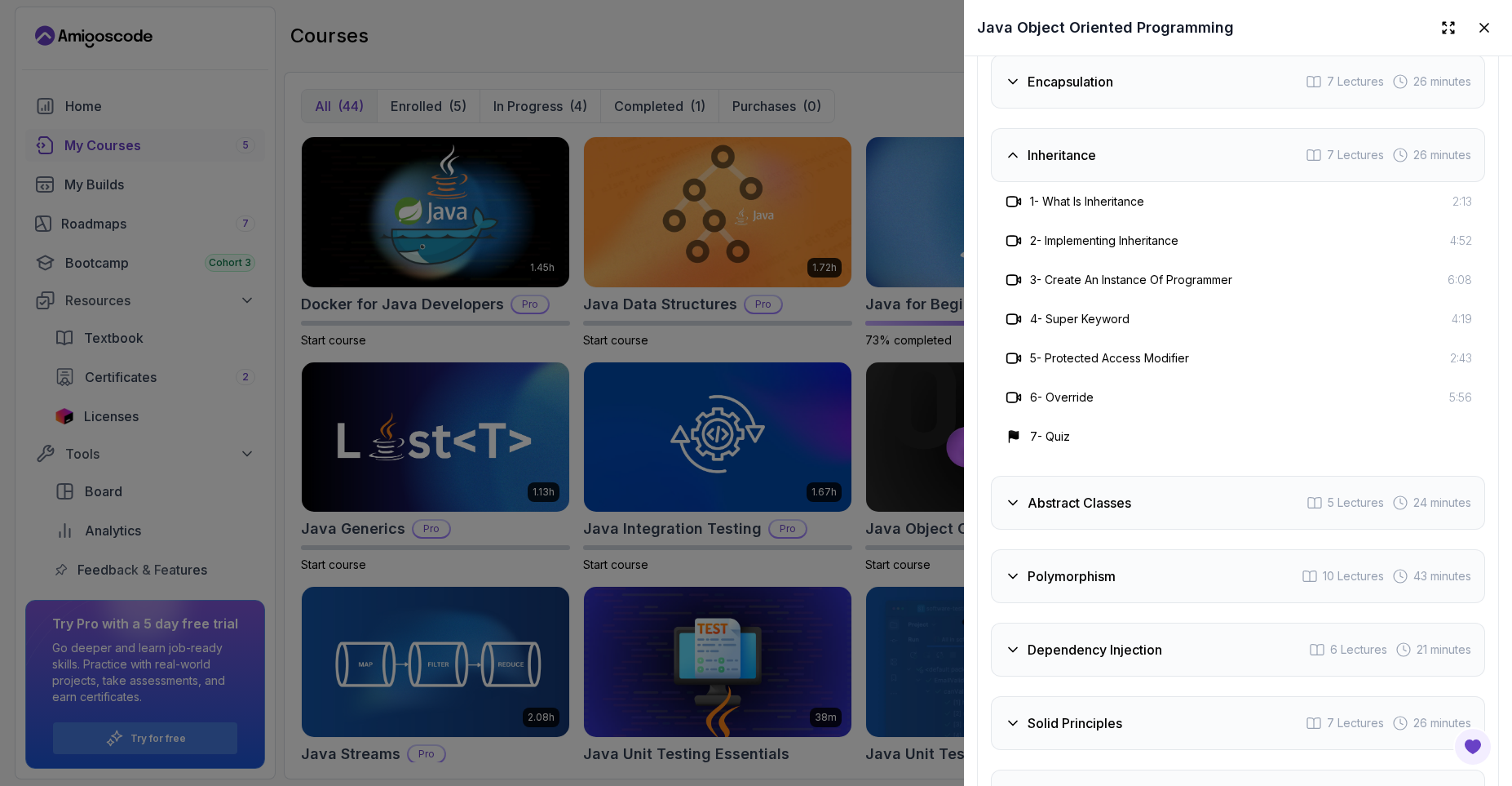
scroll to position [2938, 0]
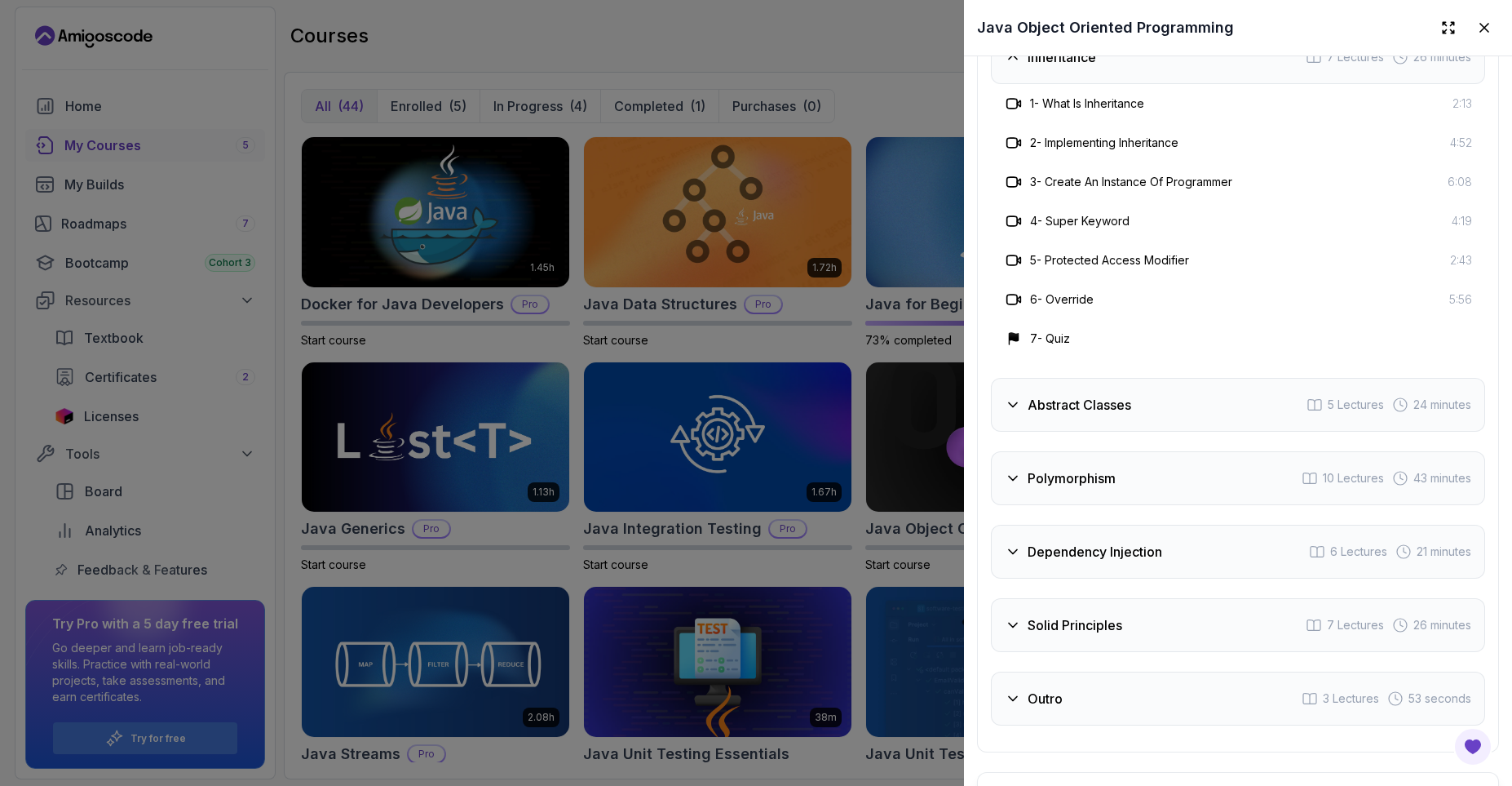
click at [1131, 405] on h3 "Abstract Classes" at bounding box center [1079, 404] width 103 height 19
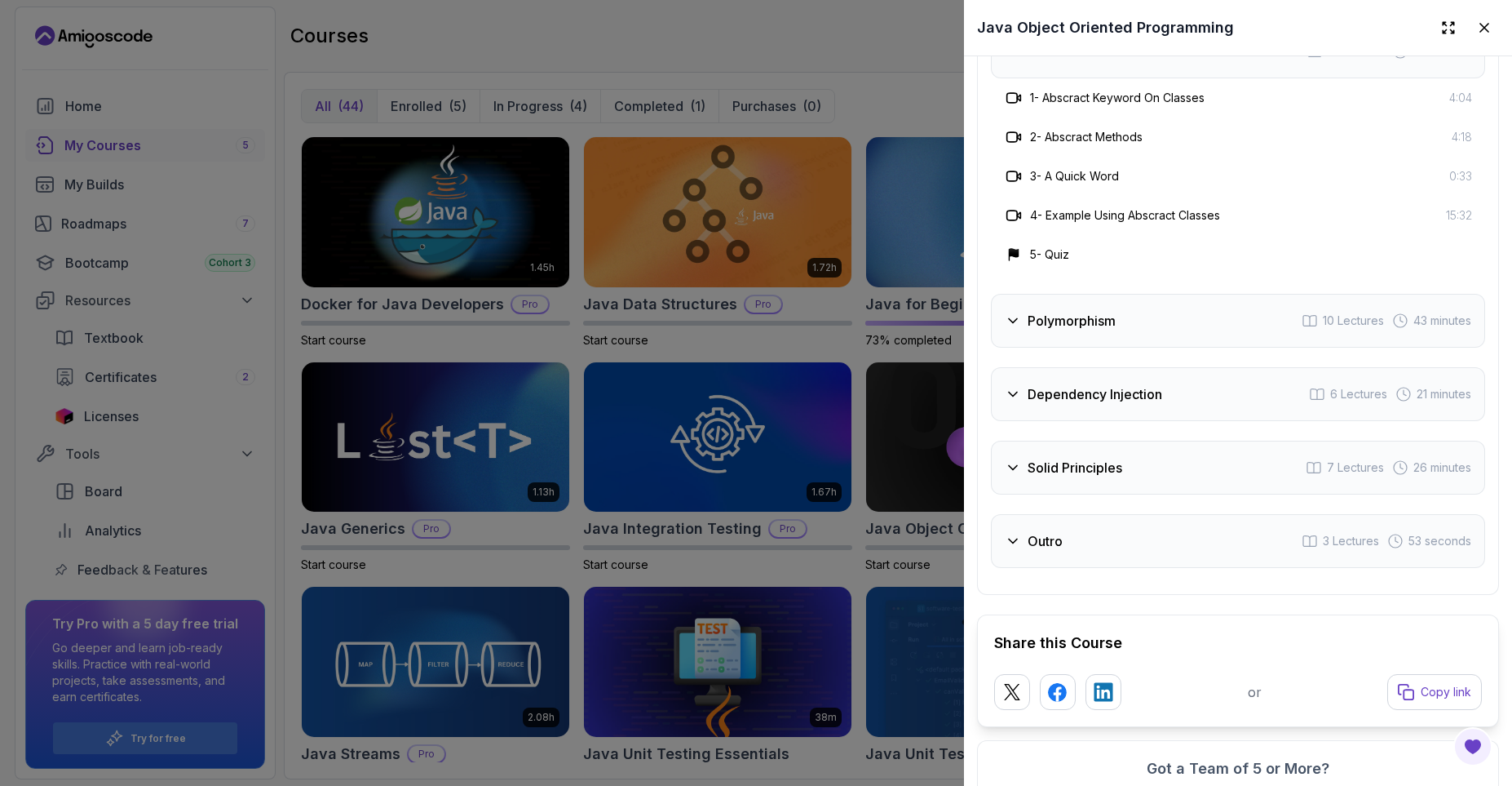
scroll to position [3094, 0]
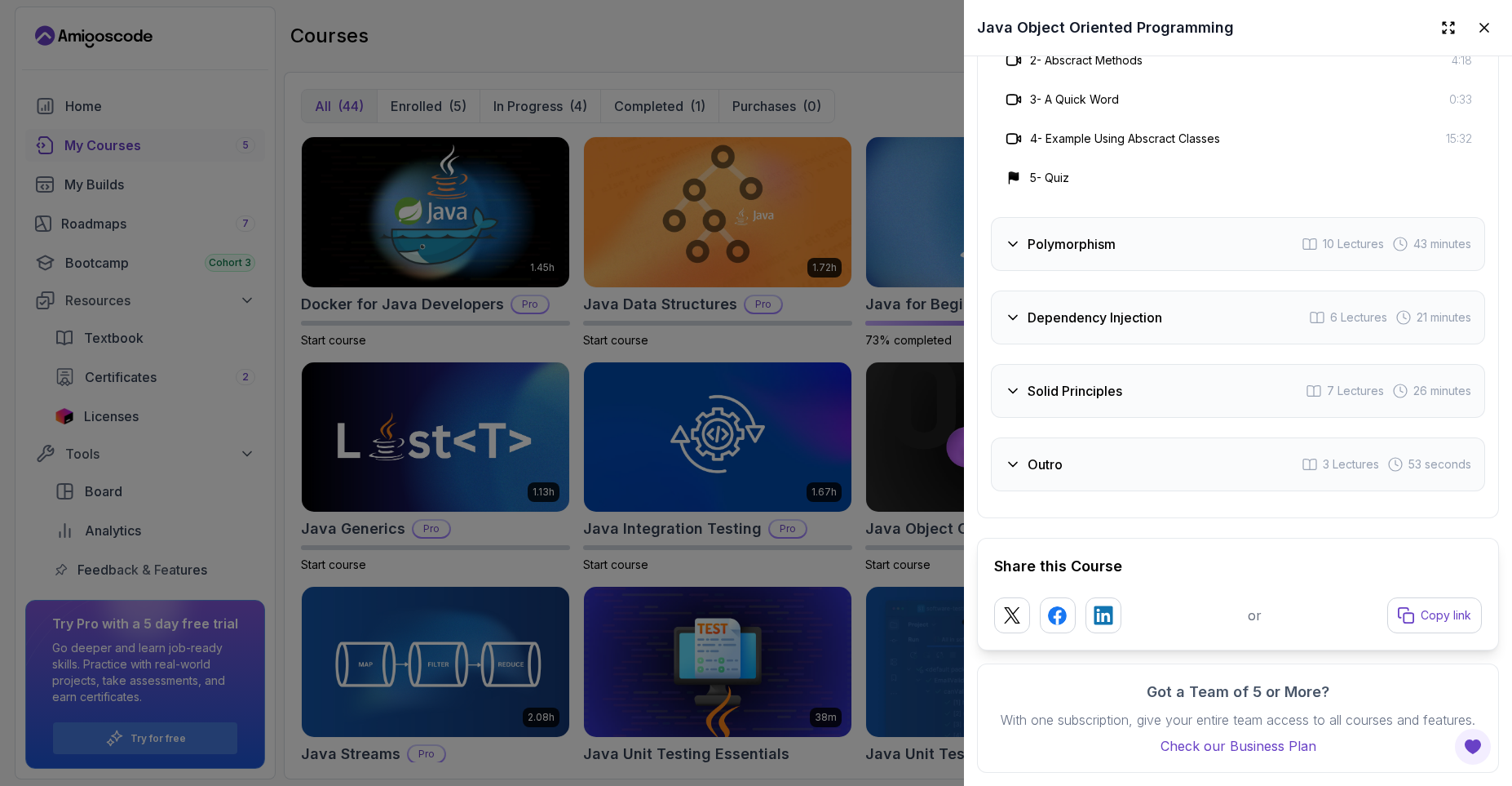
click at [1127, 252] on div "Polymorphism 10 Lectures 43 minutes" at bounding box center [1238, 244] width 495 height 54
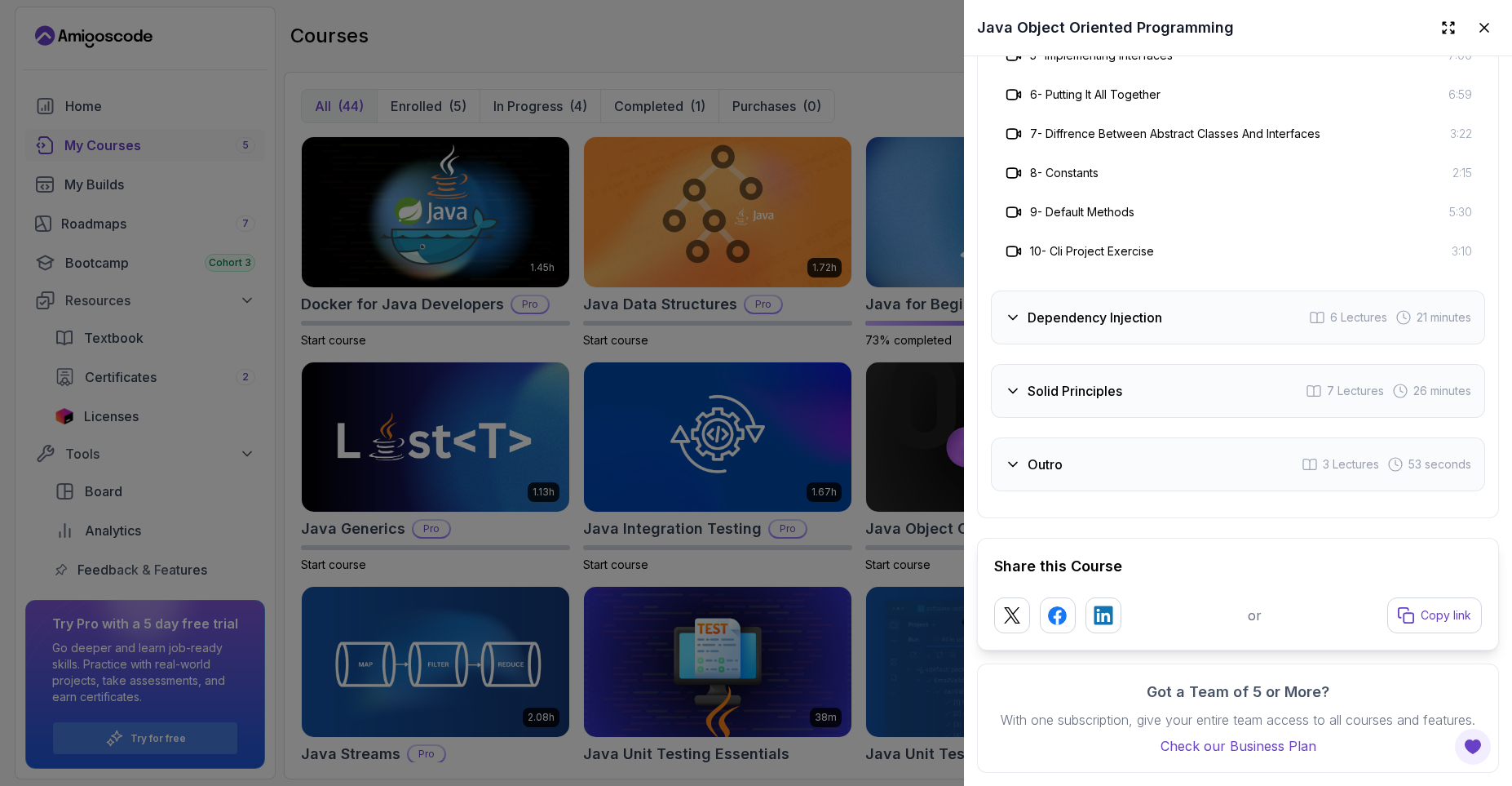
click at [1151, 324] on h3 "Dependency Injection" at bounding box center [1094, 317] width 134 height 19
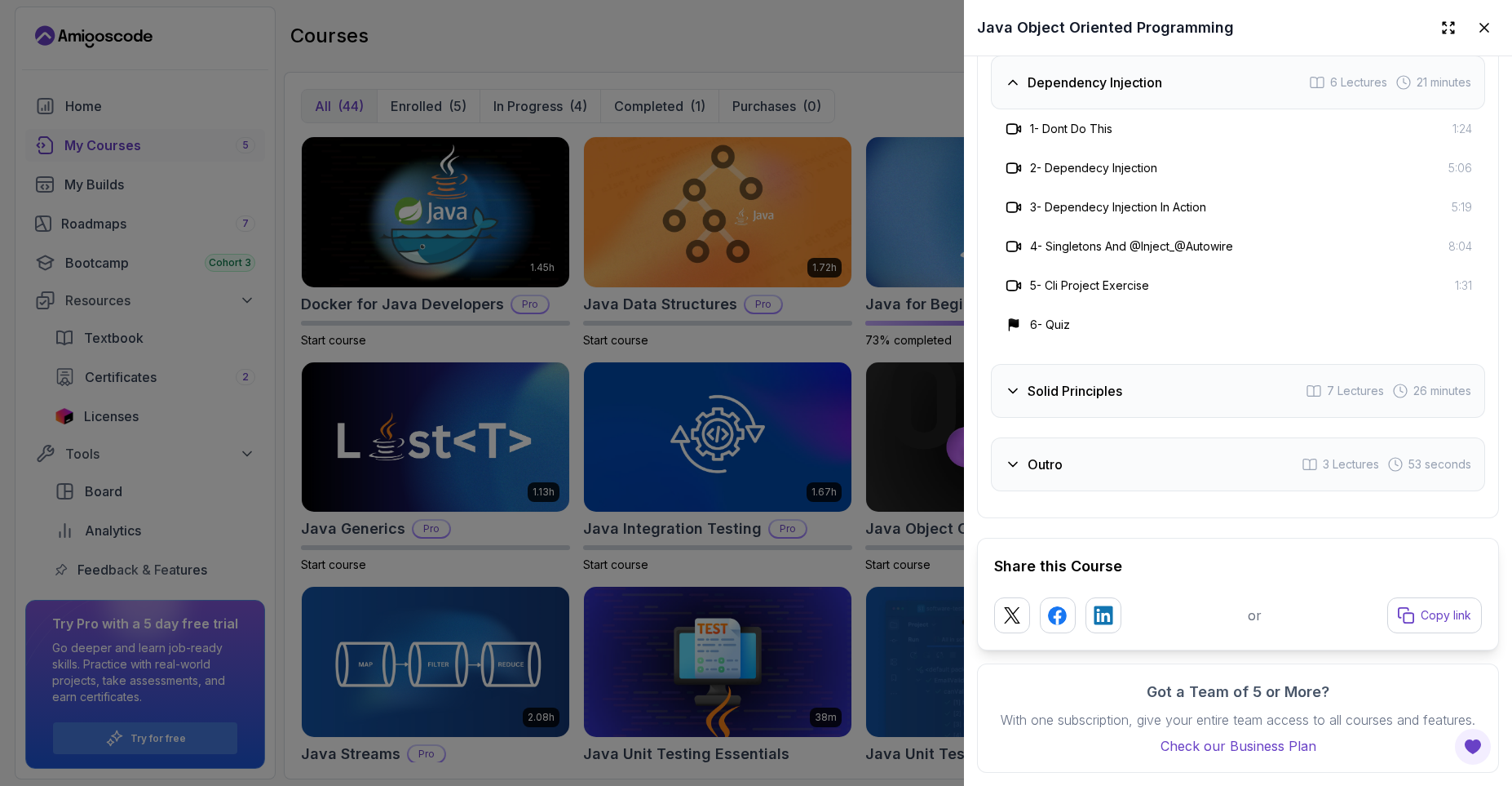
click at [1154, 402] on div "Solid Principles 7 Lectures 26 minutes" at bounding box center [1238, 390] width 495 height 54
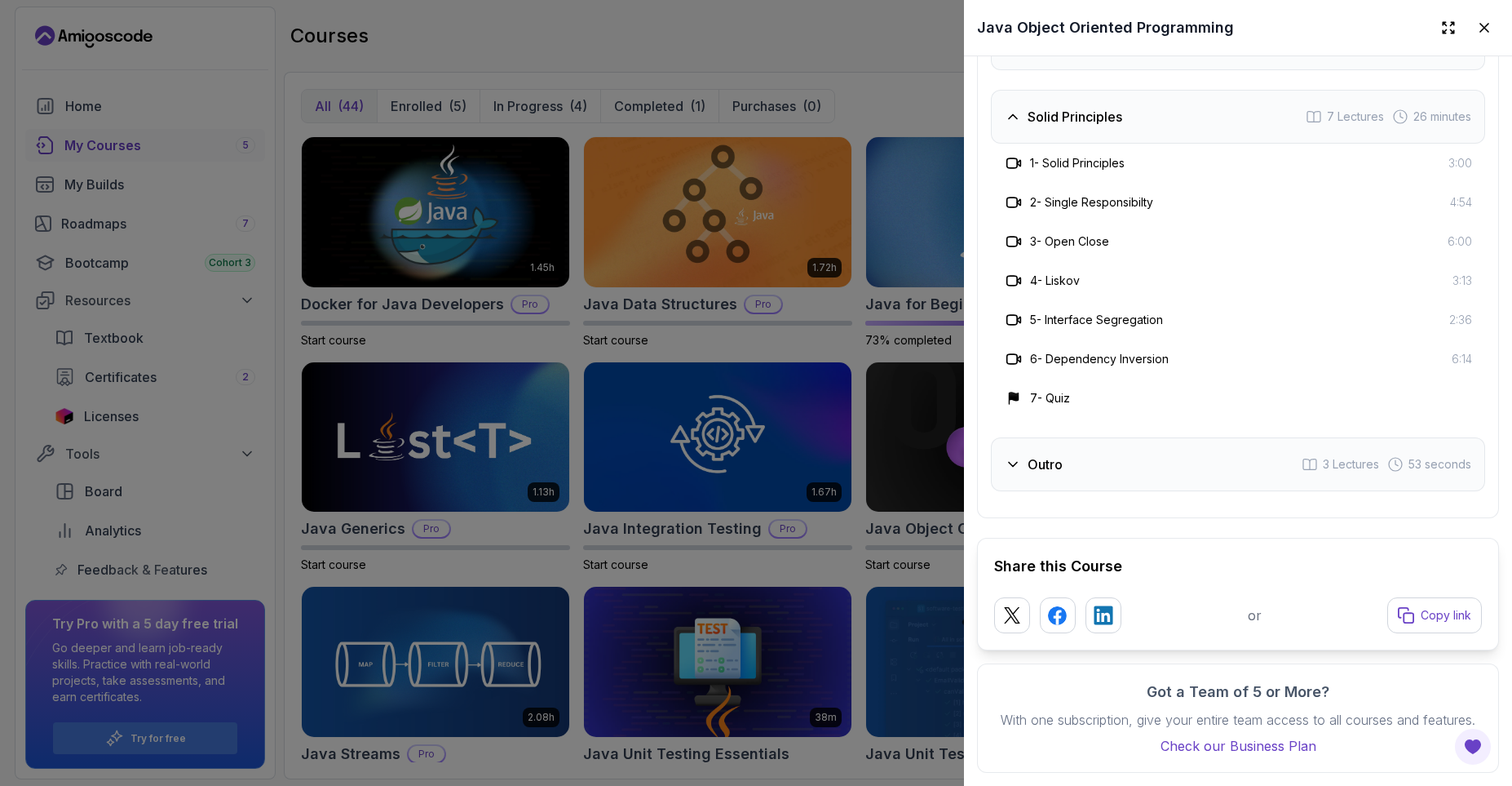
click at [1103, 471] on div "Outro 3 Lectures 53 seconds" at bounding box center [1238, 464] width 495 height 54
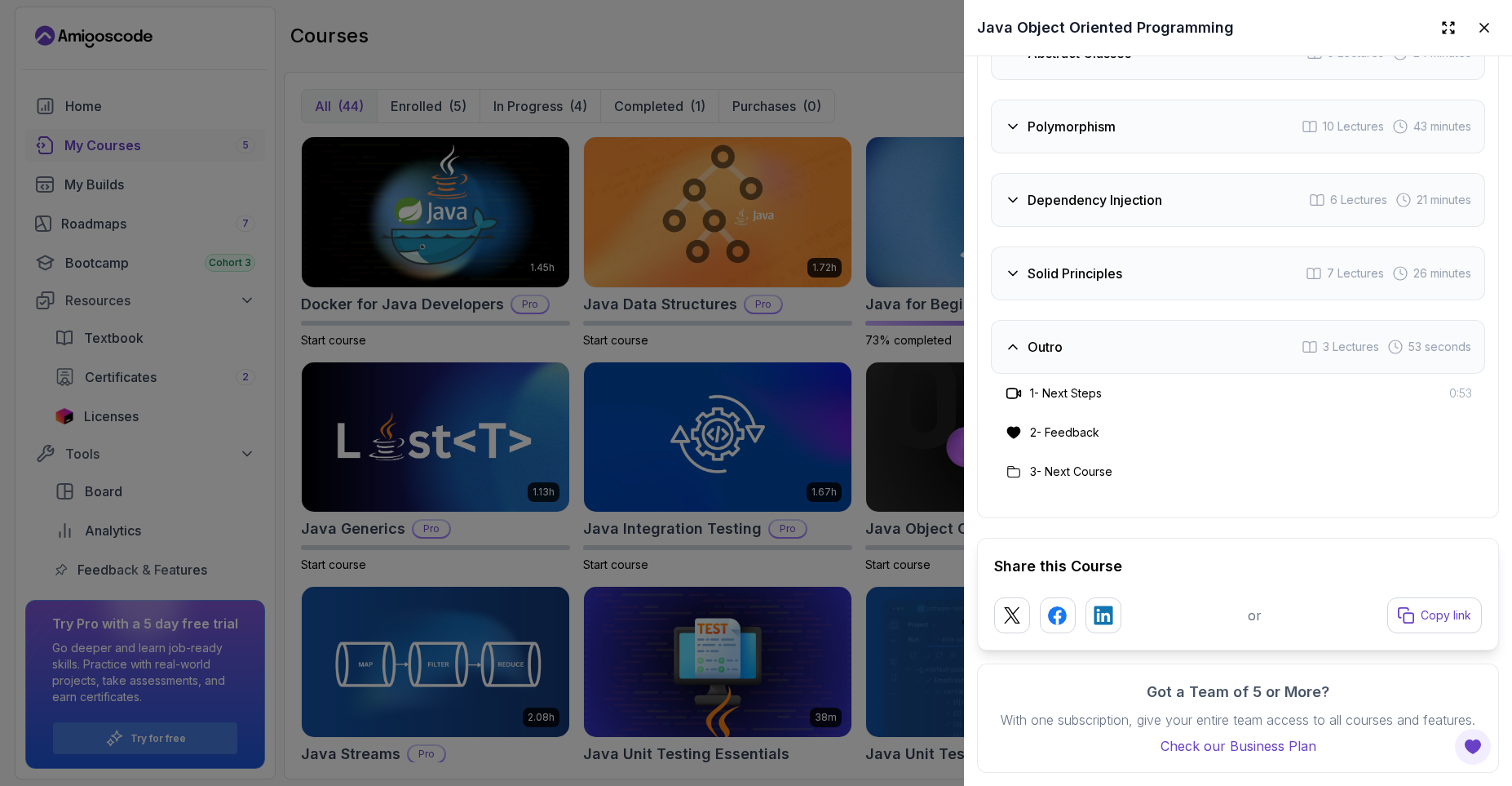
scroll to position [3016, 0]
click at [1487, 31] on icon at bounding box center [1484, 28] width 8 height 8
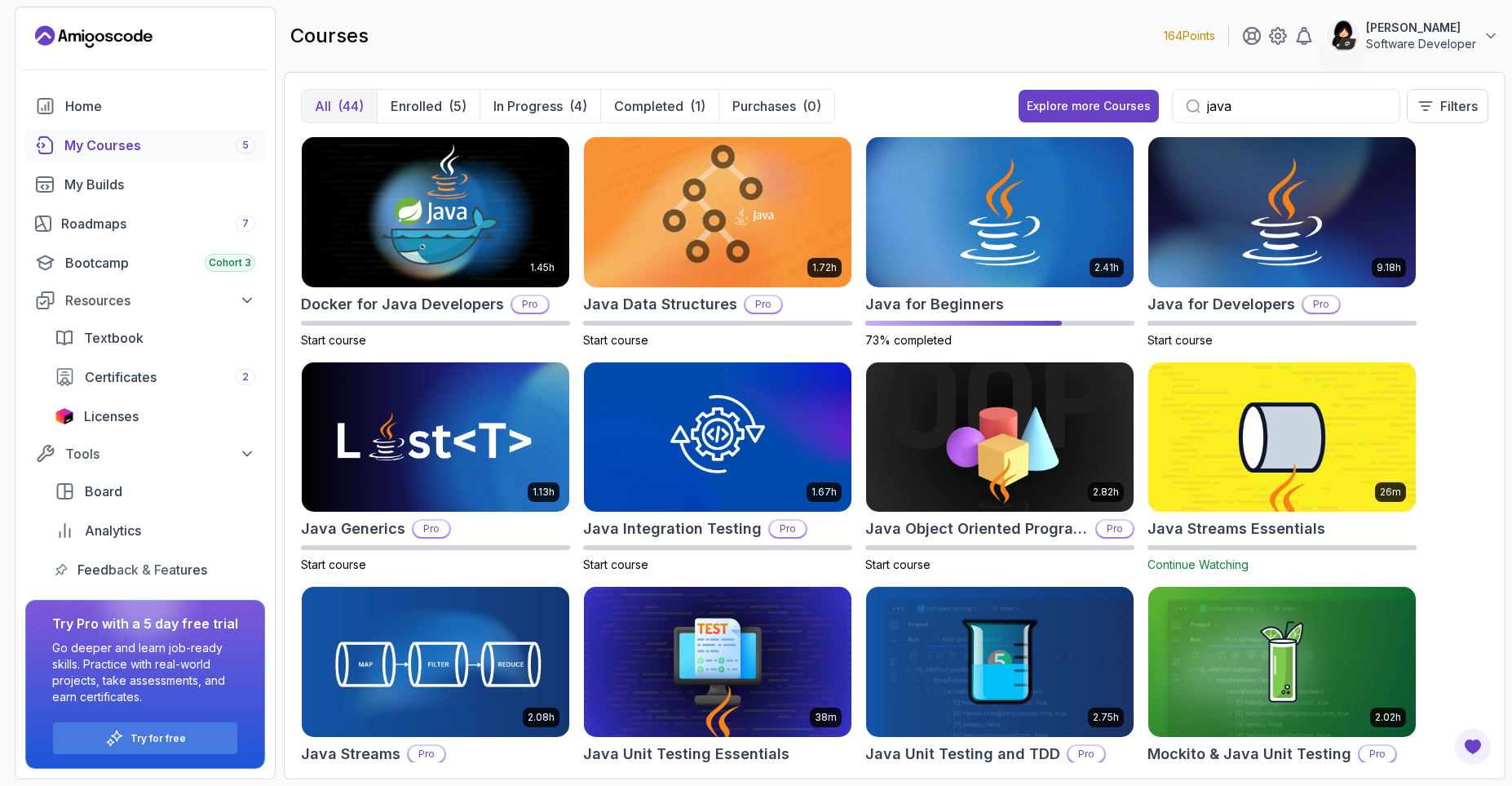
click at [1356, 451] on img at bounding box center [1282, 436] width 280 height 158
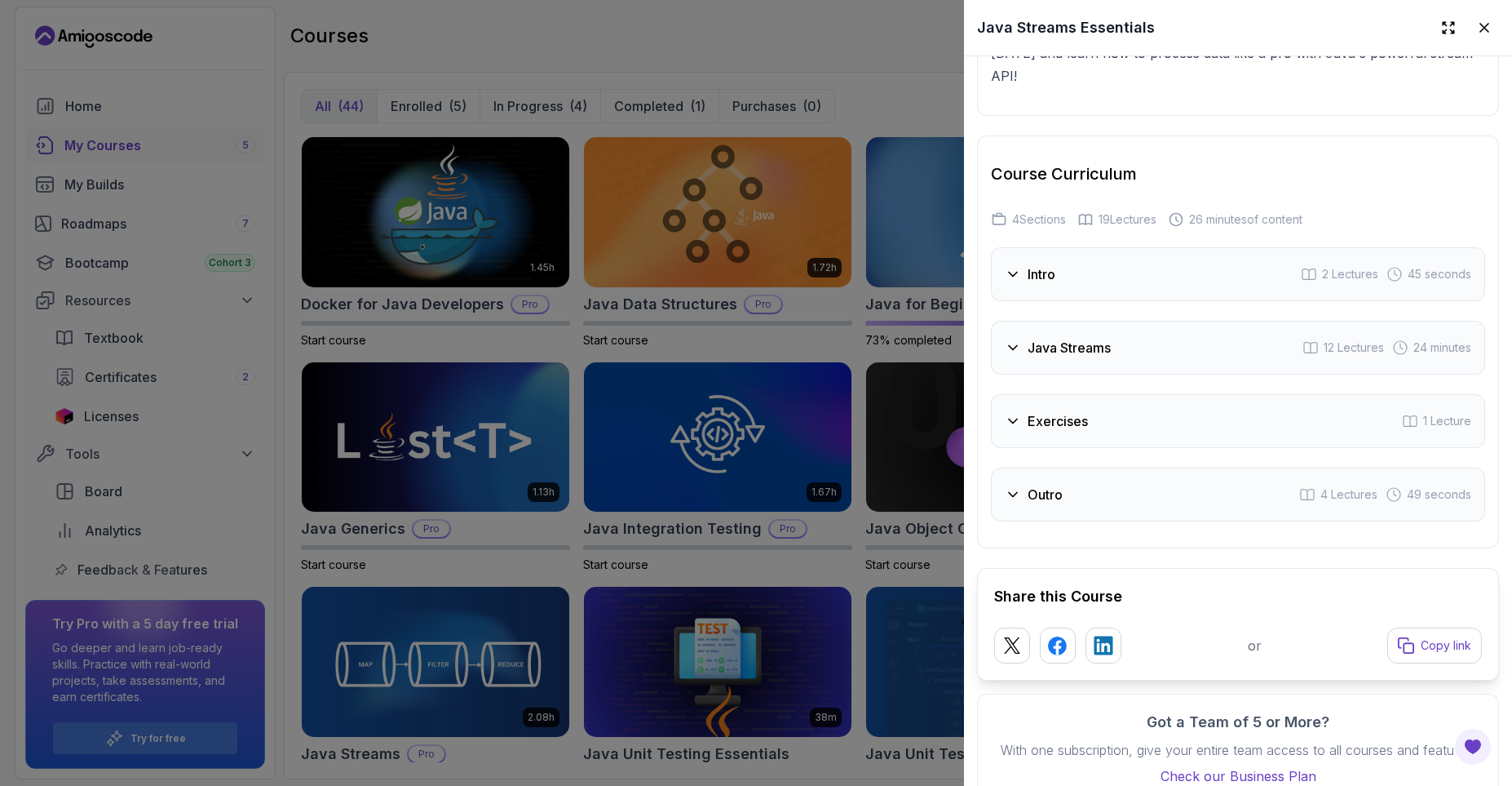
scroll to position [2450, 0]
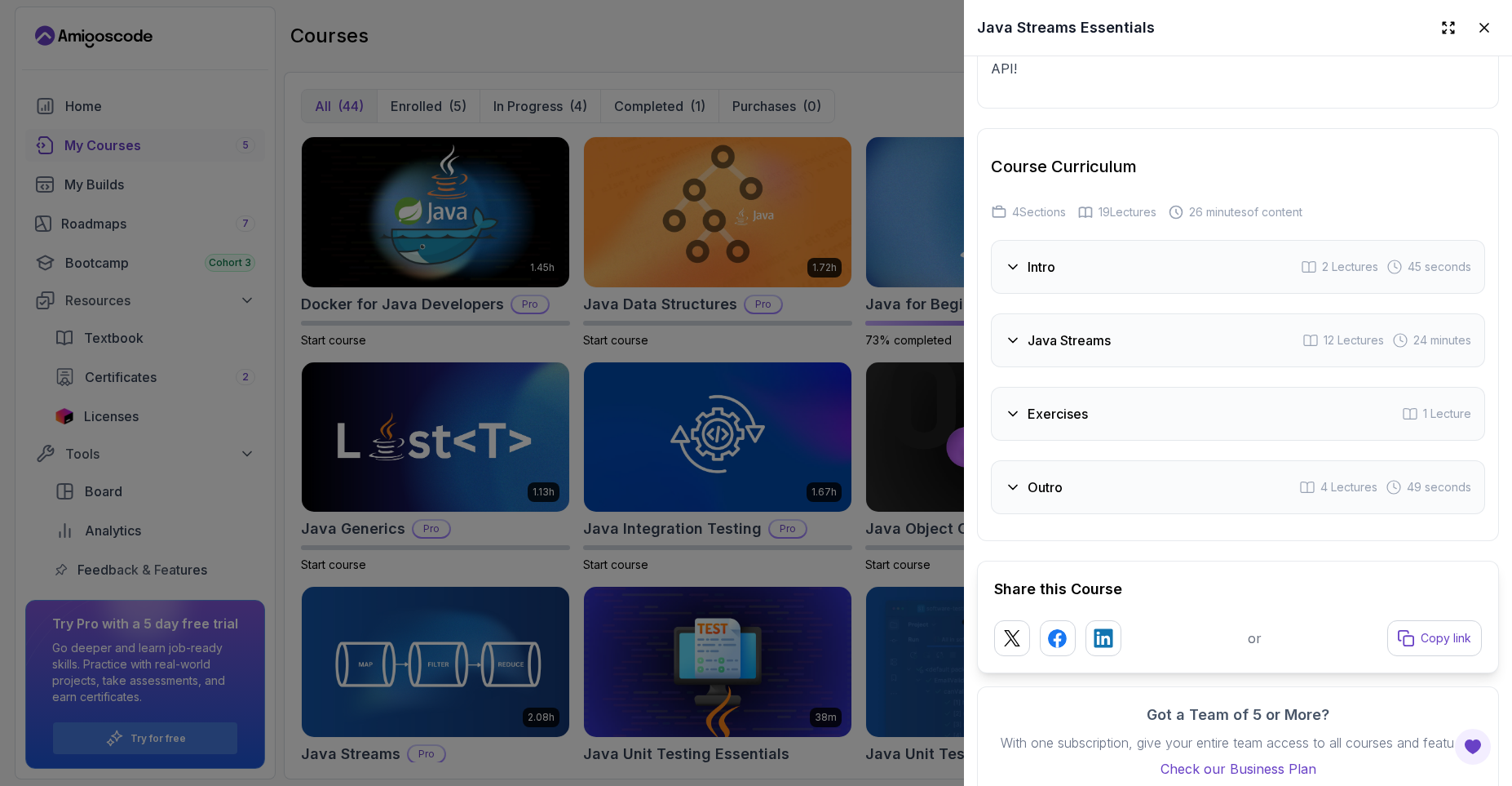
click at [1089, 330] on h3 "Java Streams" at bounding box center [1069, 340] width 83 height 19
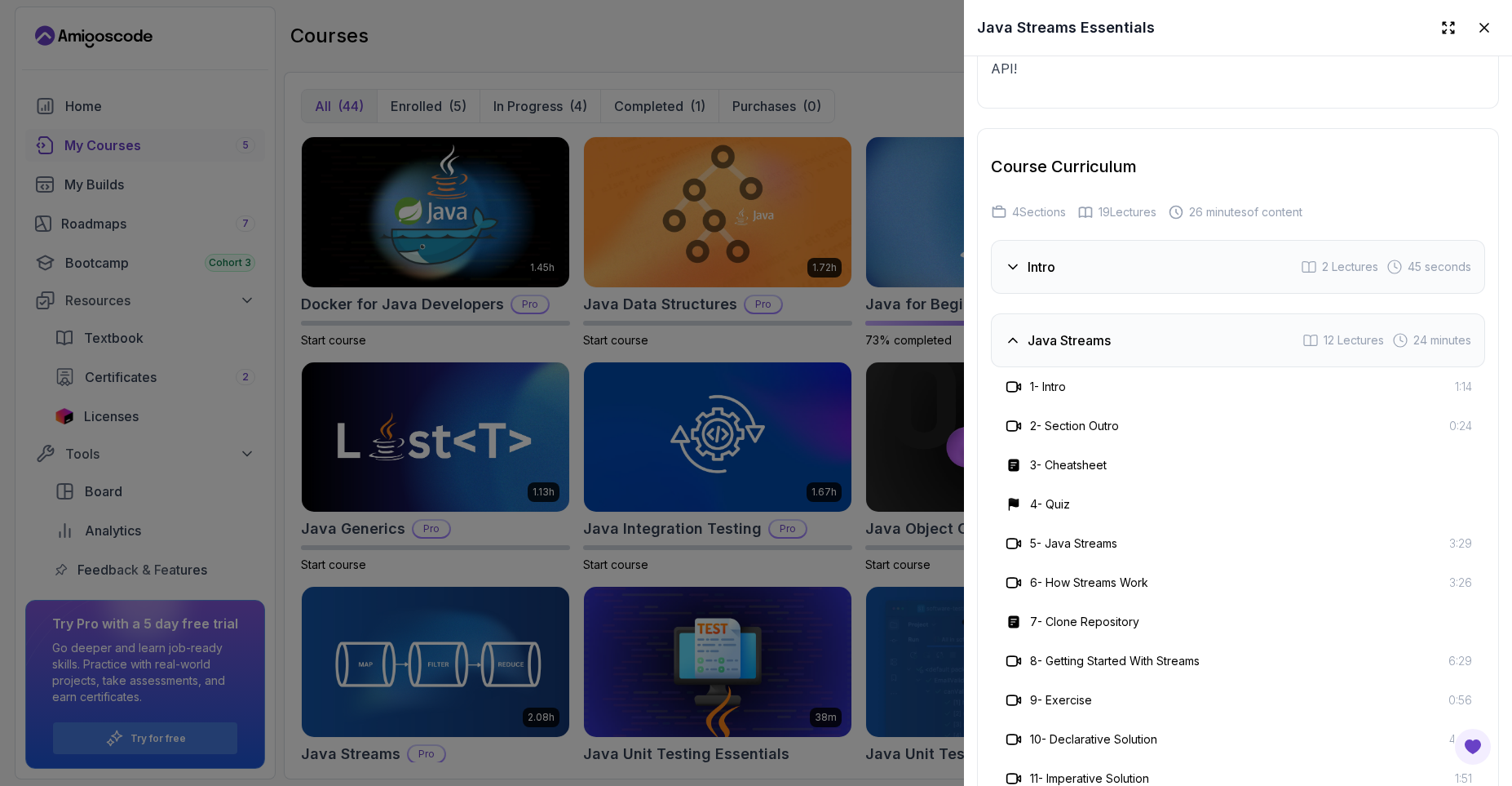
click at [1089, 330] on h3 "Java Streams" at bounding box center [1069, 340] width 83 height 19
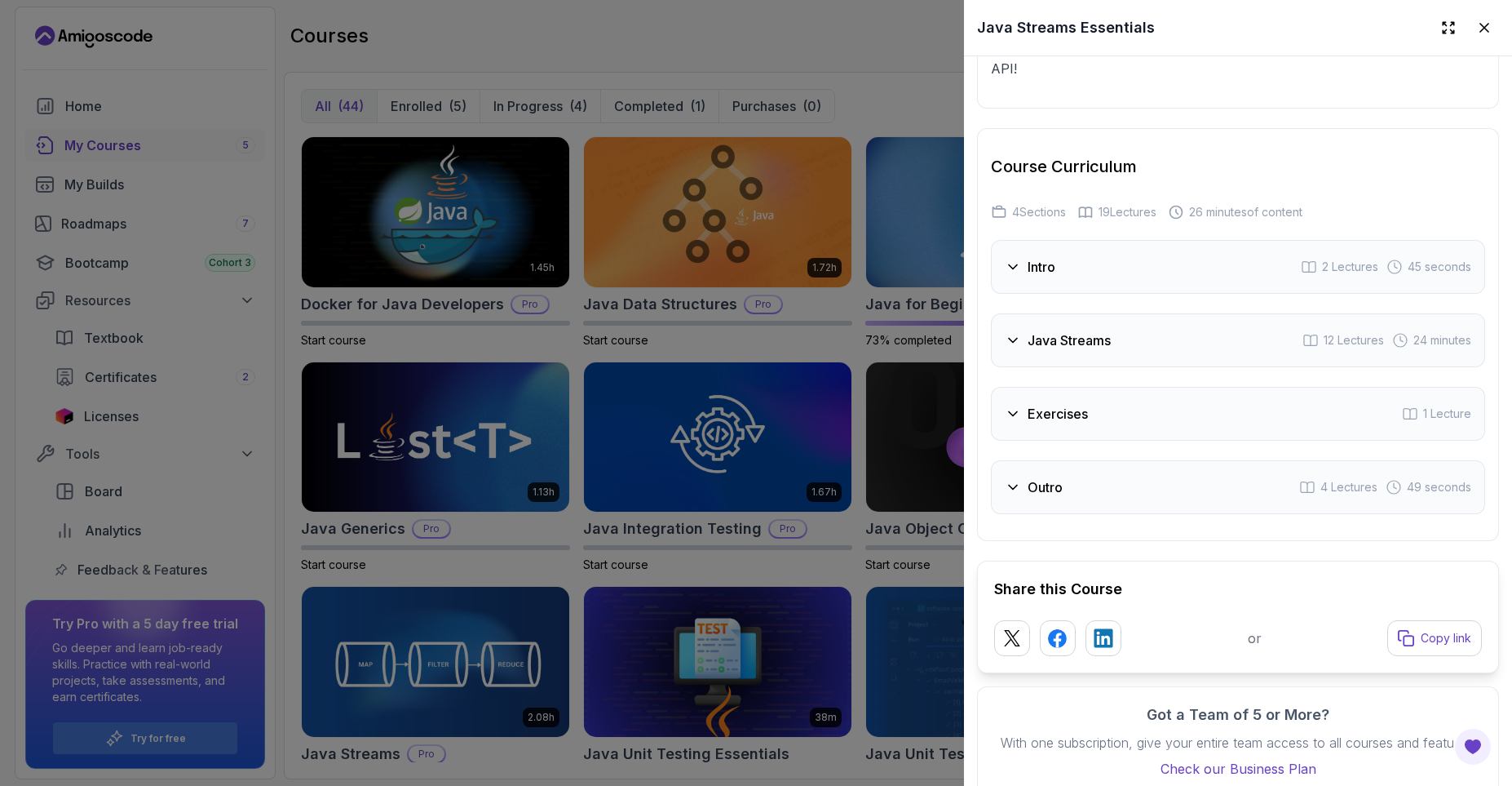
click at [1084, 404] on h3 "Exercises" at bounding box center [1057, 413] width 60 height 19
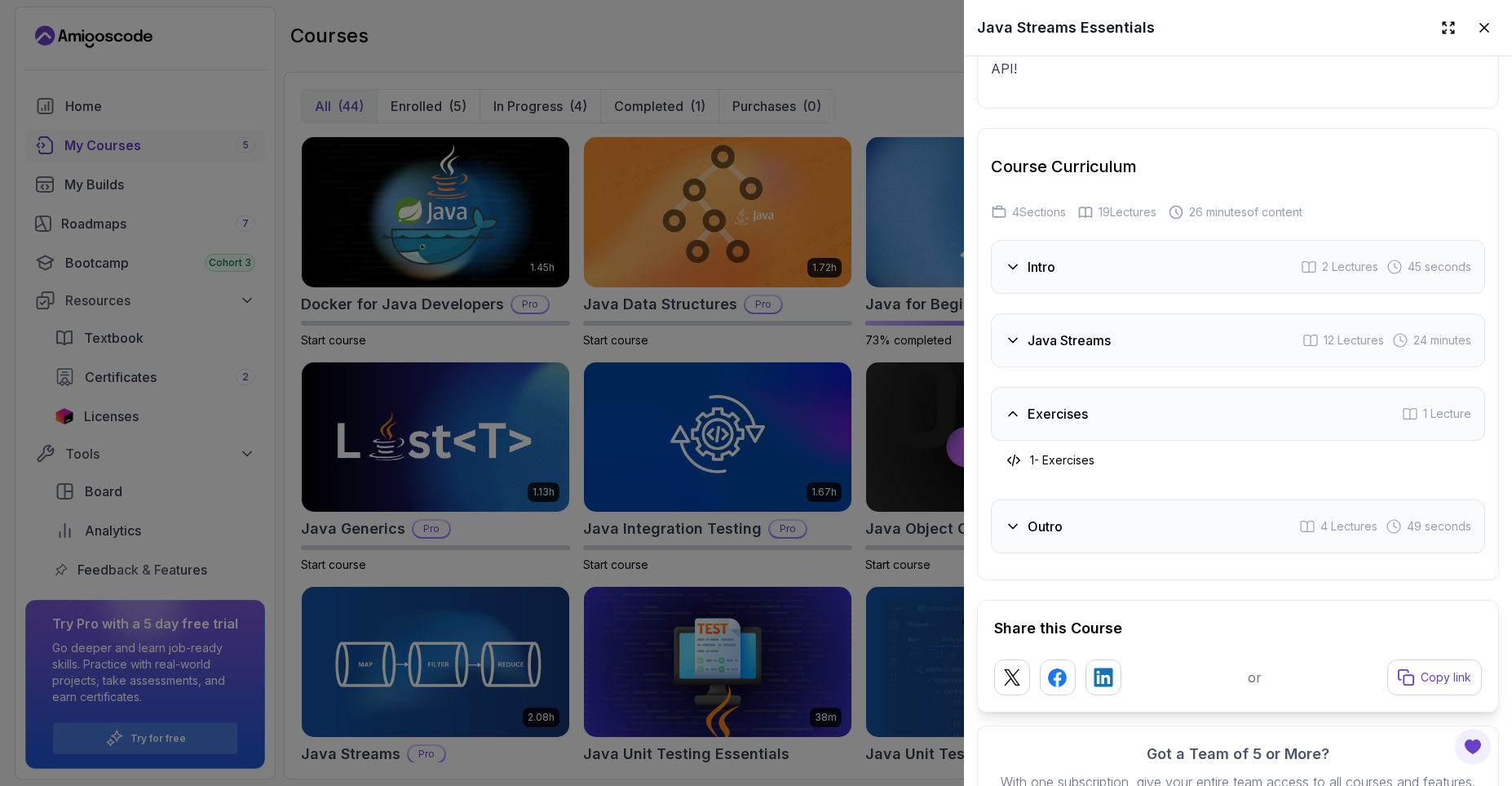
click at [1084, 404] on h3 "Exercises" at bounding box center [1057, 413] width 60 height 19
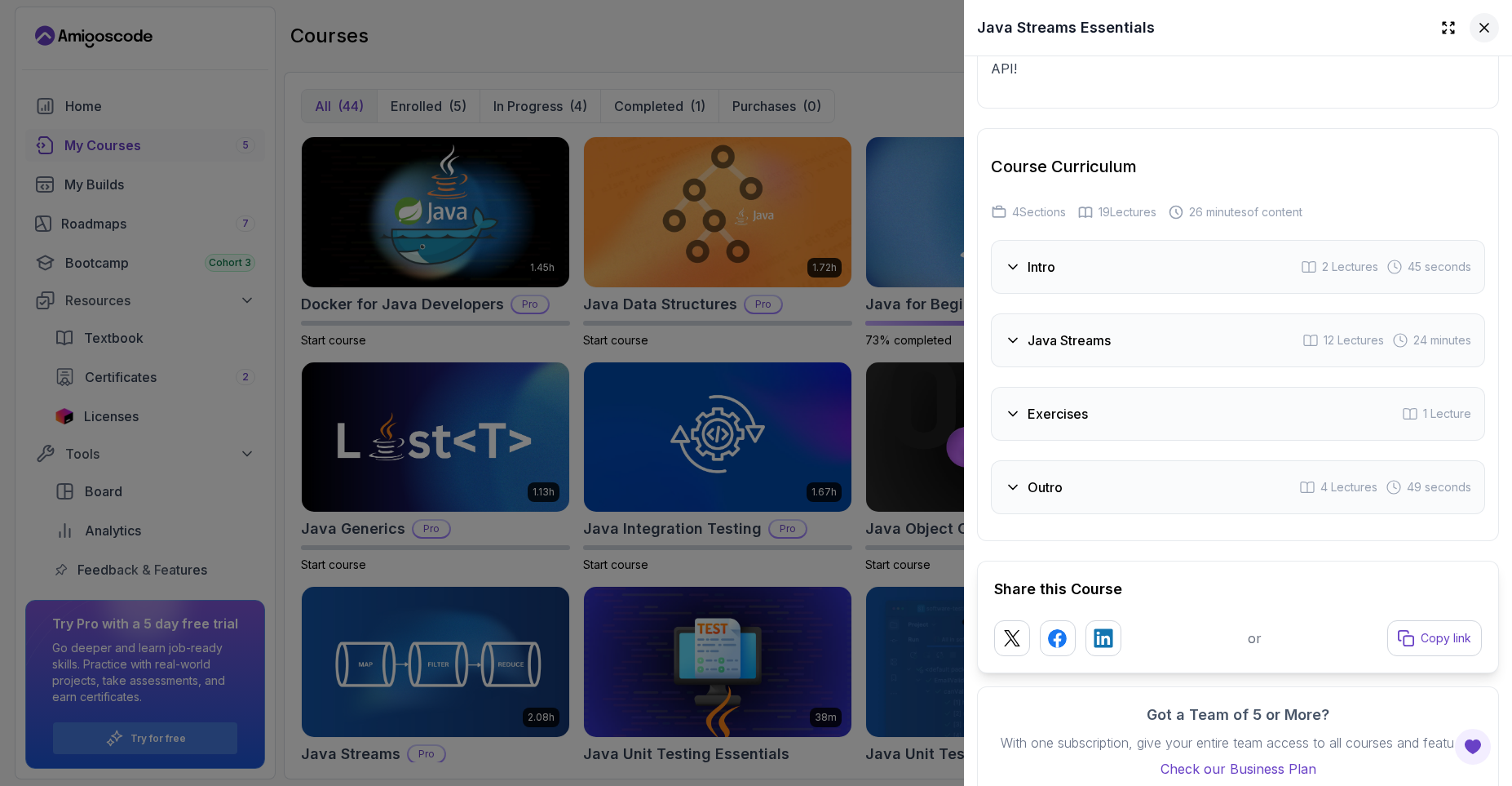
click at [1479, 34] on icon at bounding box center [1484, 28] width 17 height 17
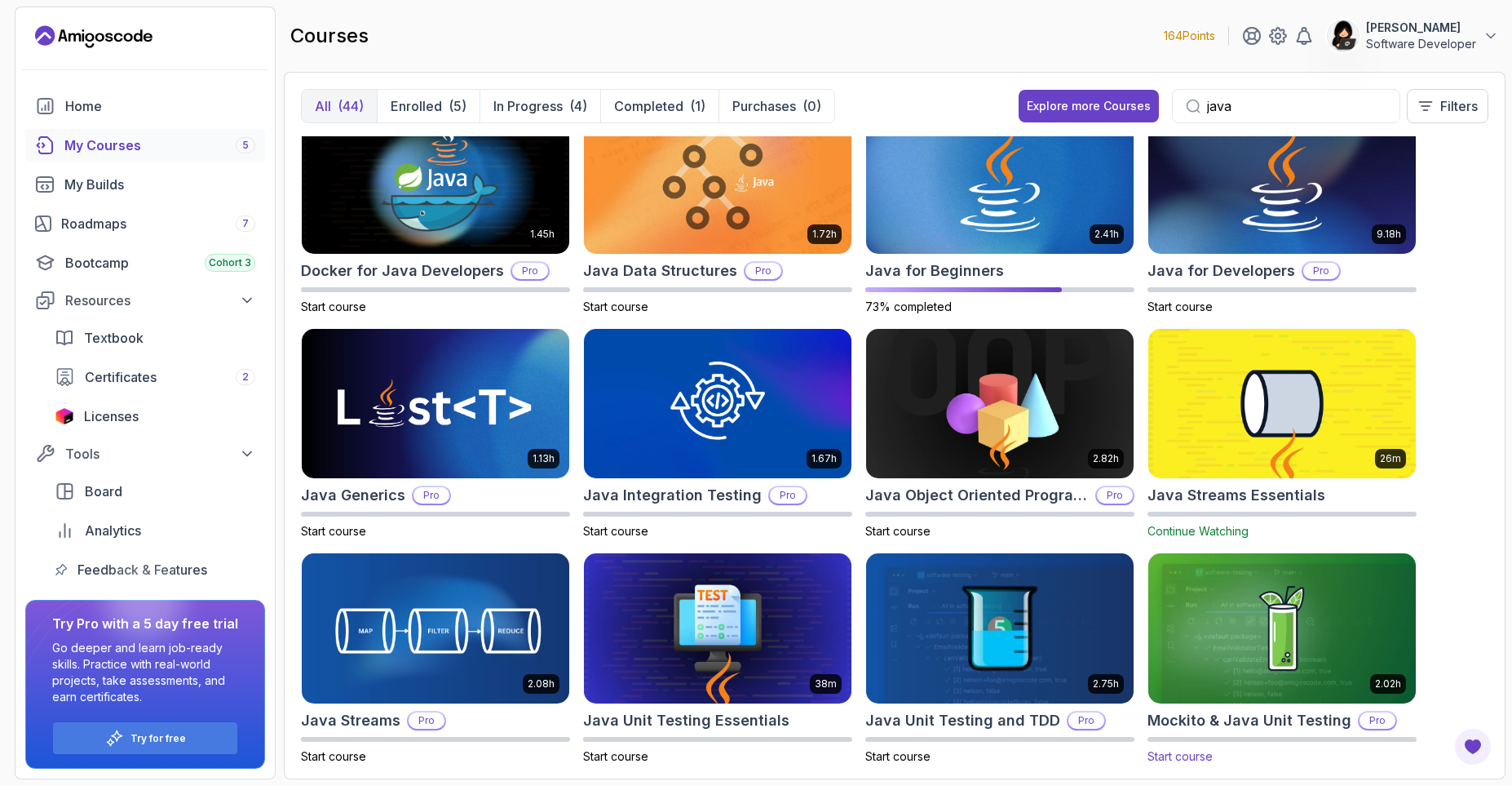
scroll to position [0, 0]
